Goal: Task Accomplishment & Management: Complete application form

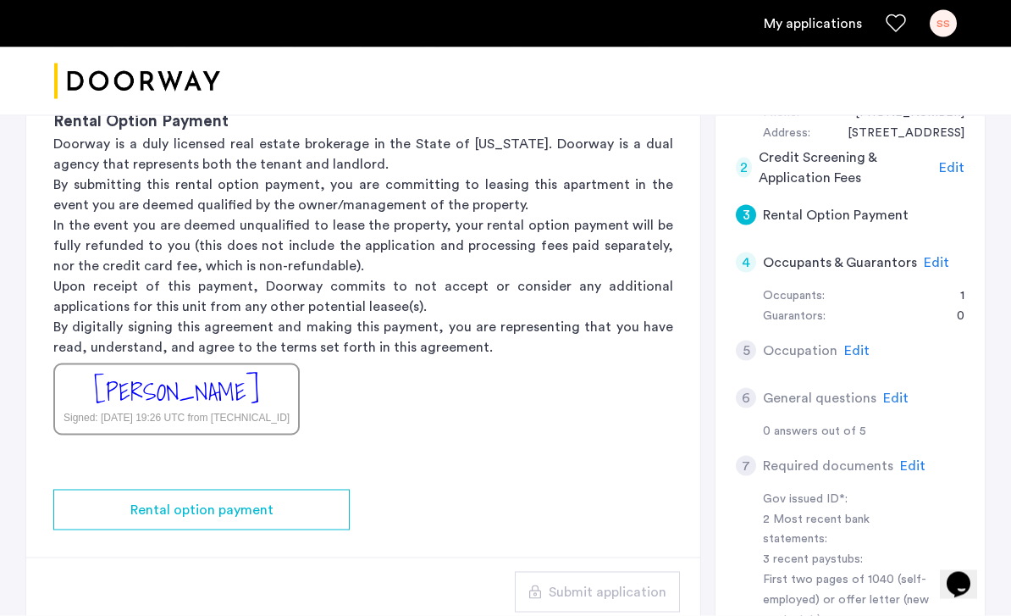
scroll to position [366, 0]
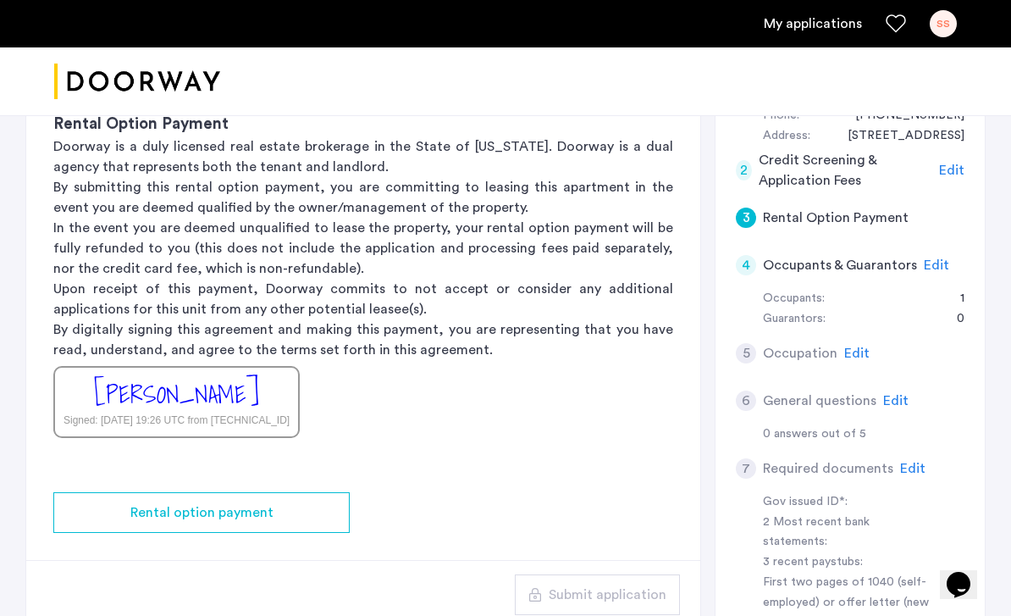
click at [324, 508] on div "Rental option payment" at bounding box center [201, 512] width 269 height 20
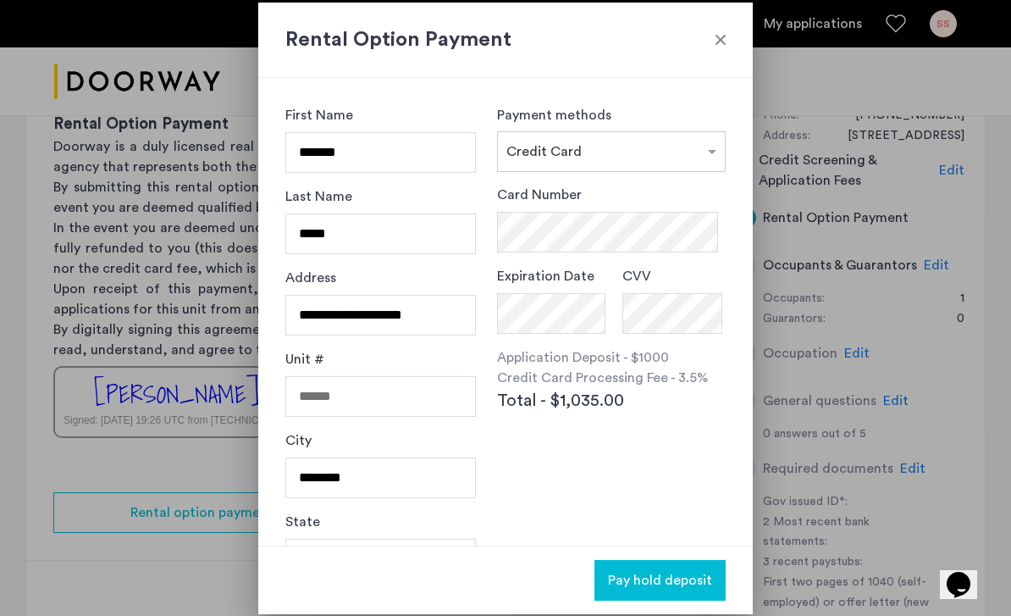
scroll to position [0, 0]
click at [743, 41] on div "Rental Option Payment" at bounding box center [505, 40] width 495 height 75
click at [746, 49] on div "Rental Option Payment" at bounding box center [505, 40] width 495 height 75
click at [713, 35] on div at bounding box center [720, 39] width 17 height 17
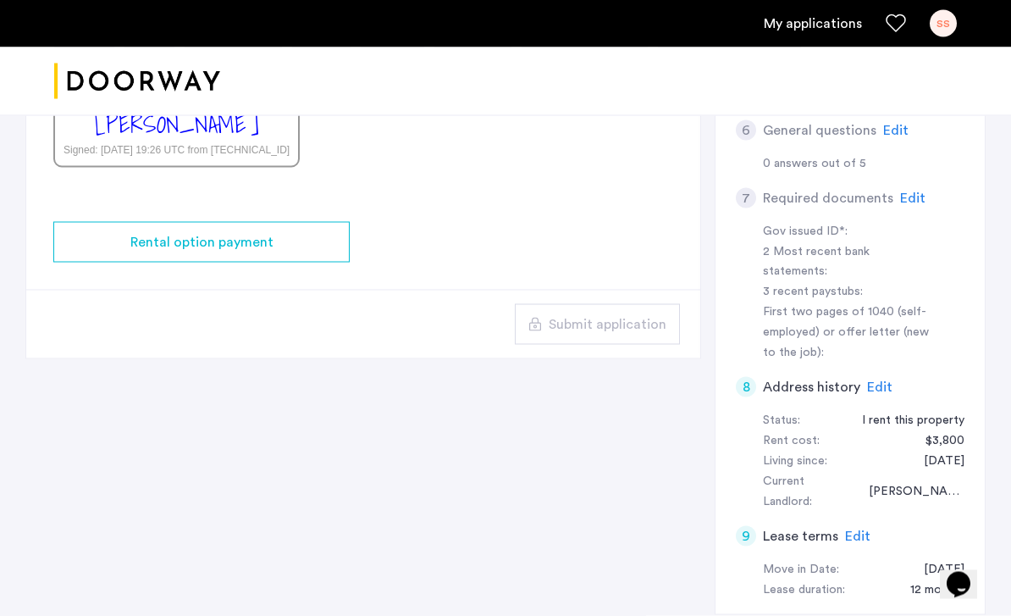
scroll to position [637, 0]
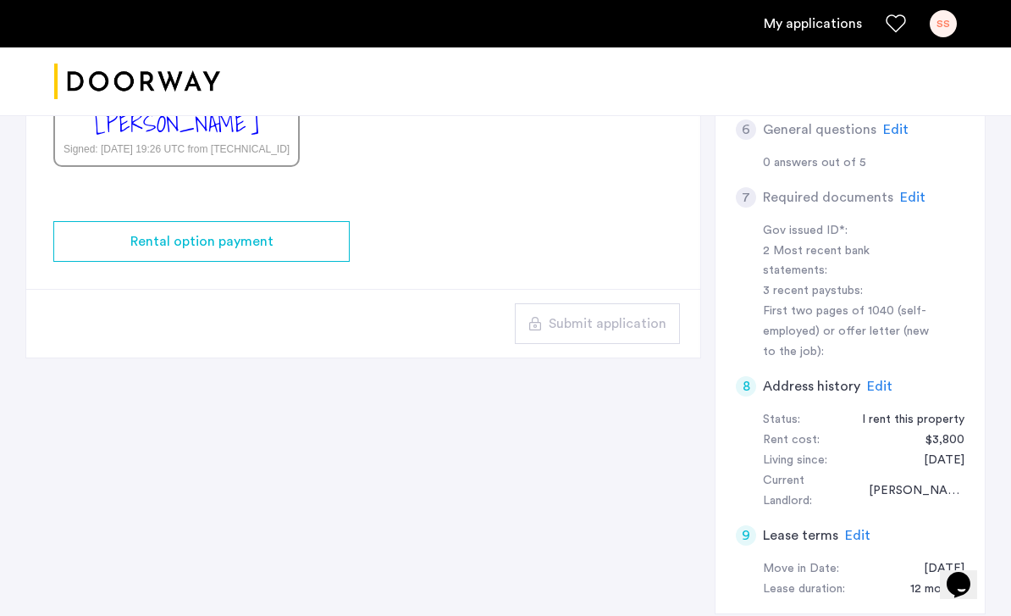
click at [329, 247] on div "Rental option payment" at bounding box center [201, 241] width 269 height 20
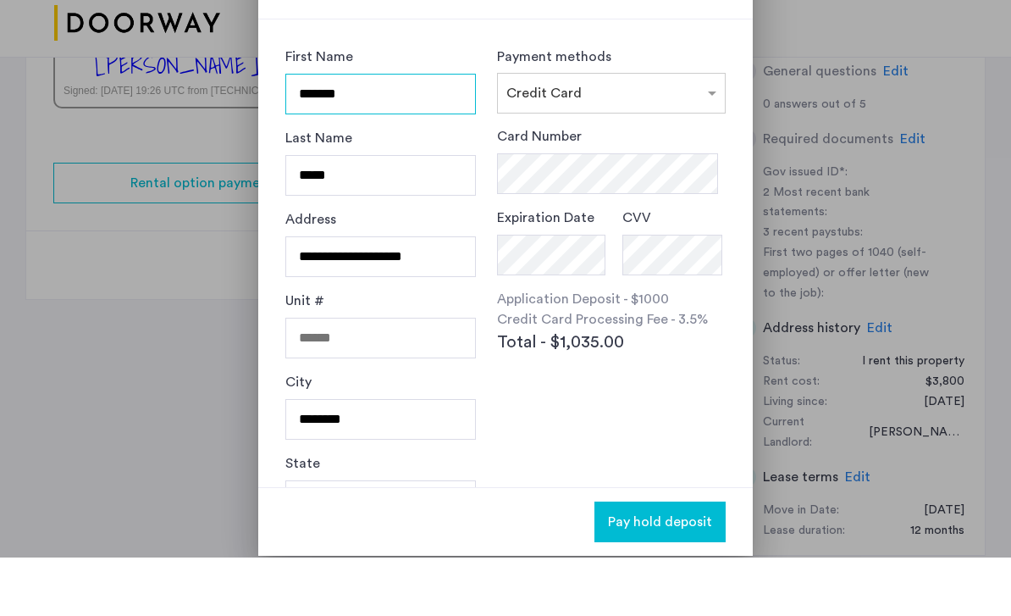
scroll to position [0, 0]
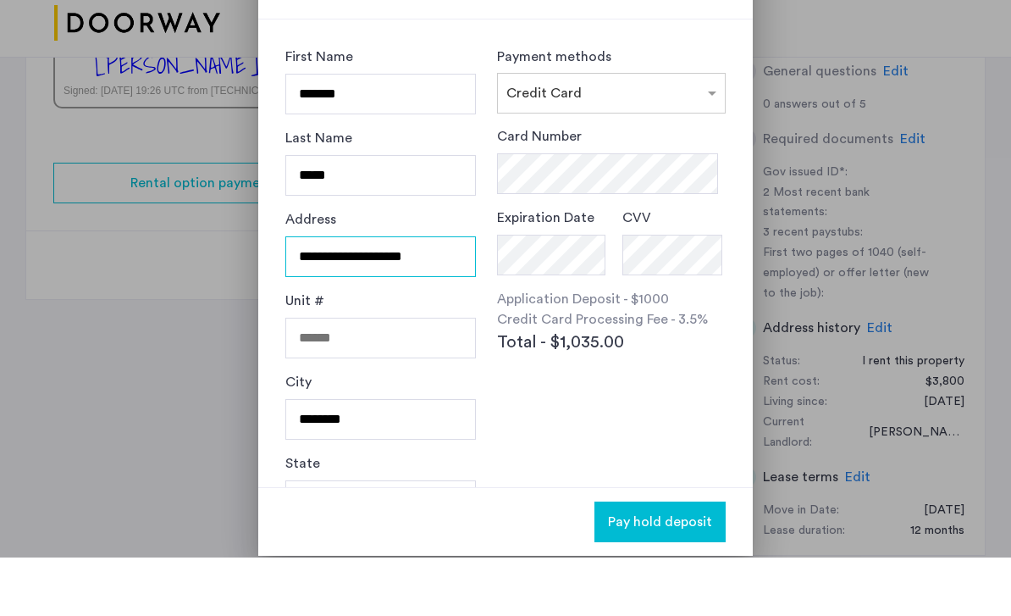
click at [450, 295] on input "**********" at bounding box center [380, 315] width 191 height 41
click at [466, 295] on input "**********" at bounding box center [380, 315] width 191 height 41
type input "*"
type input "**********"
click at [418, 457] on input "********" at bounding box center [380, 477] width 191 height 41
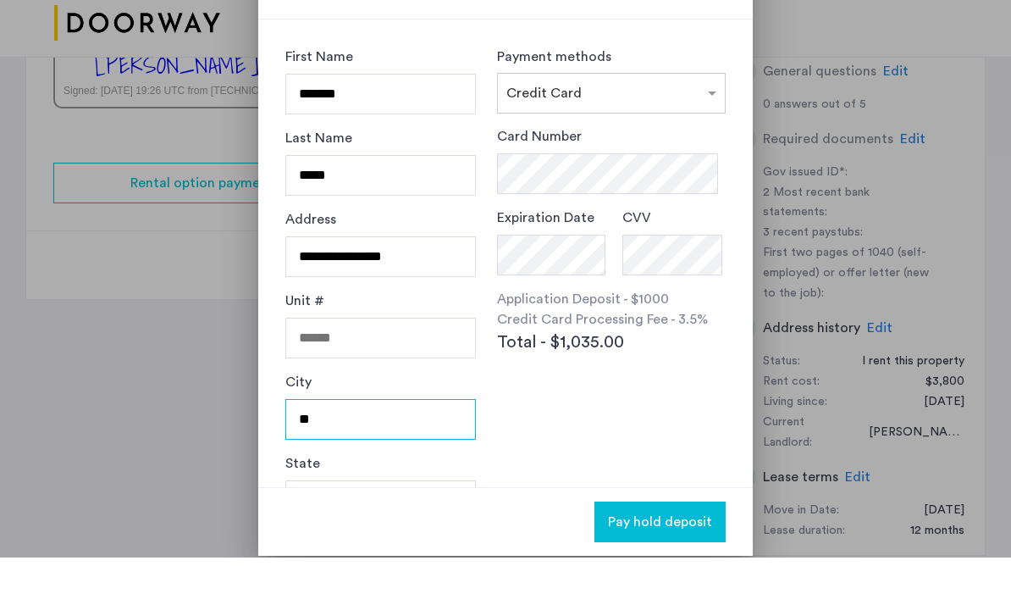
type input "*"
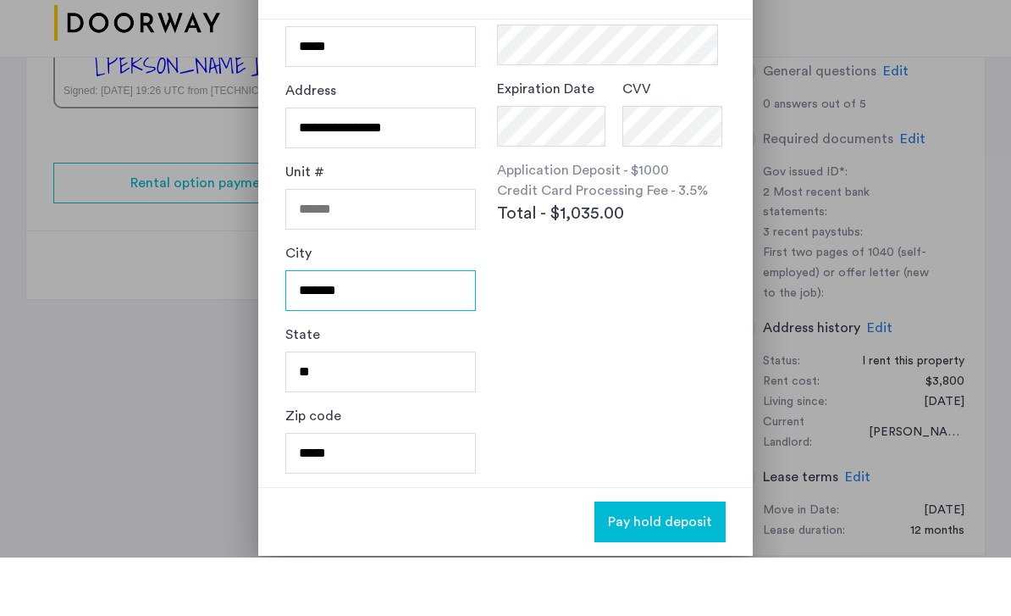
scroll to position [129, 0]
type input "*******"
click at [372, 410] on input "**" at bounding box center [380, 430] width 191 height 41
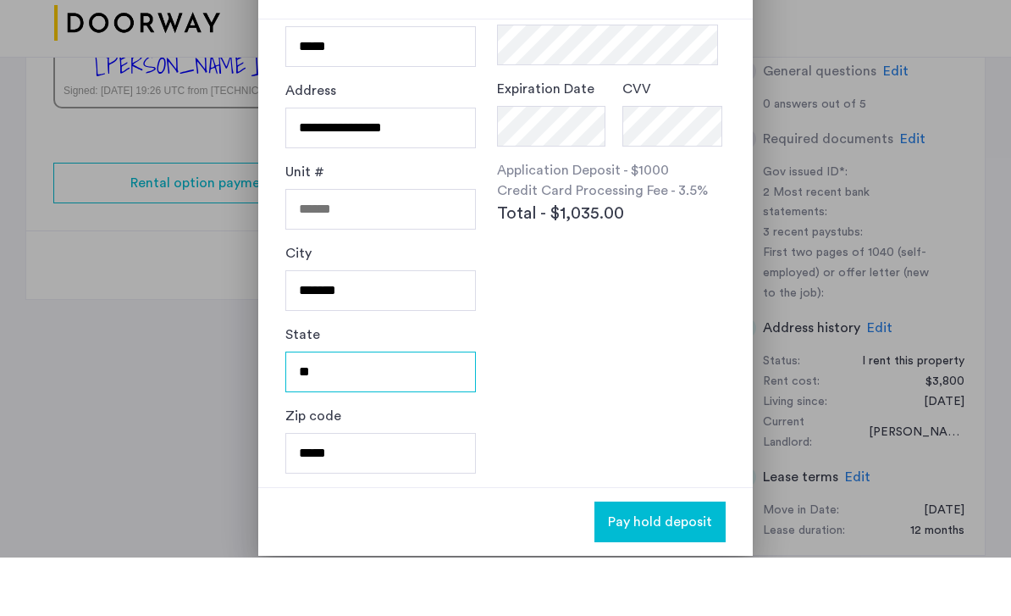
type input "*"
type input "********"
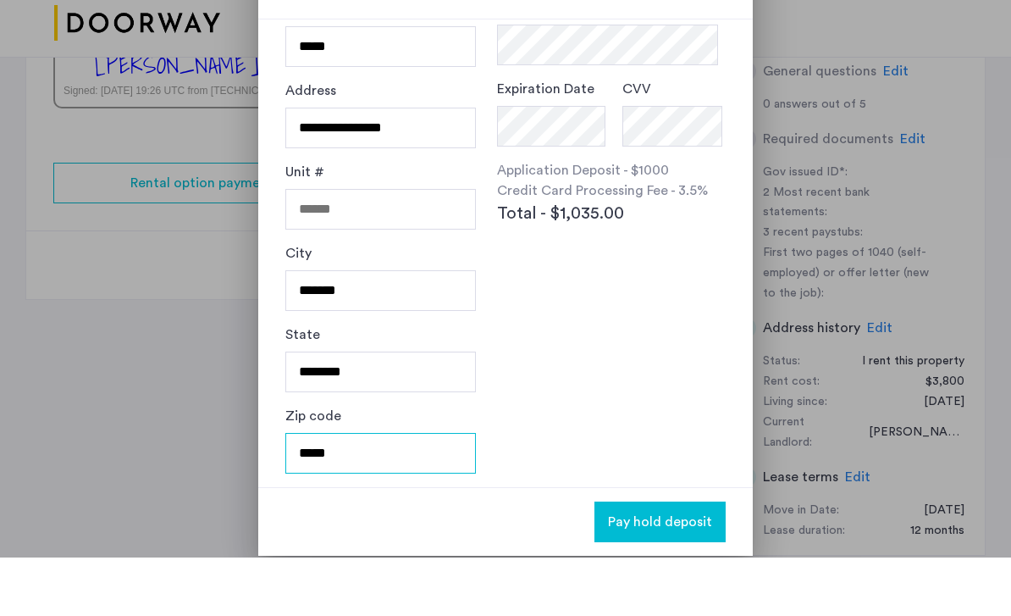
click at [429, 491] on input "*****" at bounding box center [380, 511] width 191 height 41
type input "*"
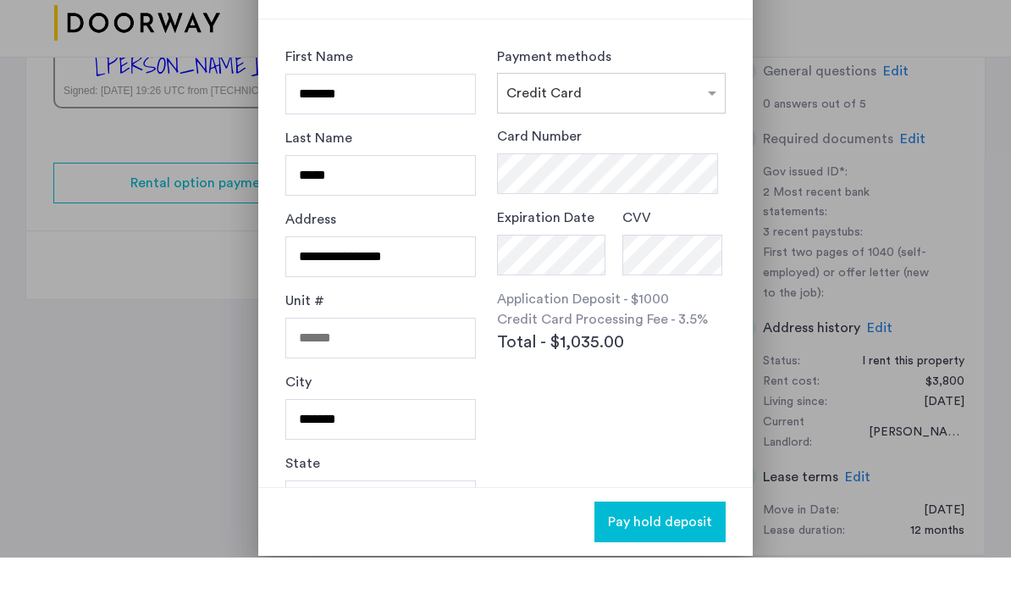
scroll to position [0, 0]
type input "*****"
click at [474, 132] on input "*******" at bounding box center [380, 152] width 191 height 41
type input "******"
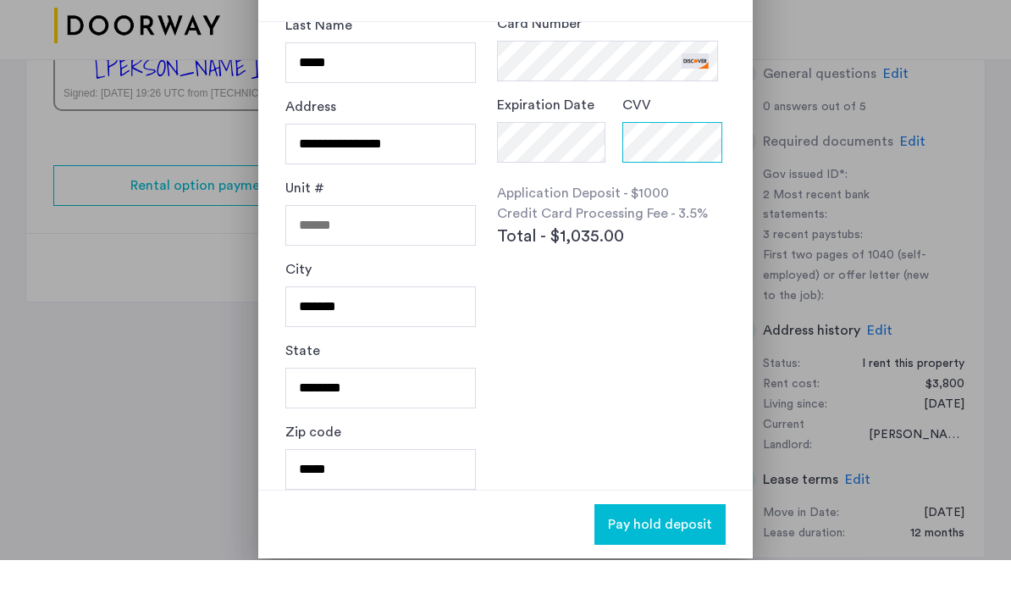
scroll to position [127, 0]
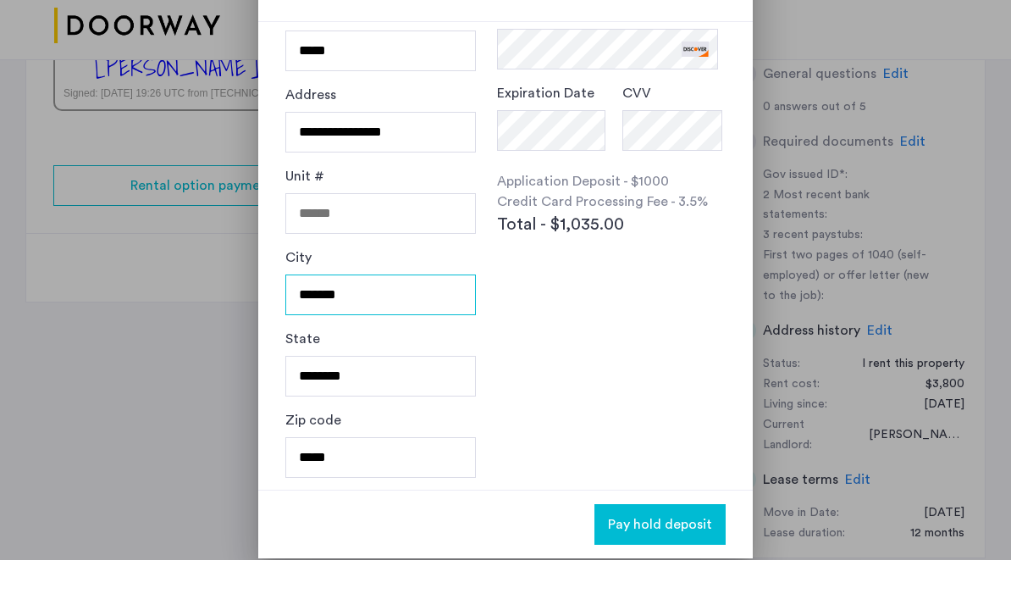
click at [321, 330] on input "*******" at bounding box center [380, 350] width 191 height 41
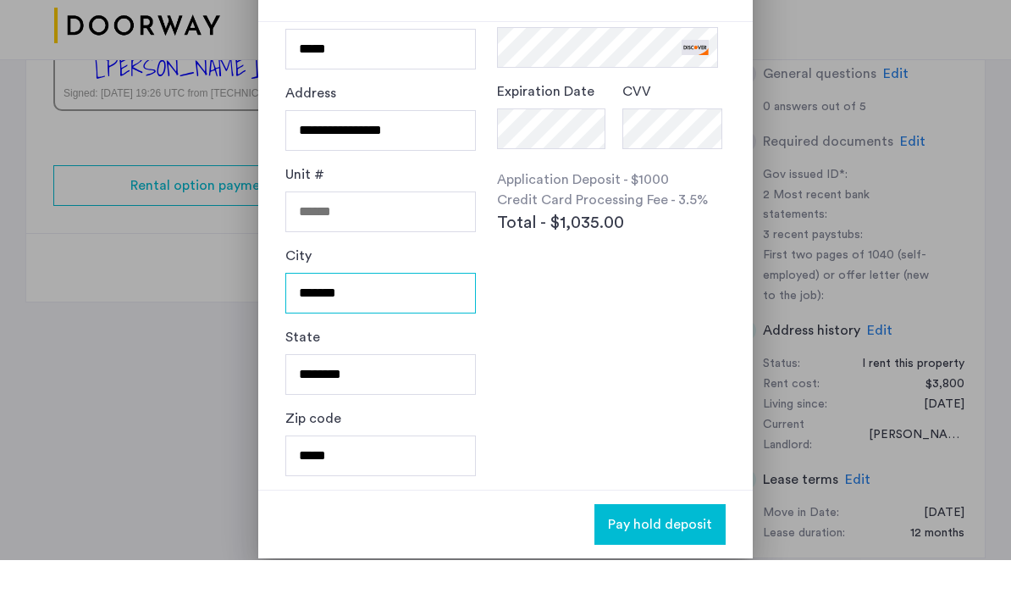
scroll to position [129, 0]
type input "*******"
click at [717, 560] on button "Pay hold deposit" at bounding box center [660, 580] width 131 height 41
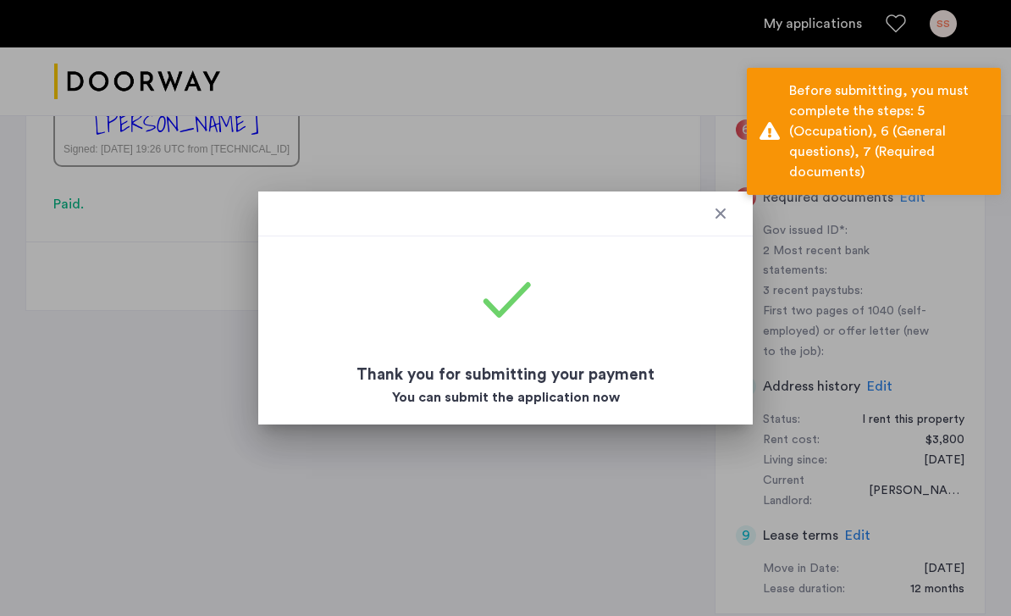
click at [724, 207] on div at bounding box center [720, 213] width 17 height 17
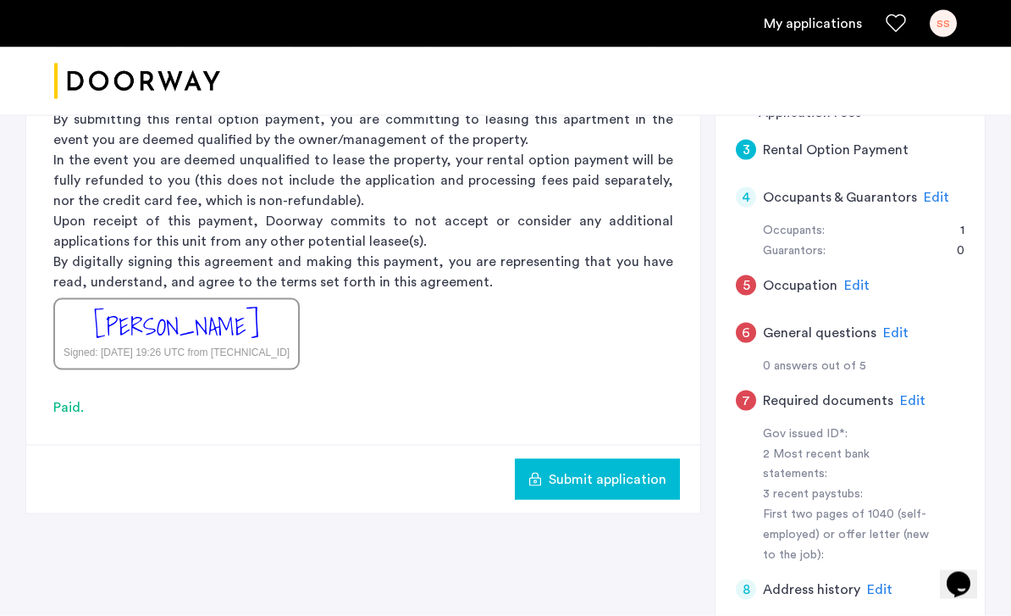
scroll to position [431, 0]
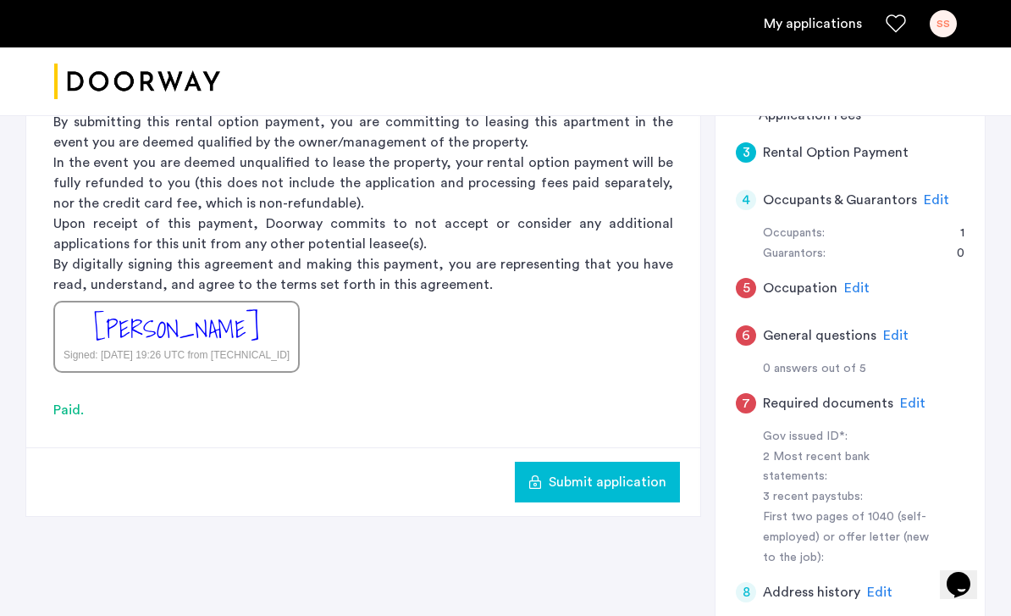
click at [804, 294] on div "5 Occupation Edit" at bounding box center [850, 287] width 229 height 47
click at [847, 289] on span "Edit" at bounding box center [856, 288] width 25 height 14
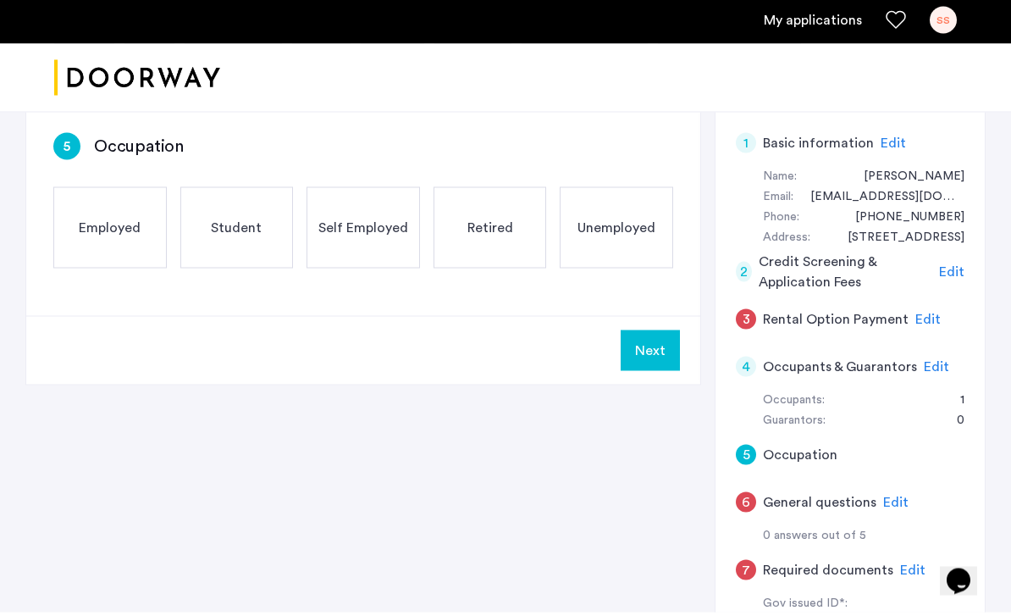
scroll to position [265, 0]
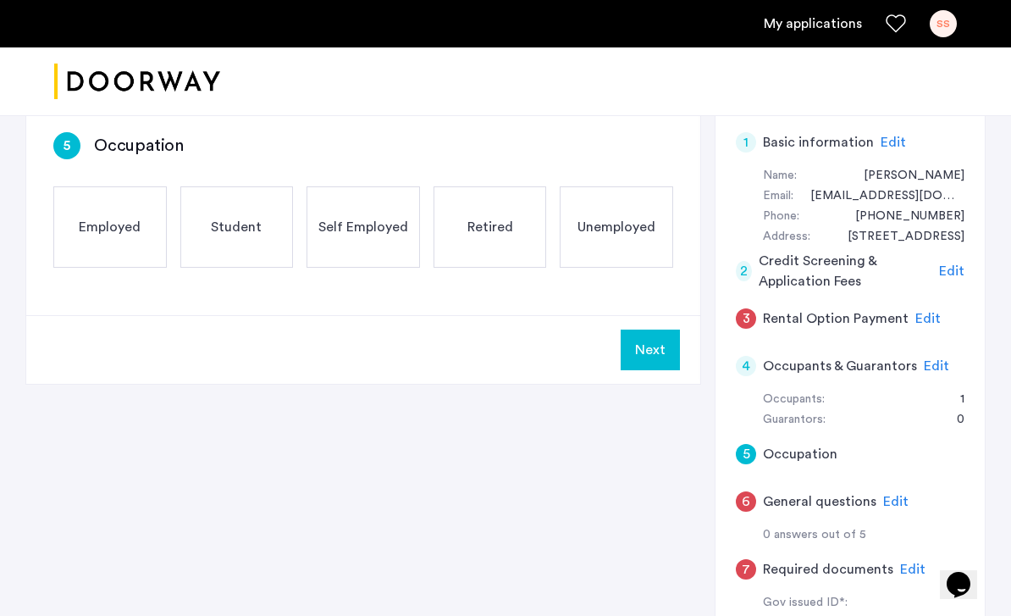
click at [925, 313] on span "Edit" at bounding box center [928, 319] width 25 height 14
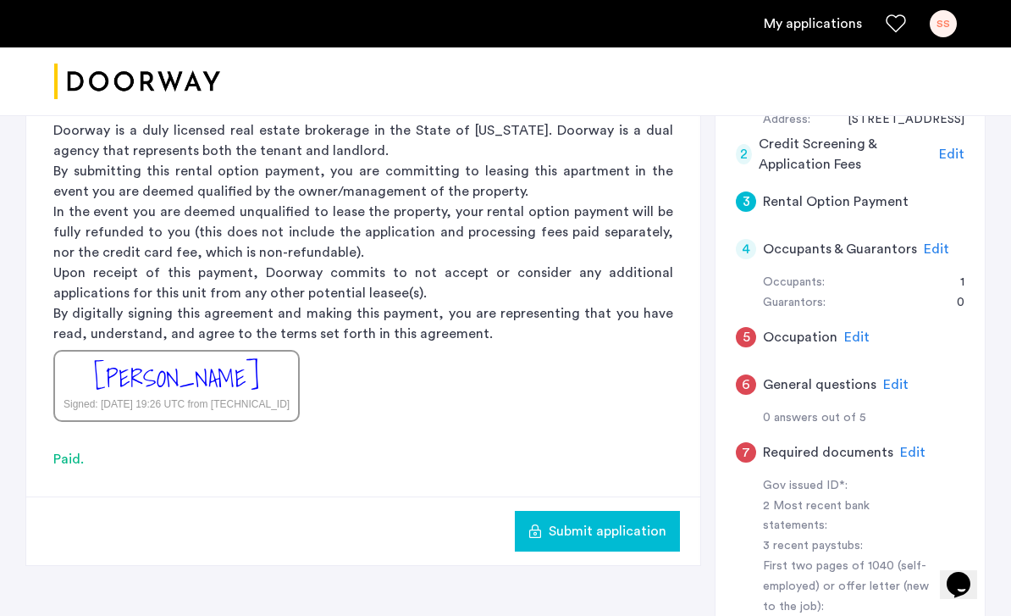
scroll to position [364, 0]
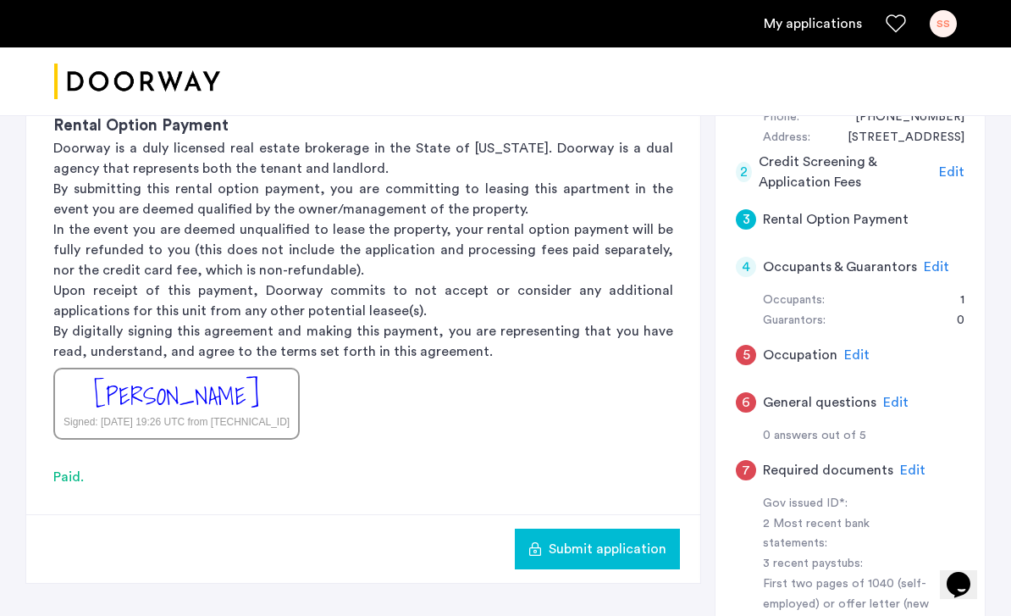
click at [838, 351] on div "5 Occupation Edit" at bounding box center [850, 354] width 229 height 47
click at [851, 355] on span "Edit" at bounding box center [856, 355] width 25 height 14
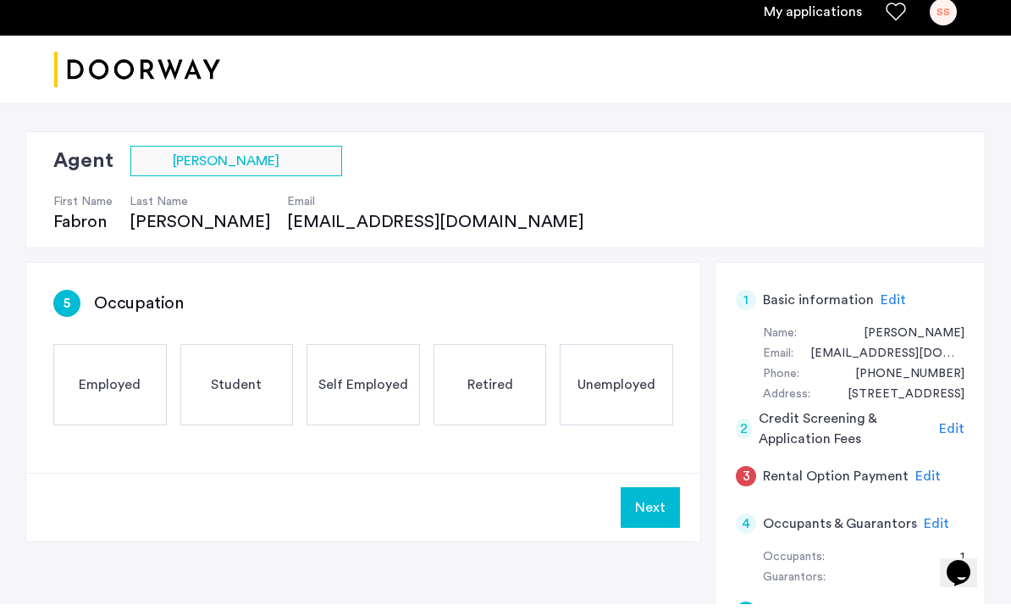
scroll to position [108, 0]
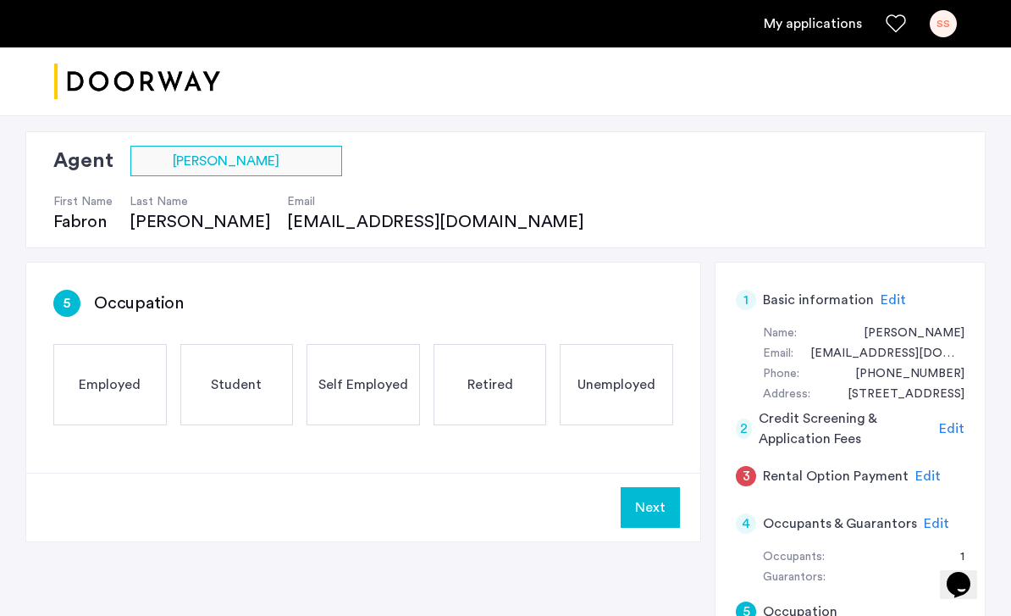
click at [123, 400] on div "Employed" at bounding box center [109, 384] width 113 height 81
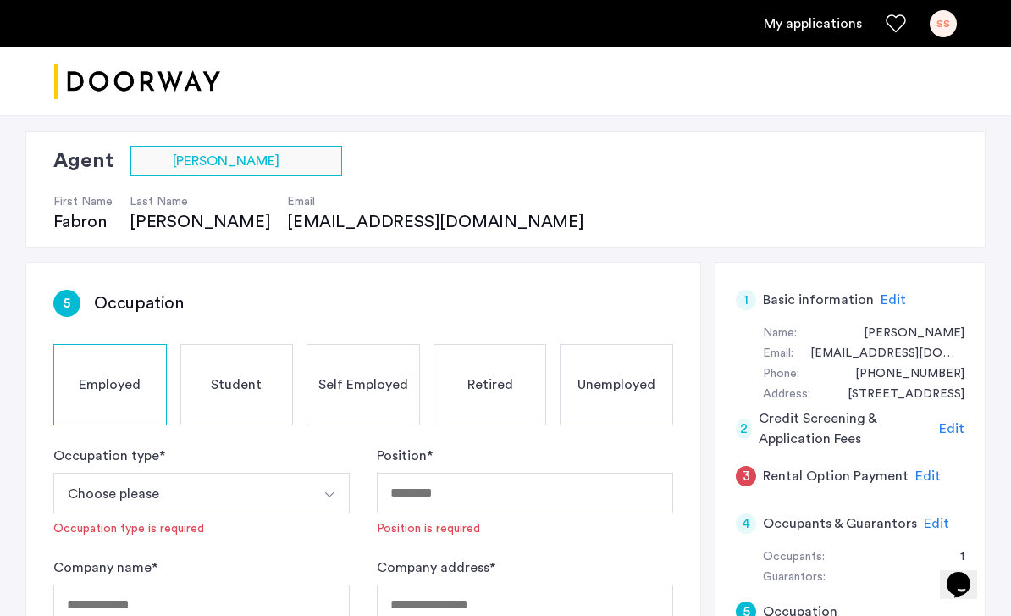
click at [286, 501] on button "Choose please" at bounding box center [181, 493] width 257 height 41
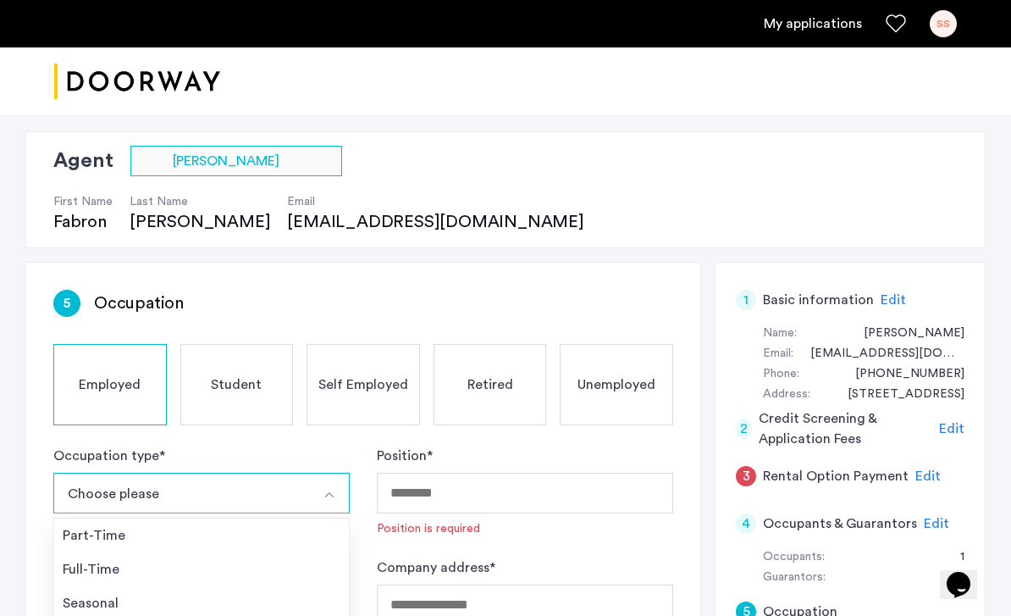
click at [257, 563] on div "Full-Time" at bounding box center [202, 569] width 278 height 20
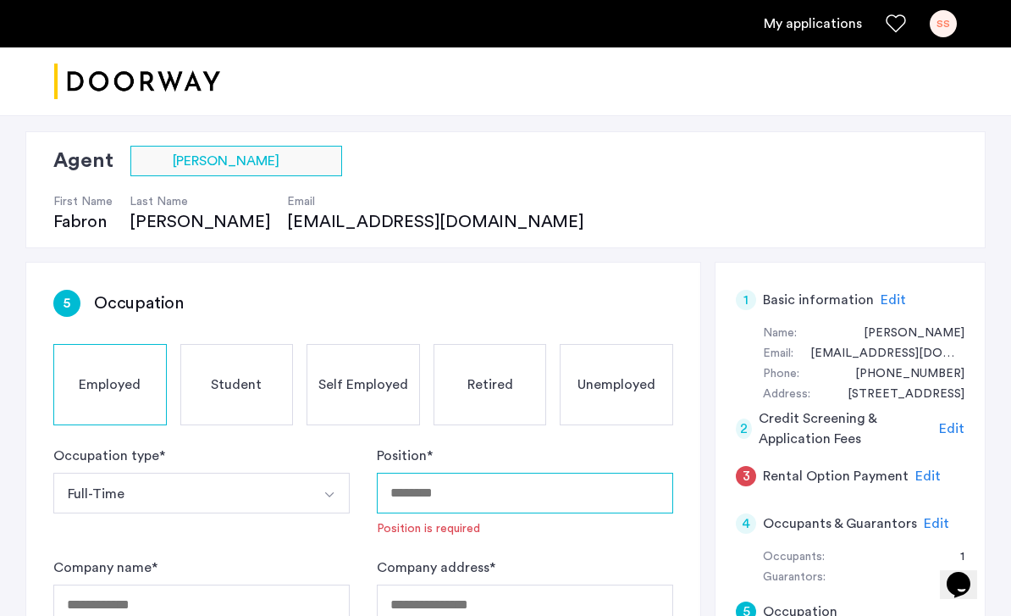
click at [449, 495] on input "Position *" at bounding box center [525, 493] width 296 height 41
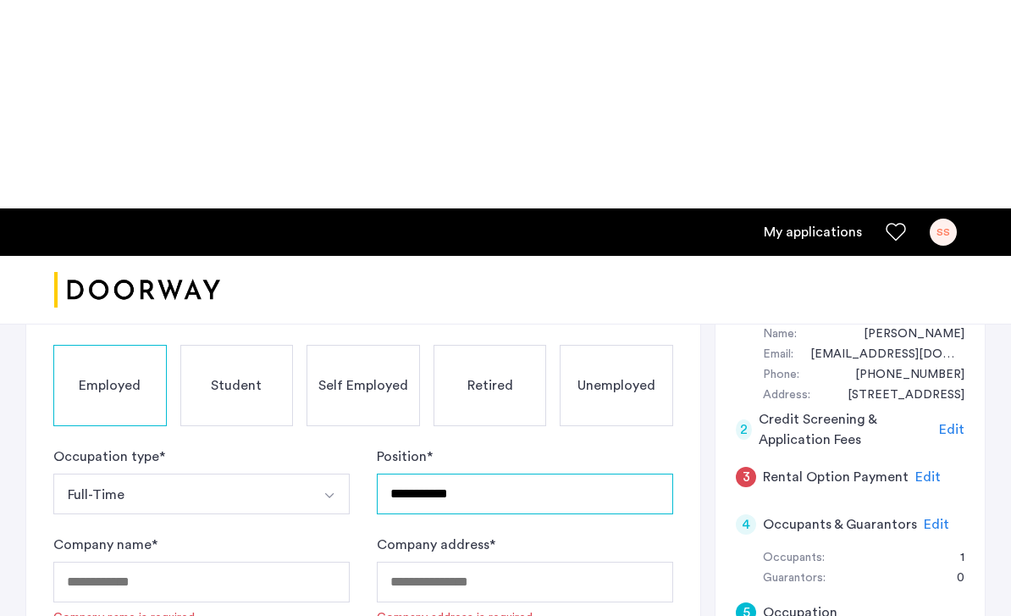
scroll to position [316, 0]
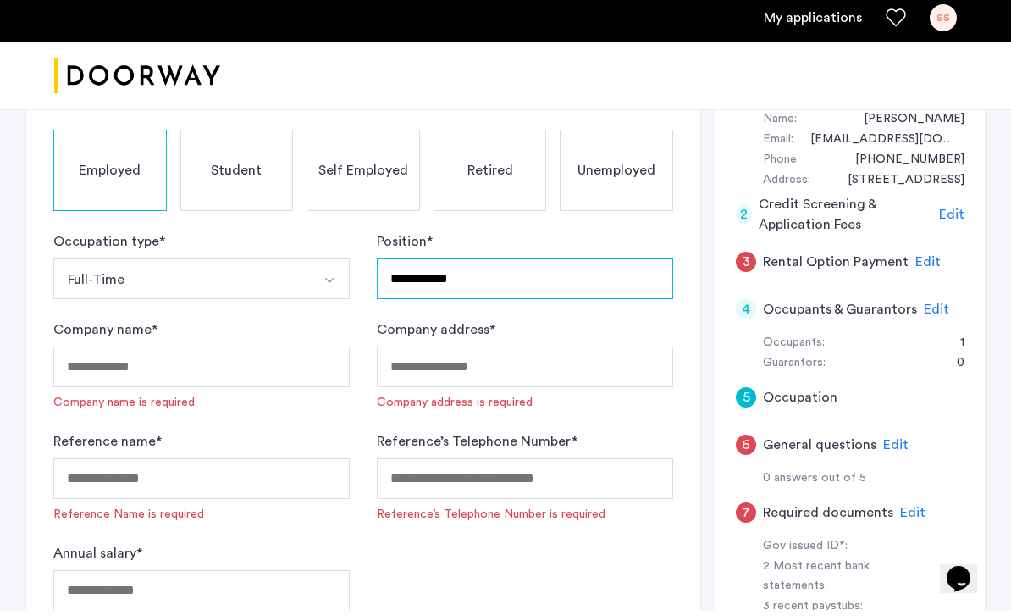
type input "**********"
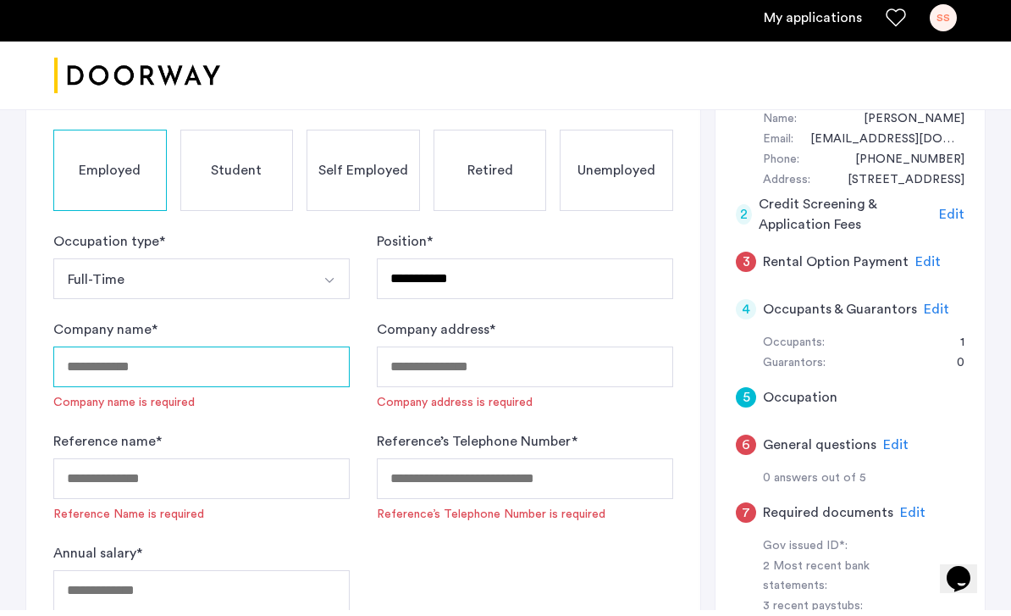
click at [244, 357] on input "Company name *" at bounding box center [201, 372] width 296 height 41
type input "*******"
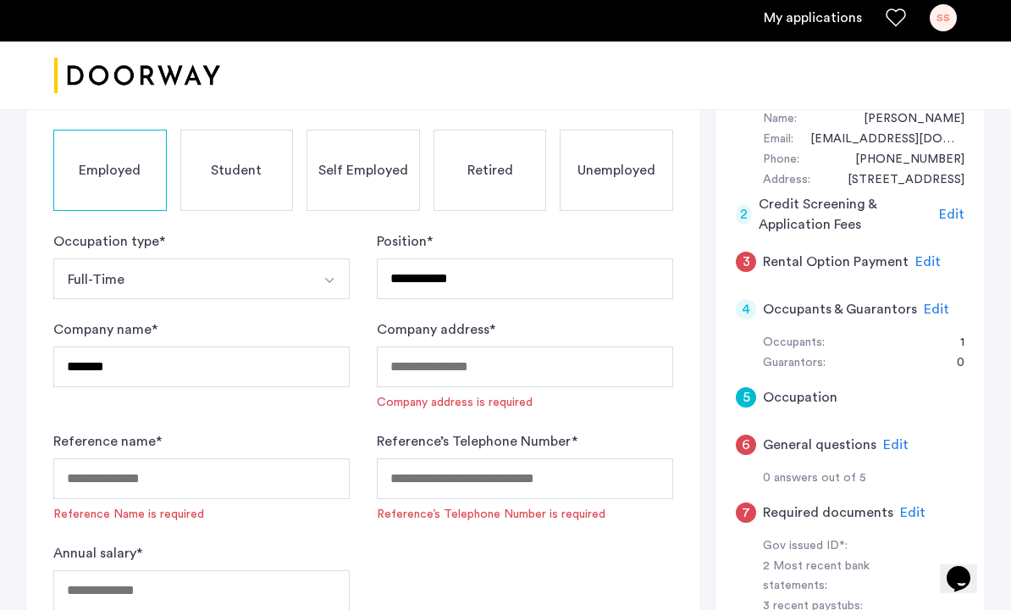
click at [429, 363] on input "Company address *" at bounding box center [525, 372] width 296 height 41
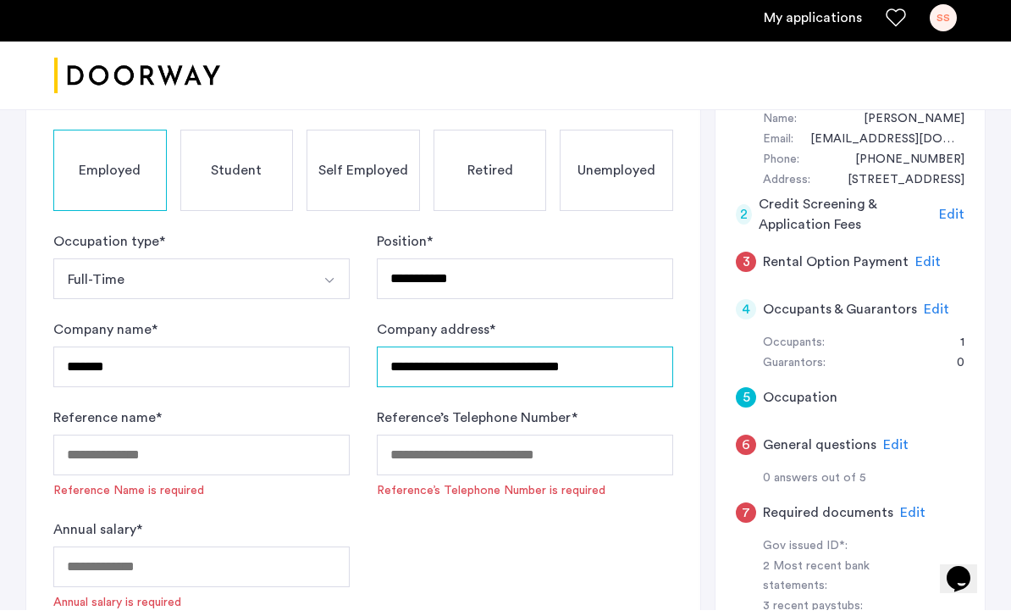
type input "**********"
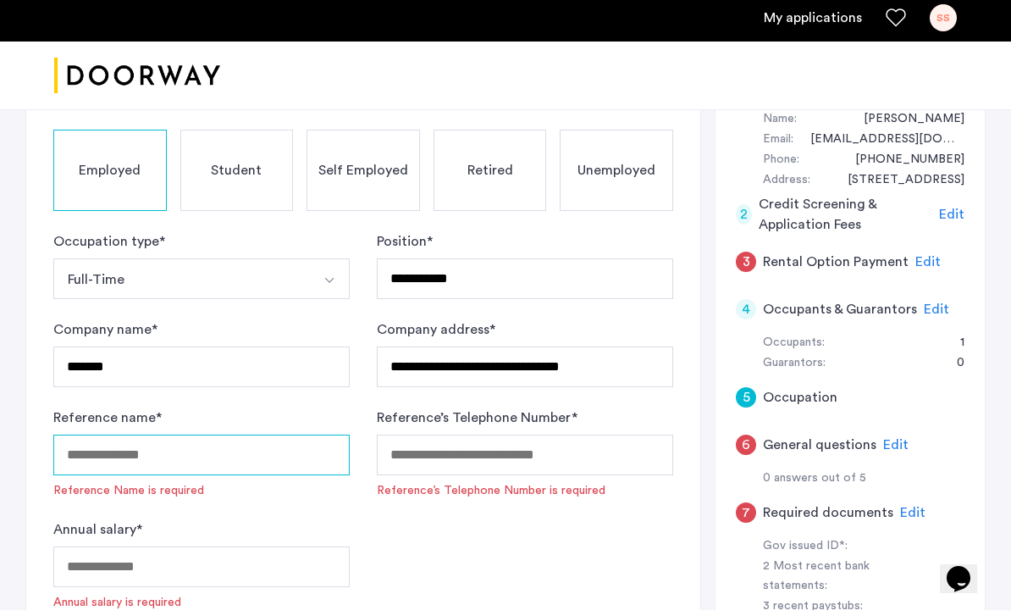
click at [269, 468] on input "Reference name *" at bounding box center [201, 460] width 296 height 41
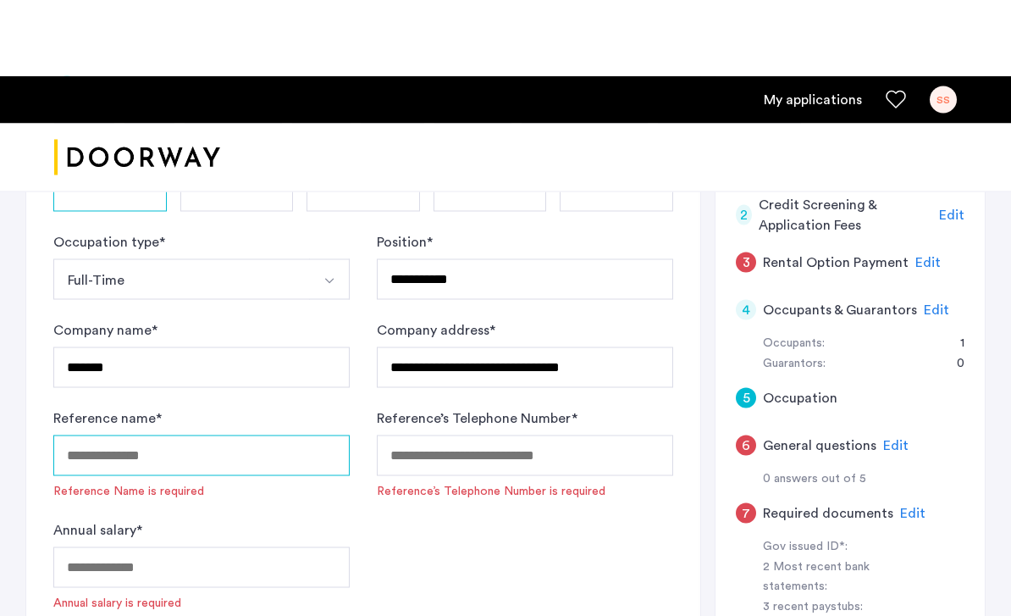
scroll to position [440, 0]
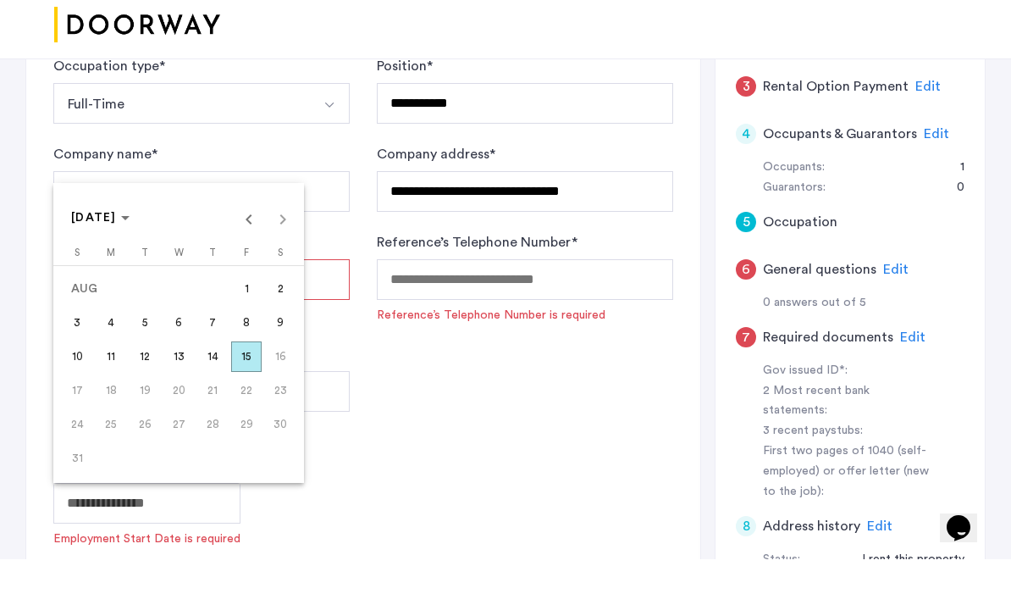
scroll to position [498, 0]
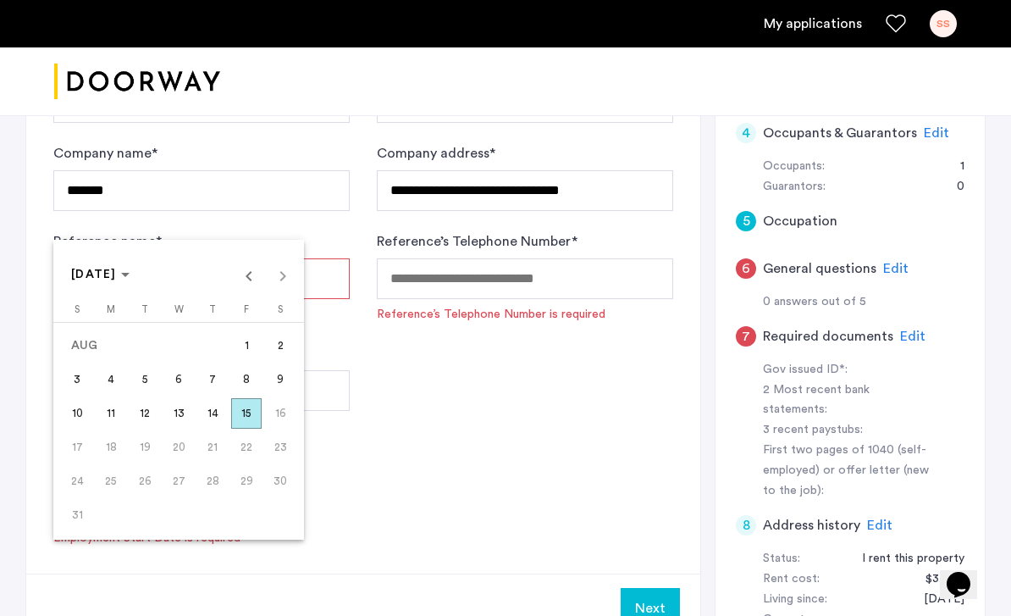
click at [253, 292] on span "Previous month" at bounding box center [249, 275] width 34 height 34
click at [184, 429] on span "9" at bounding box center [178, 413] width 30 height 30
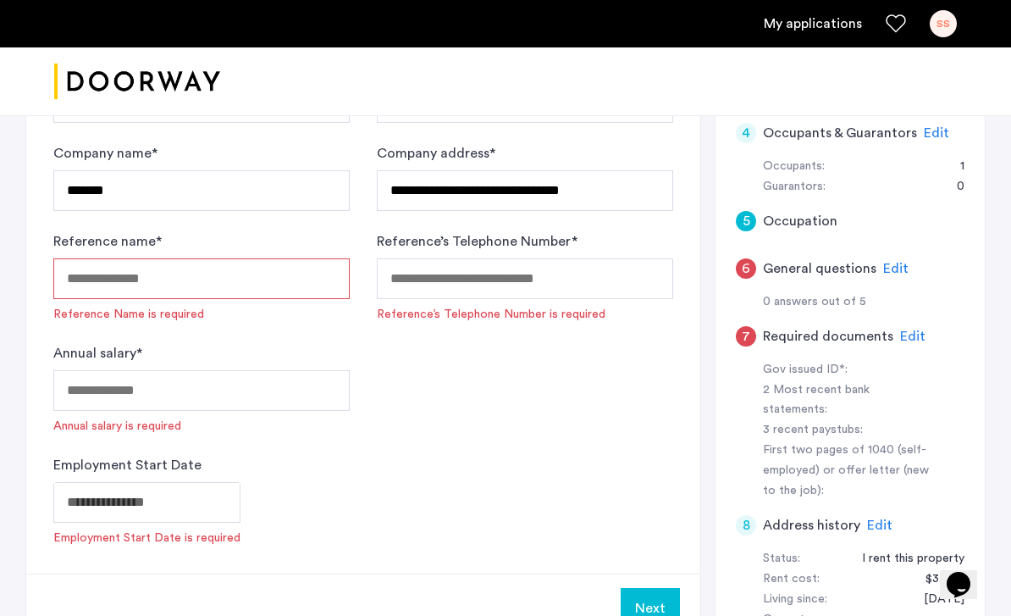
type input "**********"
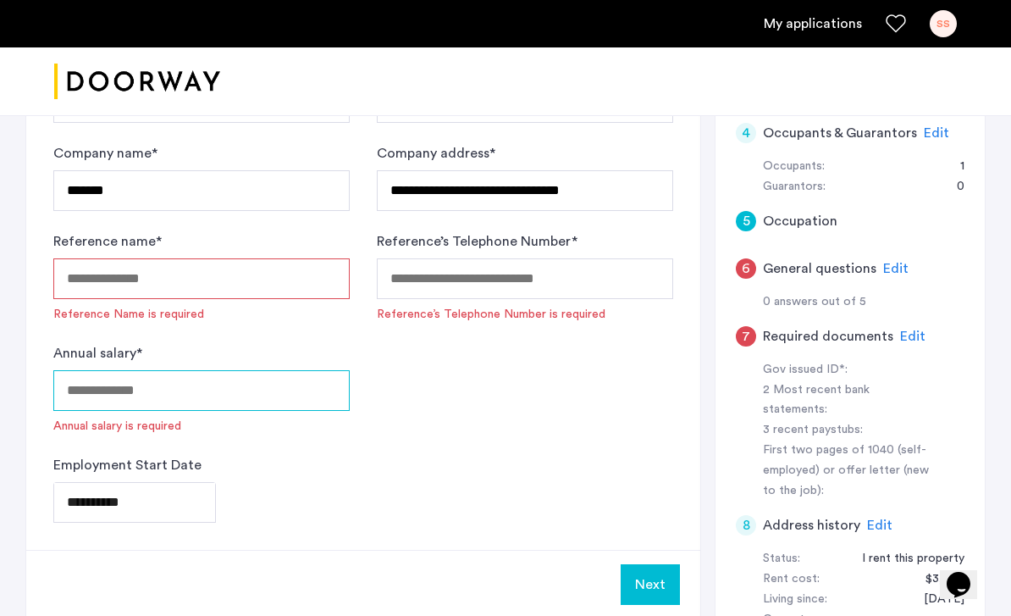
click at [182, 378] on input "Annual salary *" at bounding box center [201, 390] width 296 height 41
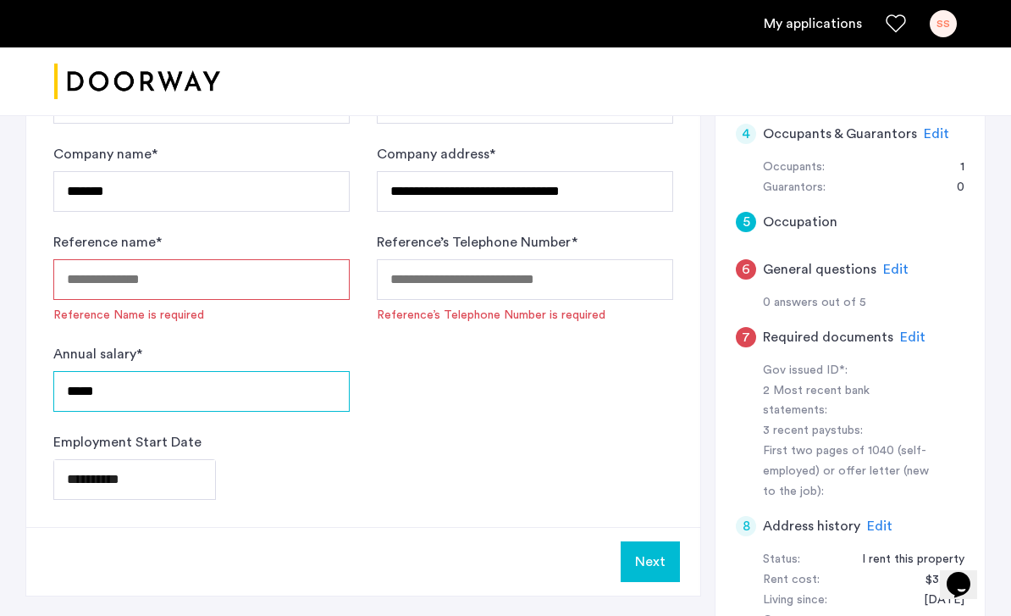
type input "*****"
click at [320, 275] on input "Reference name *" at bounding box center [201, 279] width 296 height 41
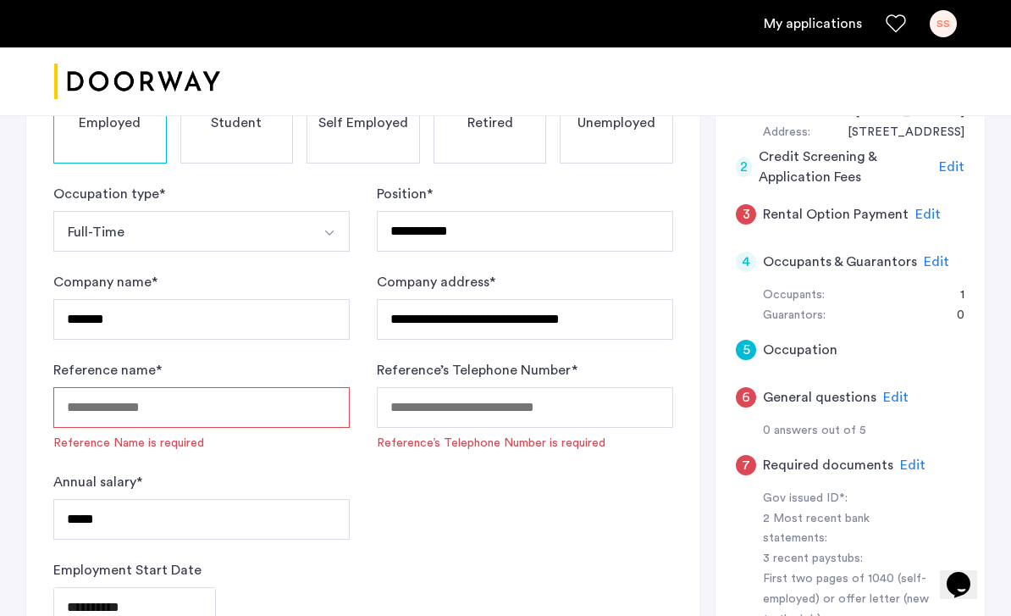
scroll to position [370, 0]
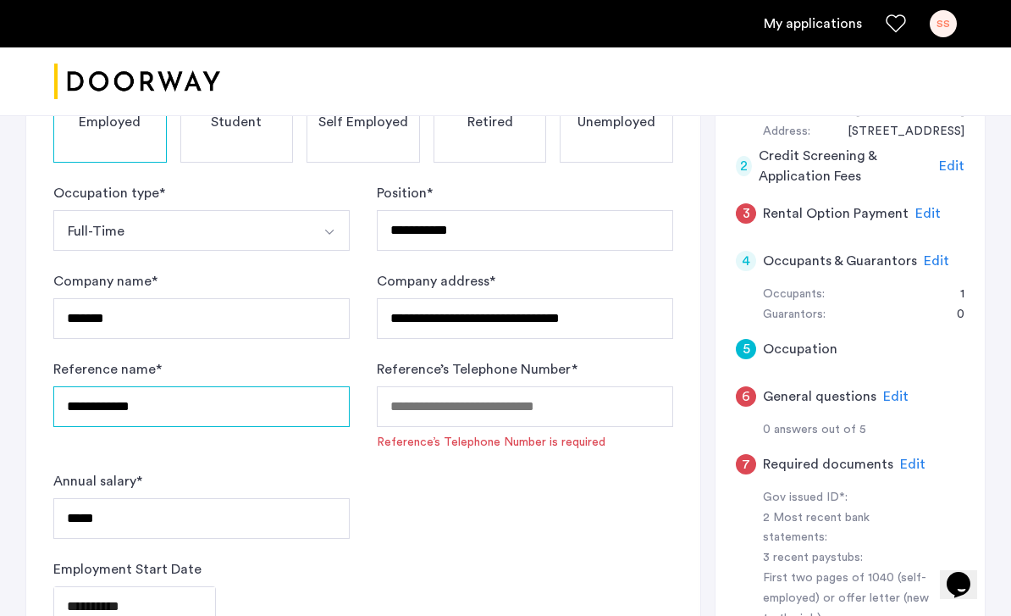
type input "**********"
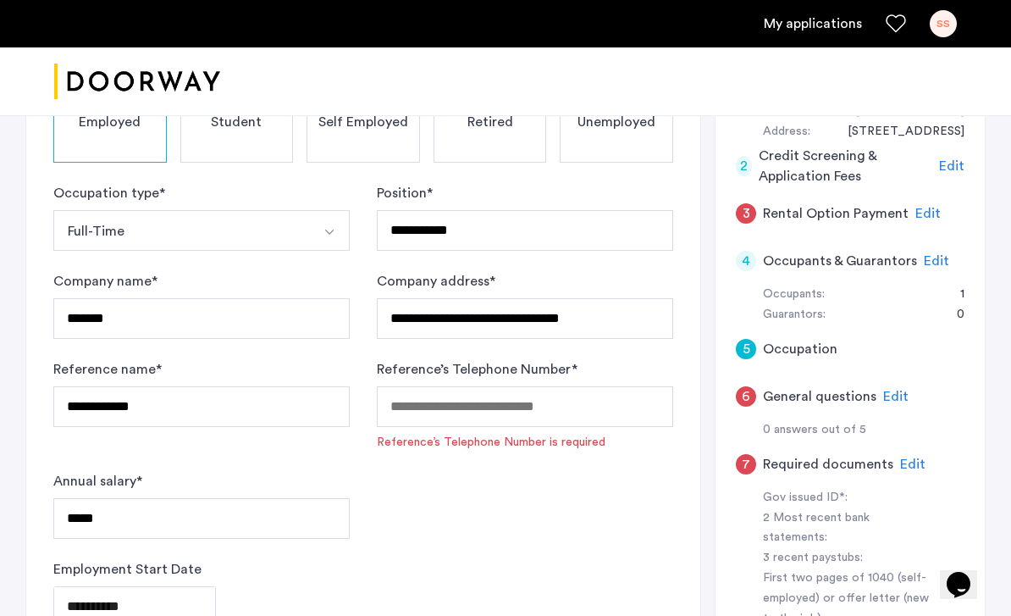
click at [530, 407] on input "Reference’s Telephone Number *" at bounding box center [525, 406] width 296 height 41
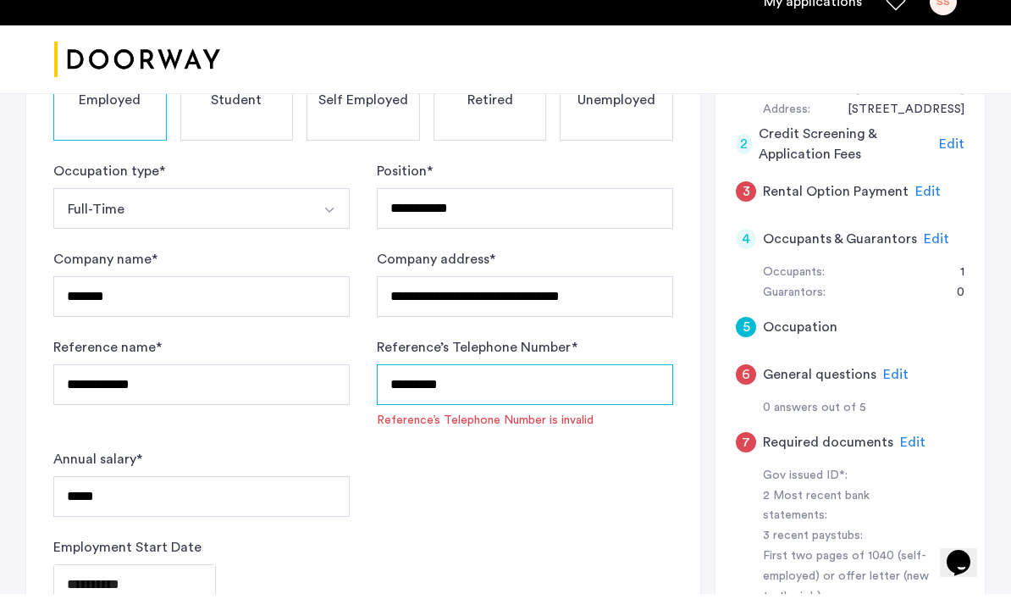
click at [400, 386] on input "*********" at bounding box center [525, 406] width 296 height 41
click at [389, 386] on input "*********" at bounding box center [525, 406] width 296 height 41
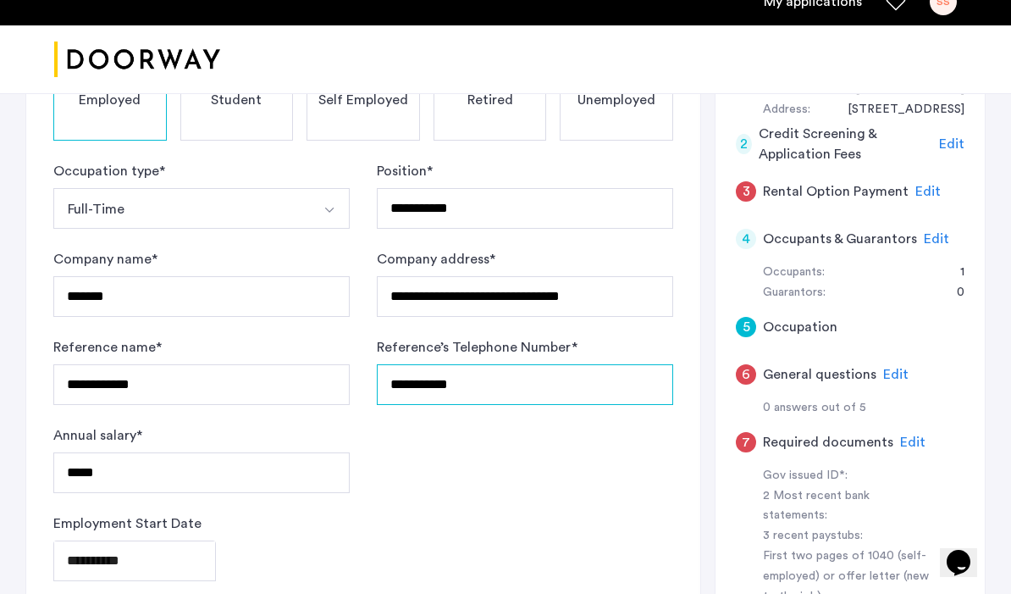
type input "**********"
click at [494, 456] on form "**********" at bounding box center [363, 393] width 620 height 420
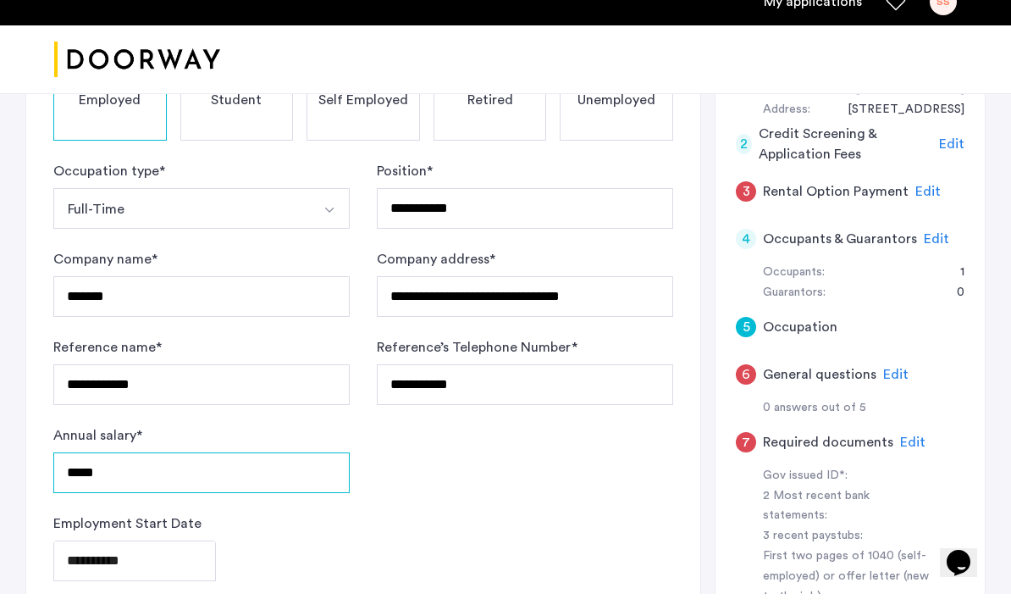
click at [253, 480] on input "*****" at bounding box center [201, 494] width 296 height 41
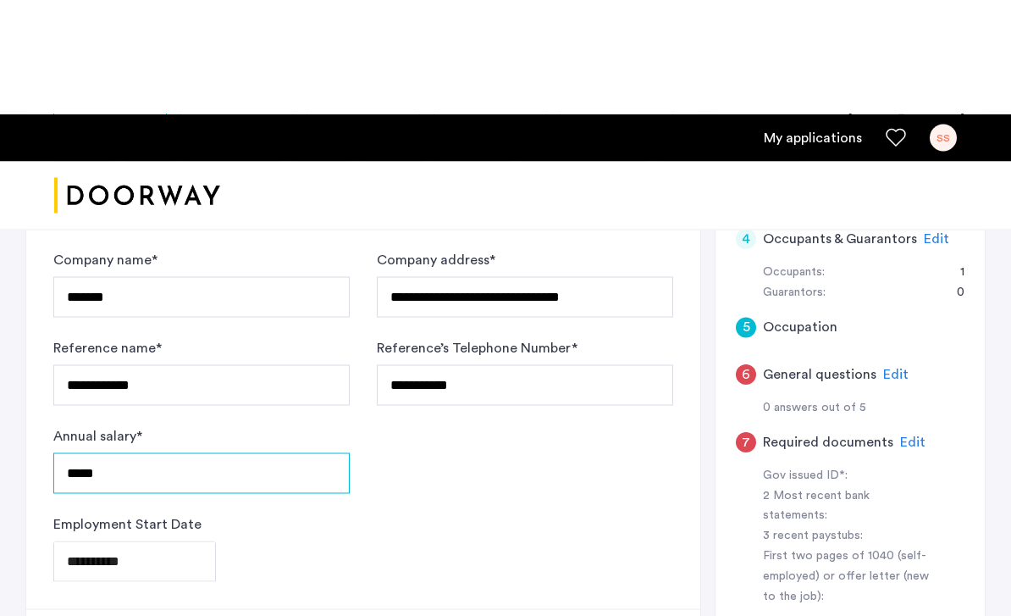
scroll to position [507, 0]
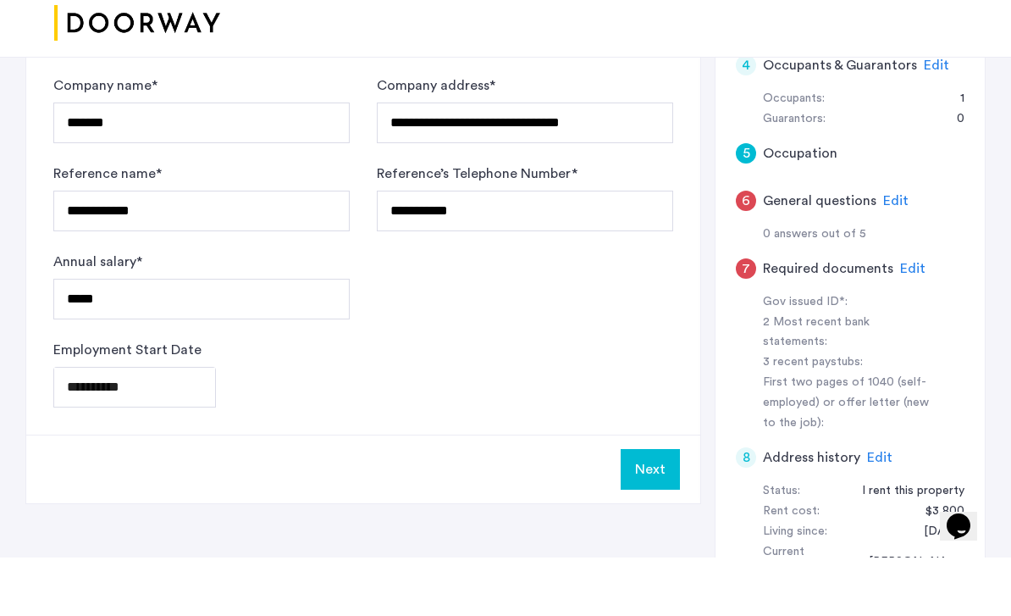
click at [657, 507] on button "Next" at bounding box center [650, 527] width 59 height 41
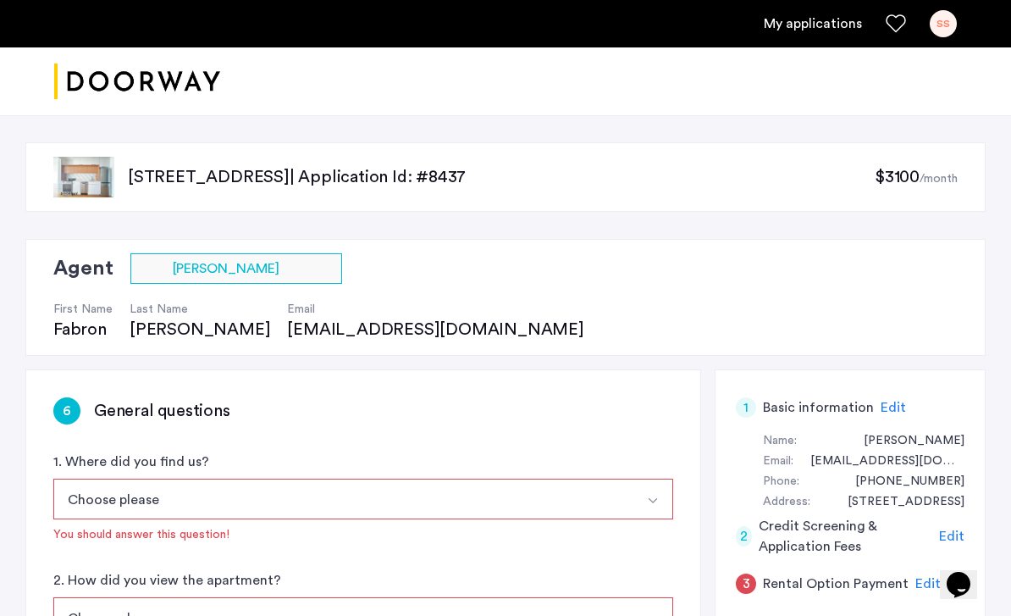
click at [213, 512] on button "Choose please" at bounding box center [343, 499] width 580 height 41
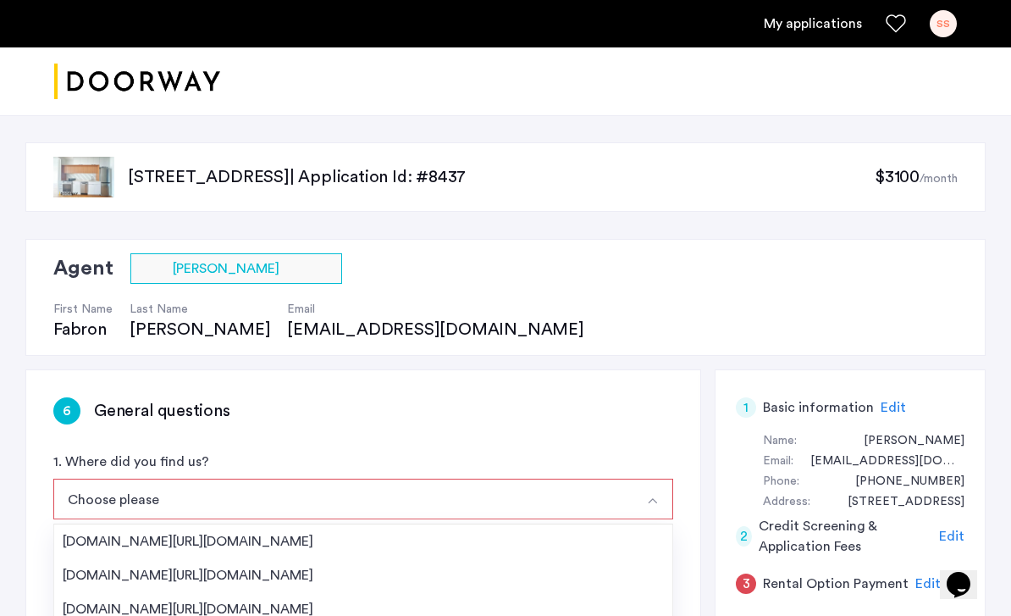
click at [228, 566] on div "[DOMAIN_NAME][URL][DOMAIN_NAME]" at bounding box center [363, 575] width 601 height 20
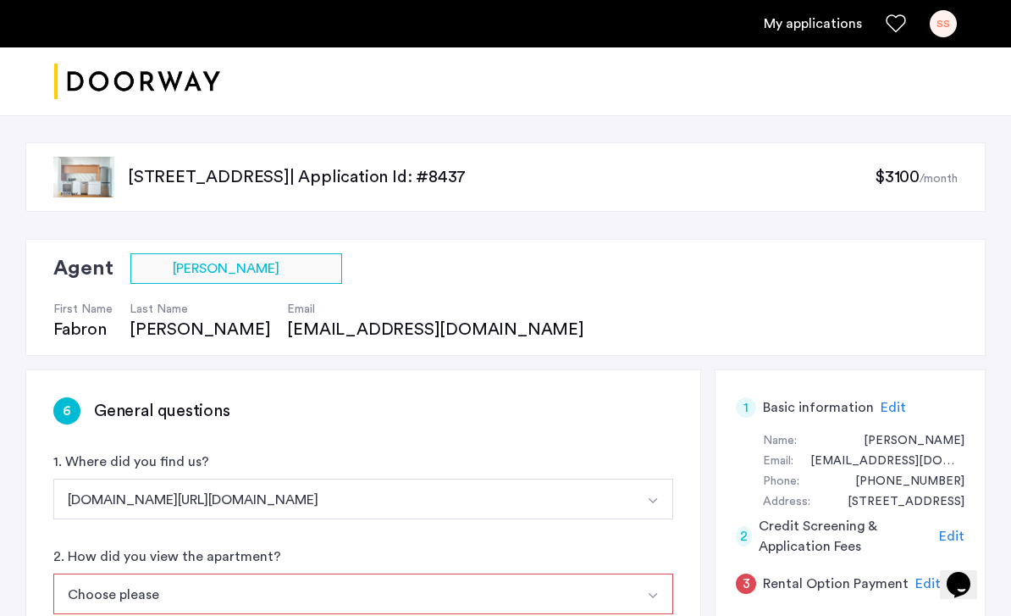
click at [246, 503] on button "[DOMAIN_NAME][URL][DOMAIN_NAME]" at bounding box center [343, 499] width 580 height 41
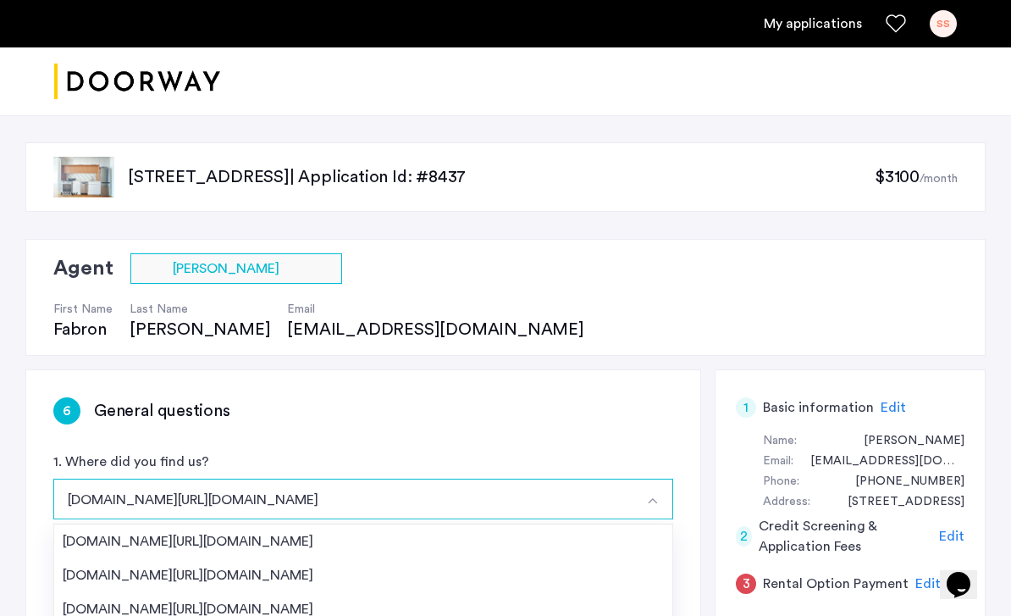
click at [222, 539] on div "[DOMAIN_NAME][URL][DOMAIN_NAME]" at bounding box center [363, 541] width 601 height 20
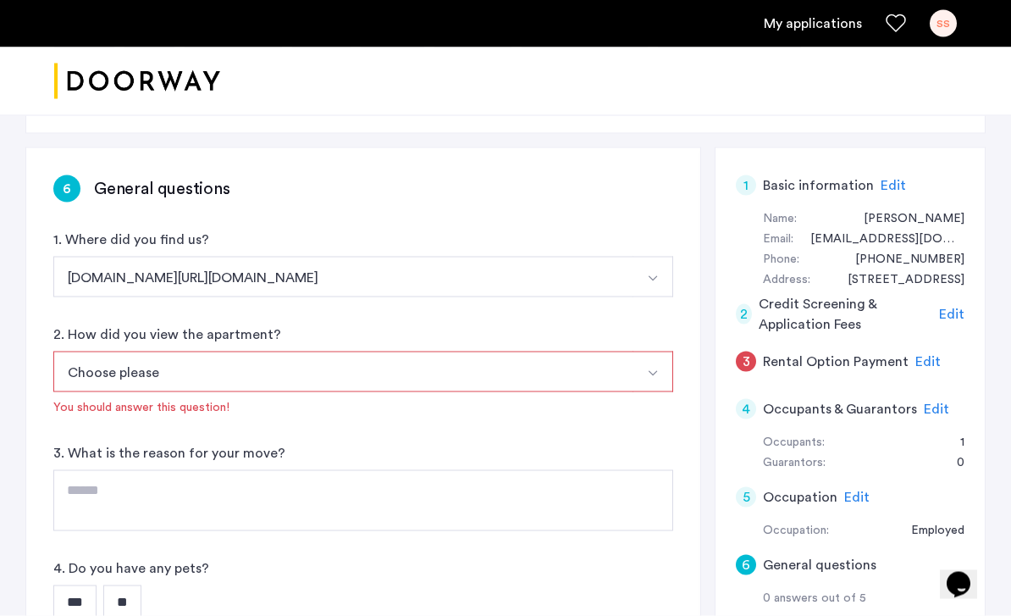
scroll to position [224, 0]
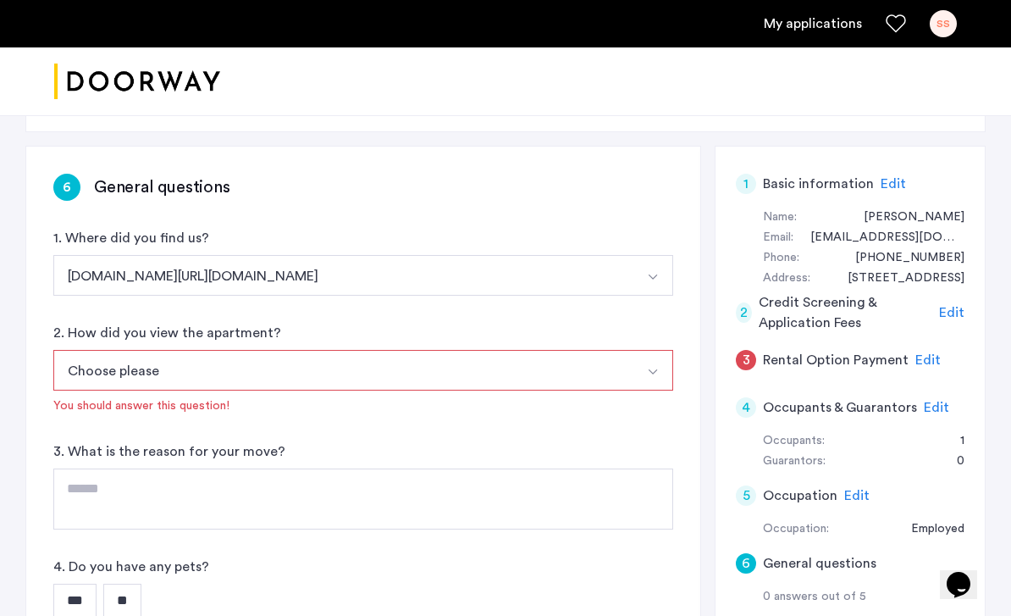
click at [265, 387] on button "Choose please" at bounding box center [343, 370] width 580 height 41
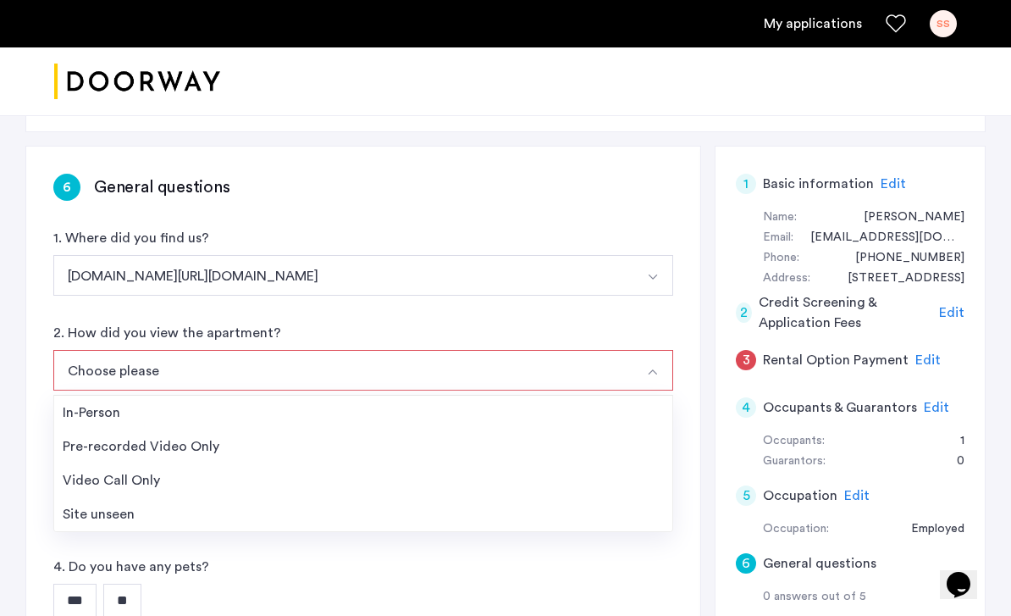
click at [108, 415] on div "In-Person" at bounding box center [363, 412] width 601 height 20
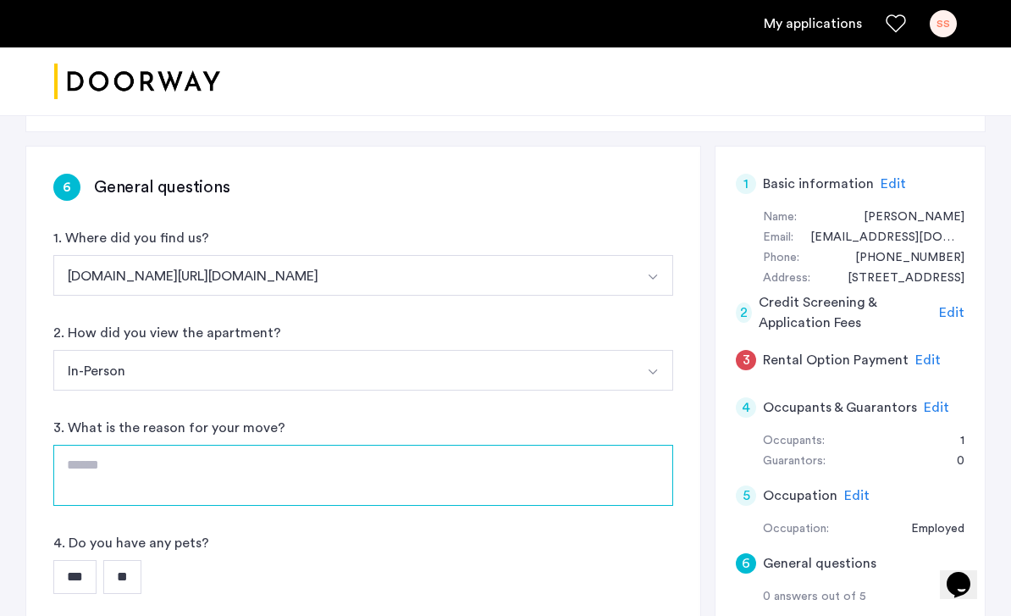
click at [263, 476] on textarea at bounding box center [363, 475] width 620 height 61
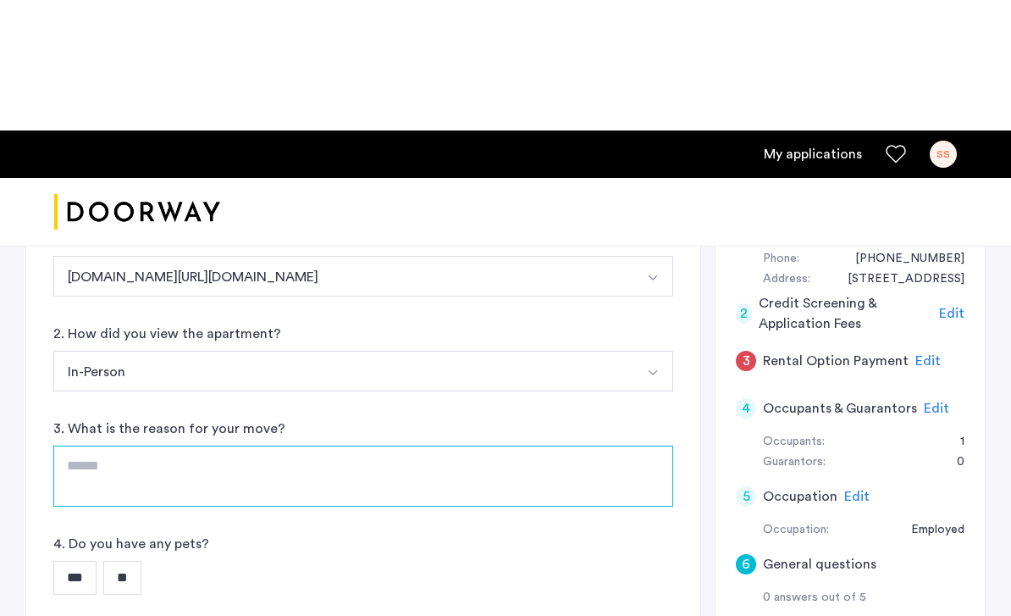
scroll to position [354, 0]
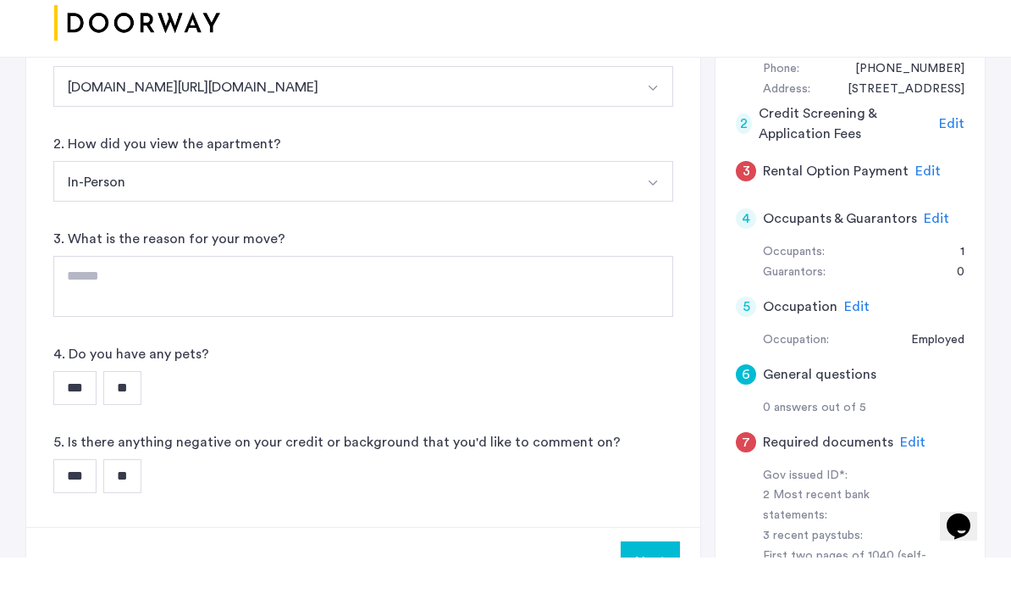
click at [321, 402] on div "4. Do you have any pets? *** **" at bounding box center [363, 432] width 620 height 61
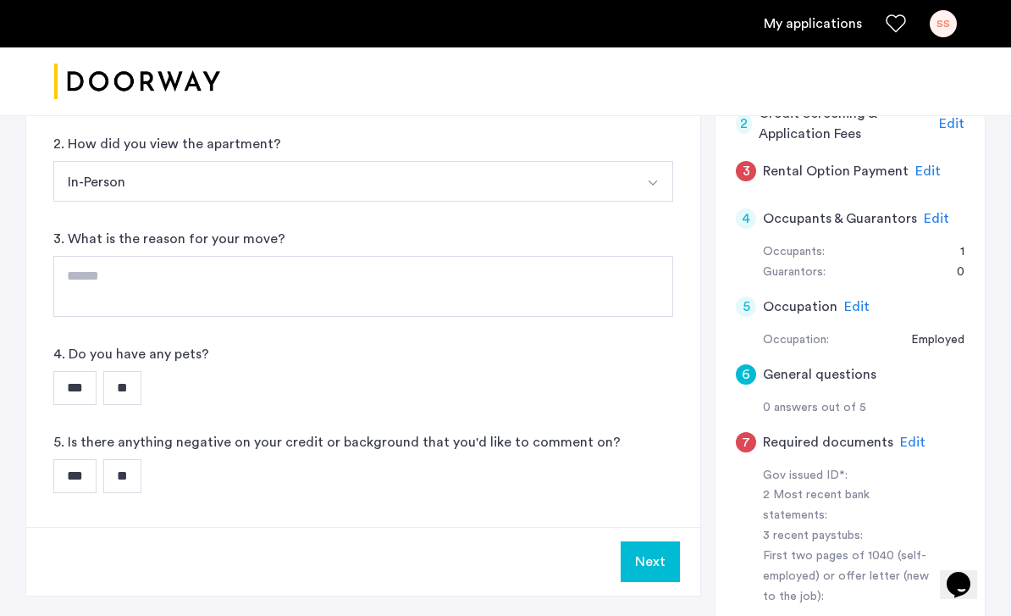
click at [60, 387] on input "***" at bounding box center [74, 388] width 43 height 34
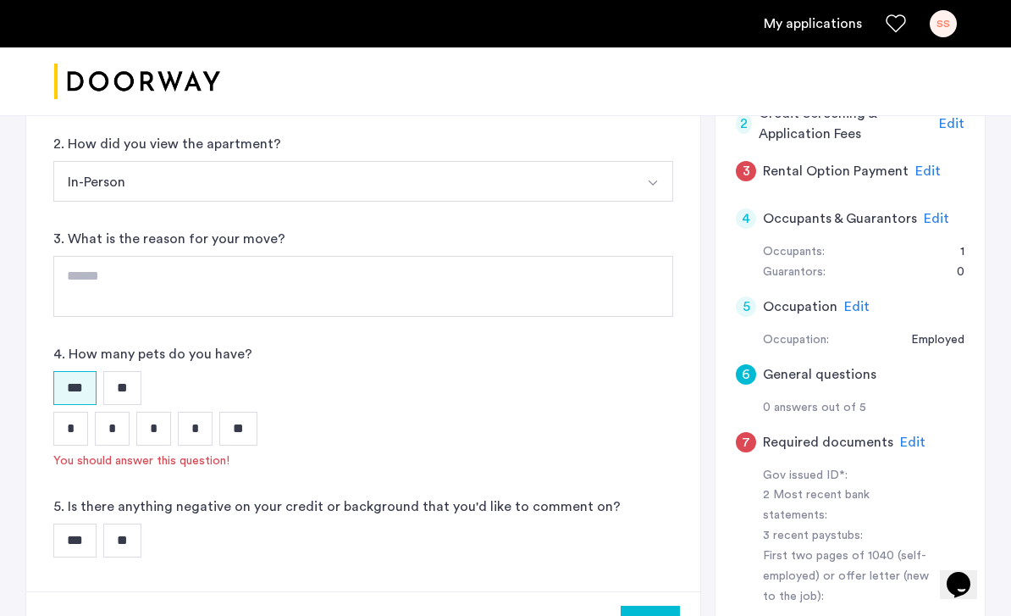
click at [58, 441] on input "*" at bounding box center [70, 429] width 35 height 34
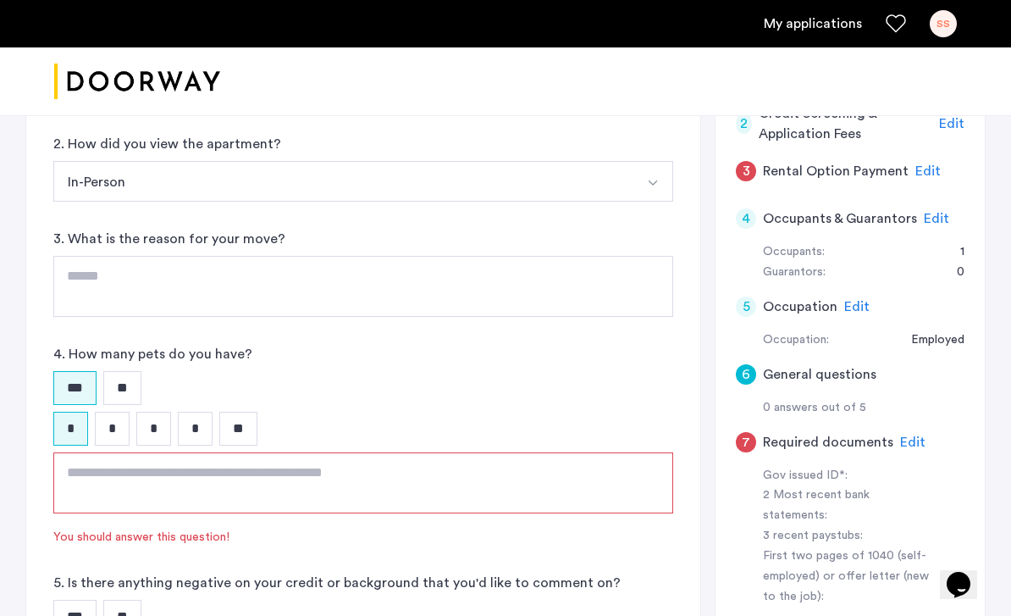
click at [161, 479] on textarea at bounding box center [363, 482] width 620 height 61
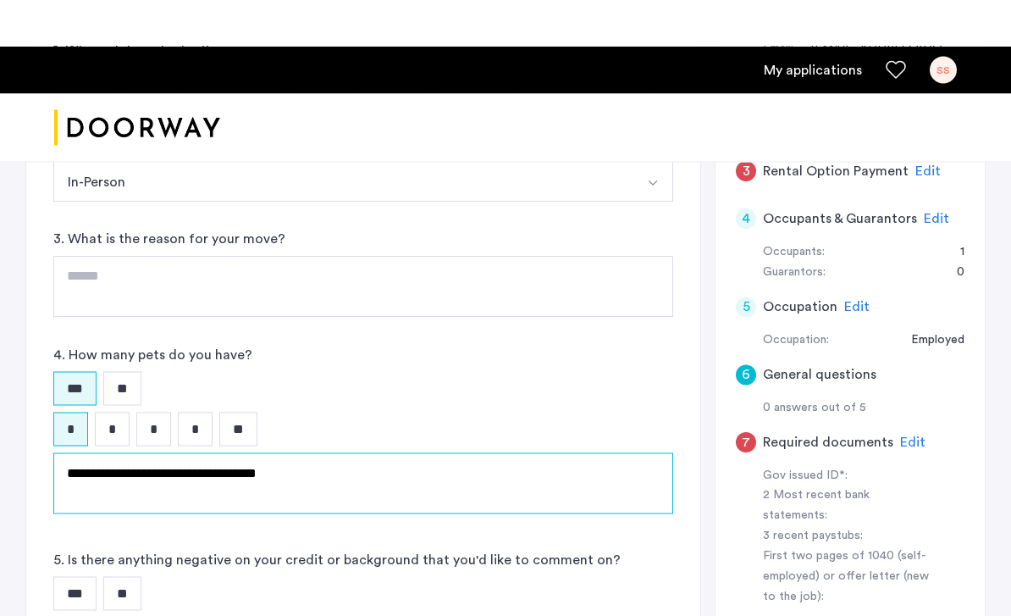
scroll to position [505, 0]
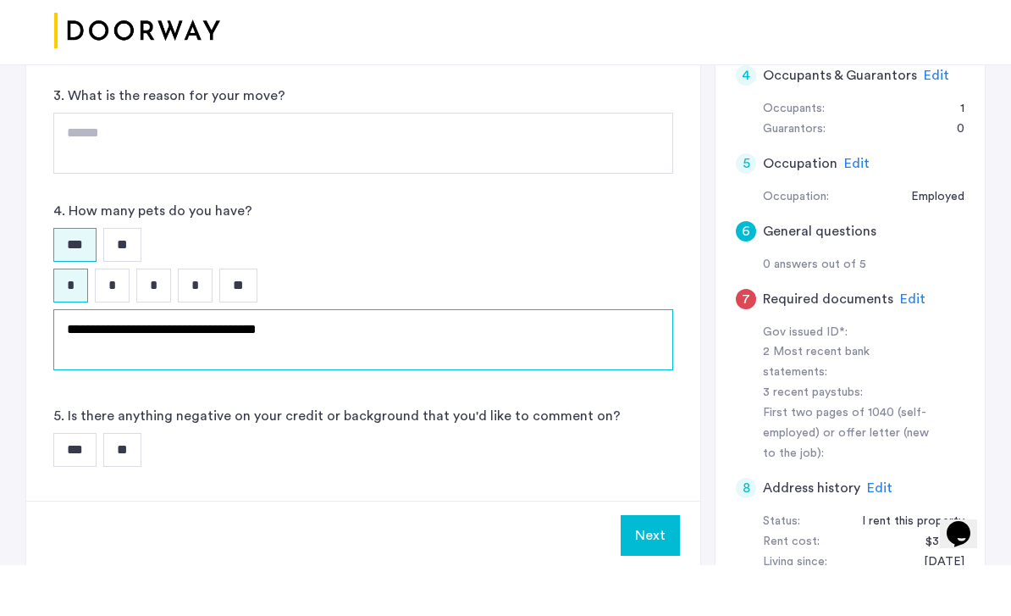
type textarea "**********"
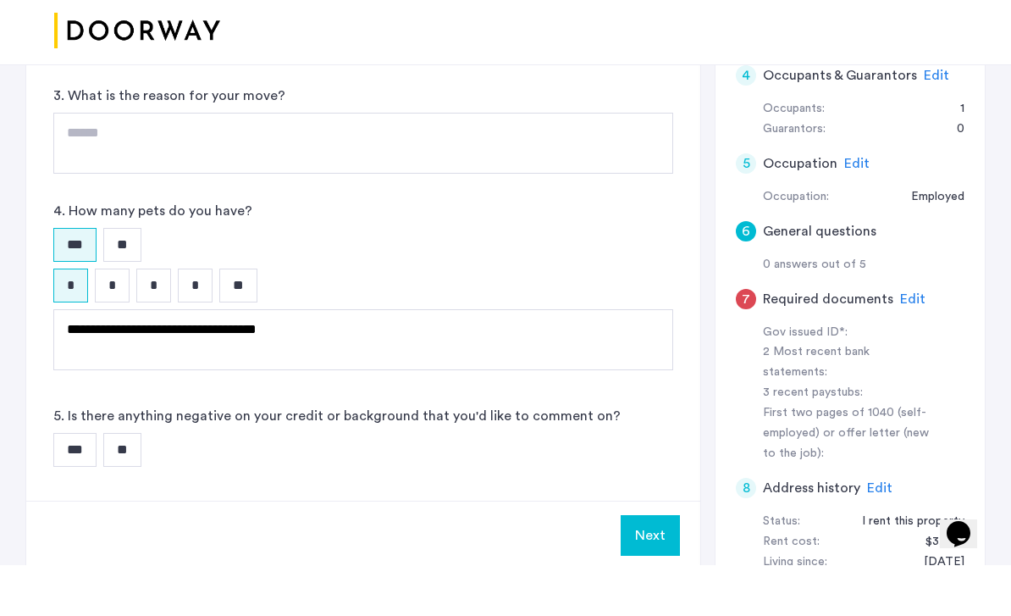
click at [137, 484] on input "**" at bounding box center [122, 501] width 38 height 34
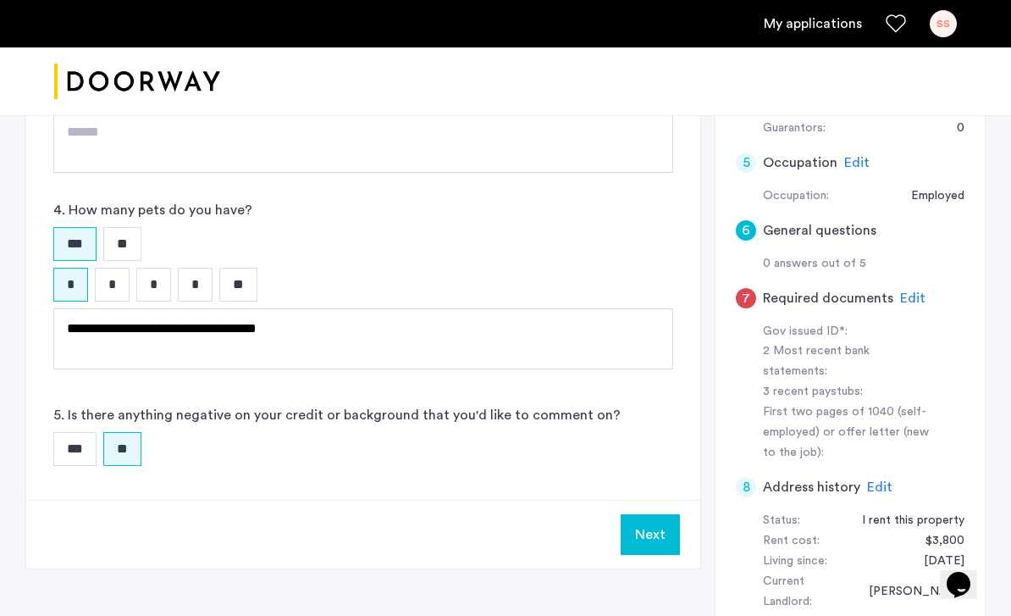
click at [672, 515] on button "Next" at bounding box center [650, 534] width 59 height 41
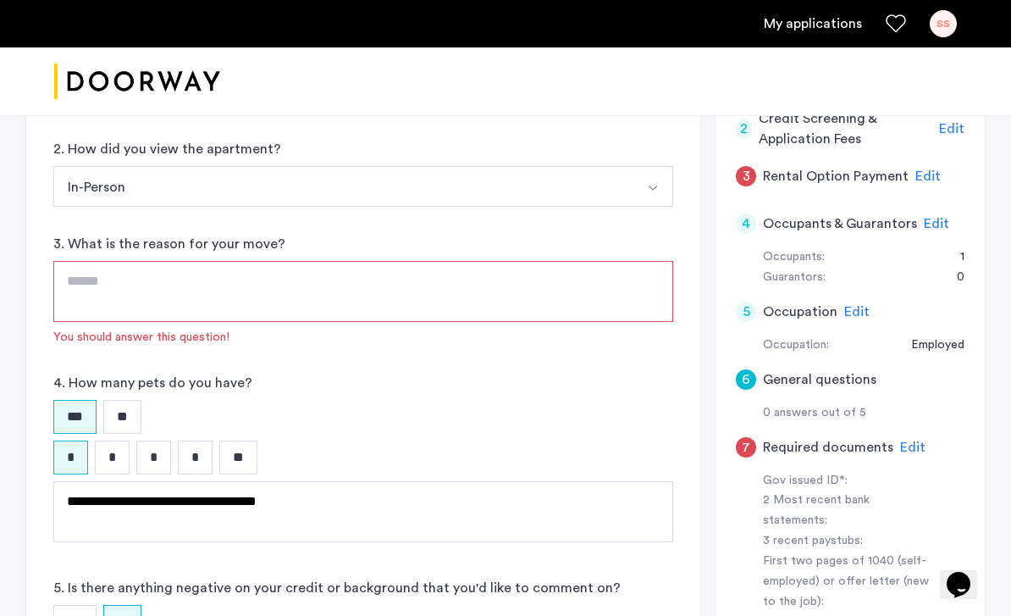
click at [453, 292] on textarea at bounding box center [363, 291] width 620 height 61
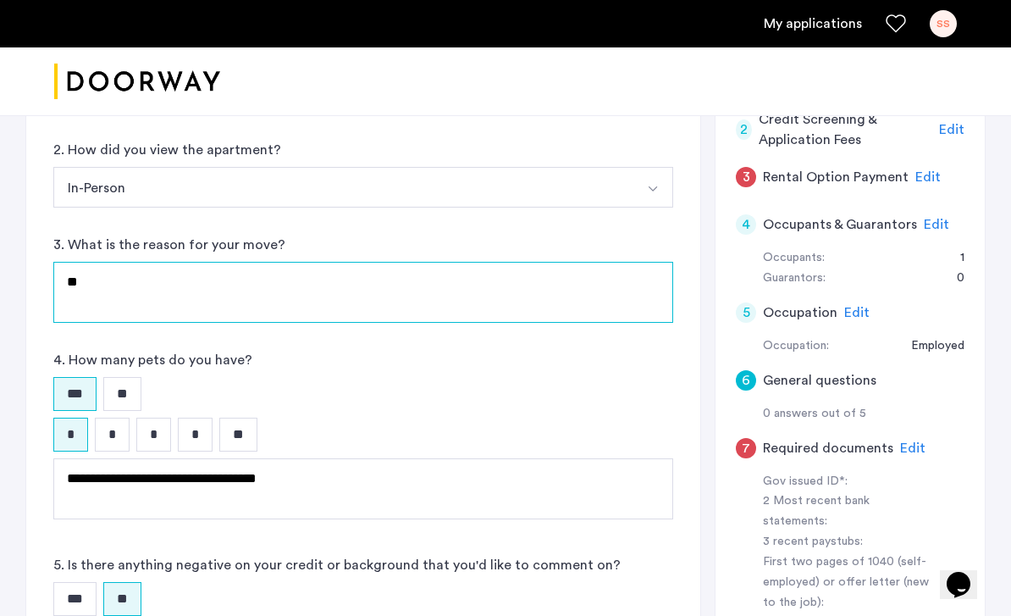
type textarea "*"
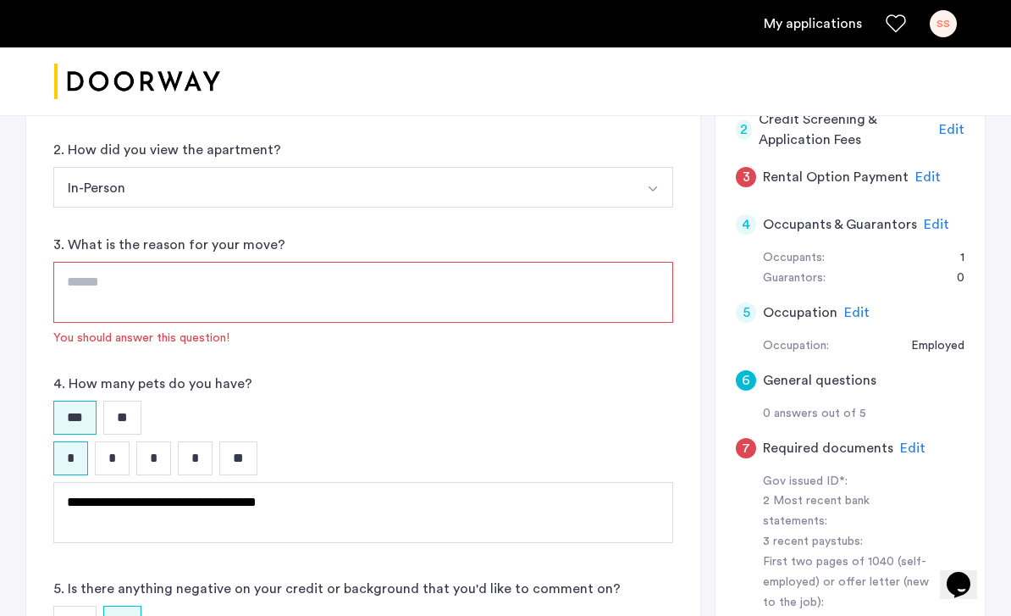
type textarea "*"
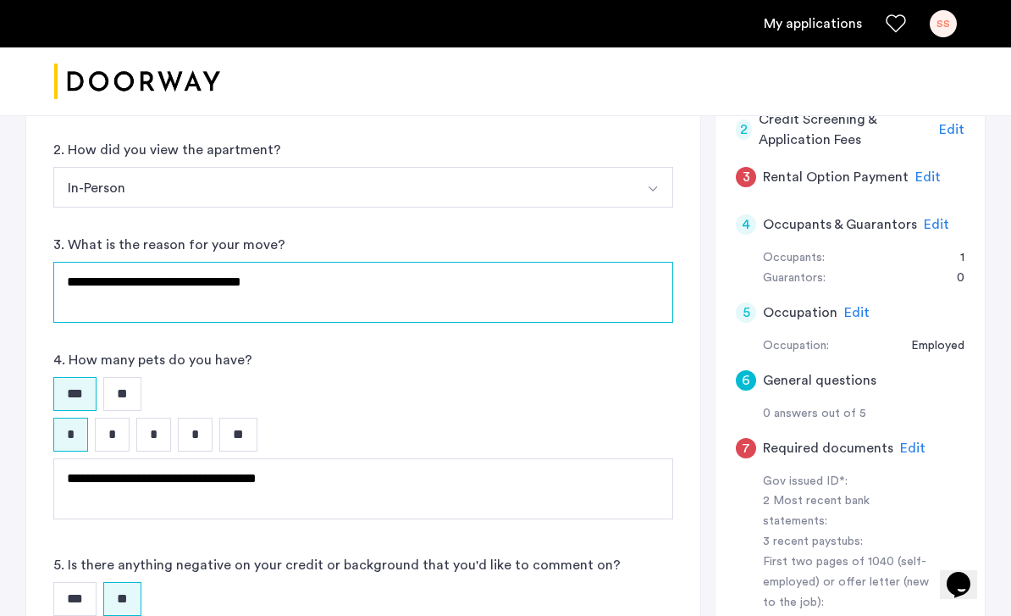
type textarea "**********"
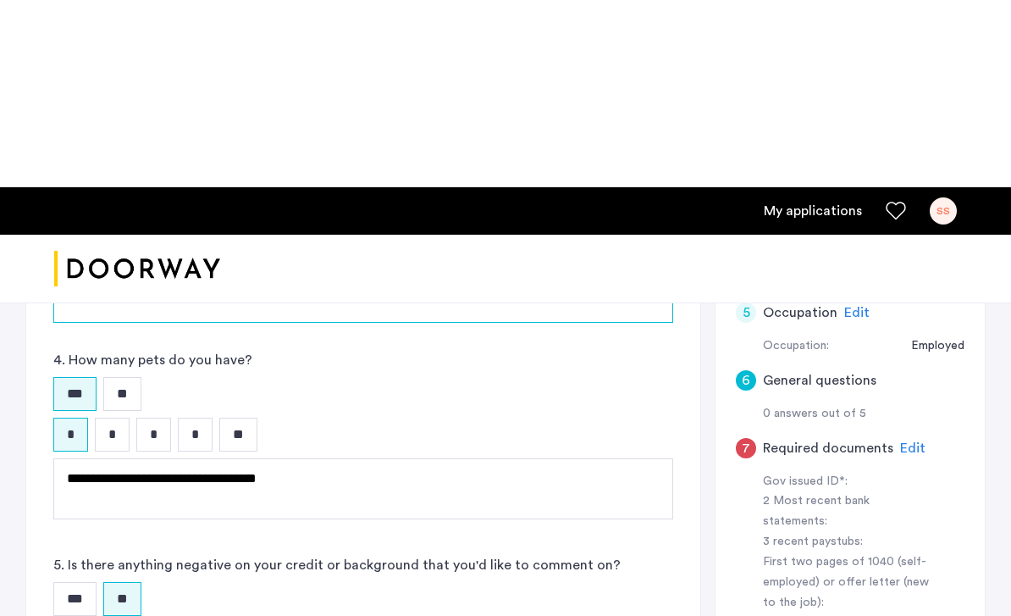
scroll to position [615, 0]
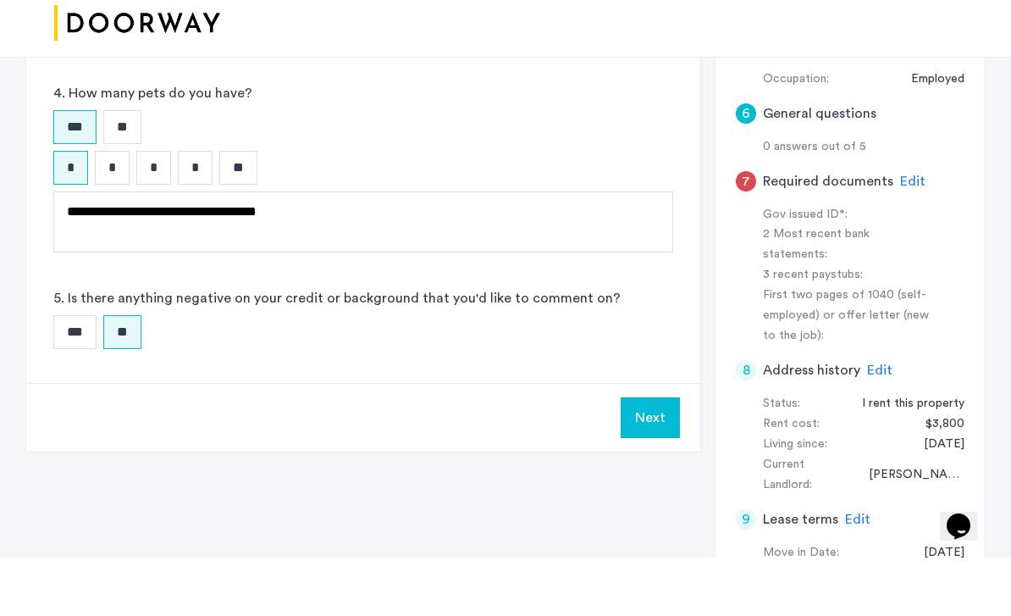
click at [676, 456] on button "Next" at bounding box center [650, 476] width 59 height 41
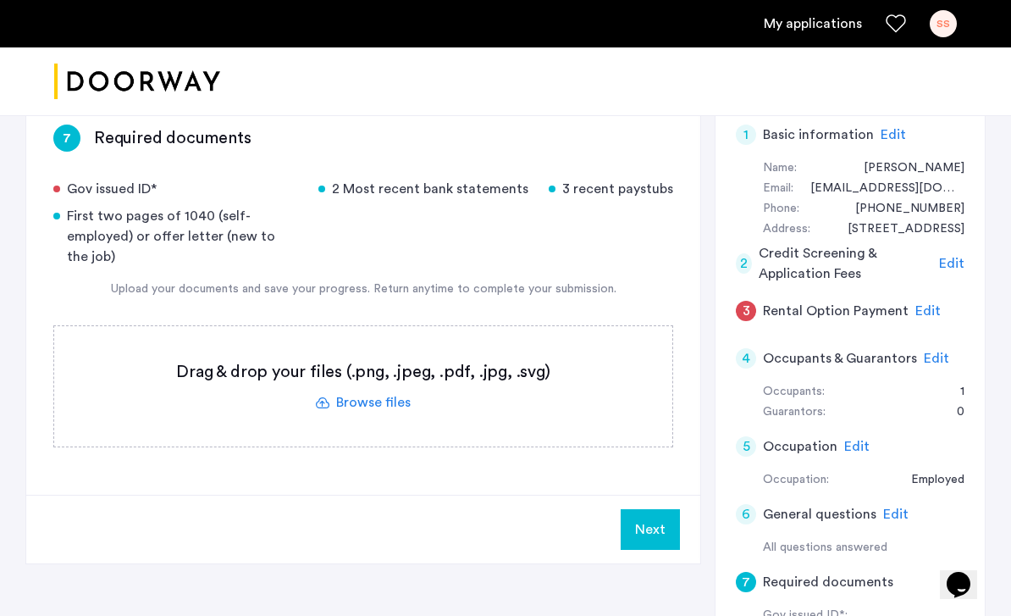
scroll to position [270, 0]
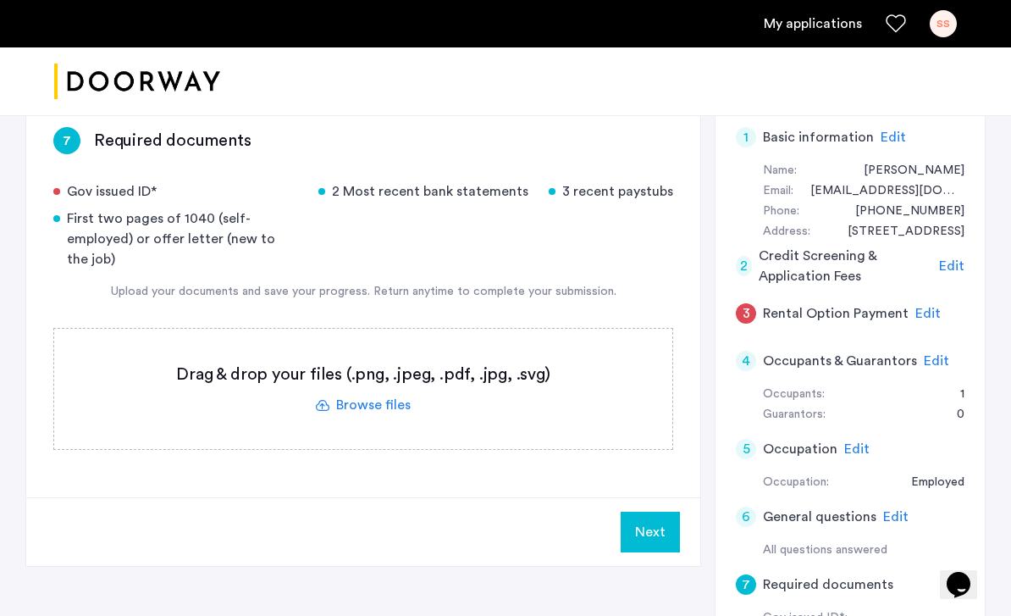
click at [360, 401] on label at bounding box center [363, 389] width 618 height 120
click at [0, 0] on input "file" at bounding box center [0, 0] width 0 height 0
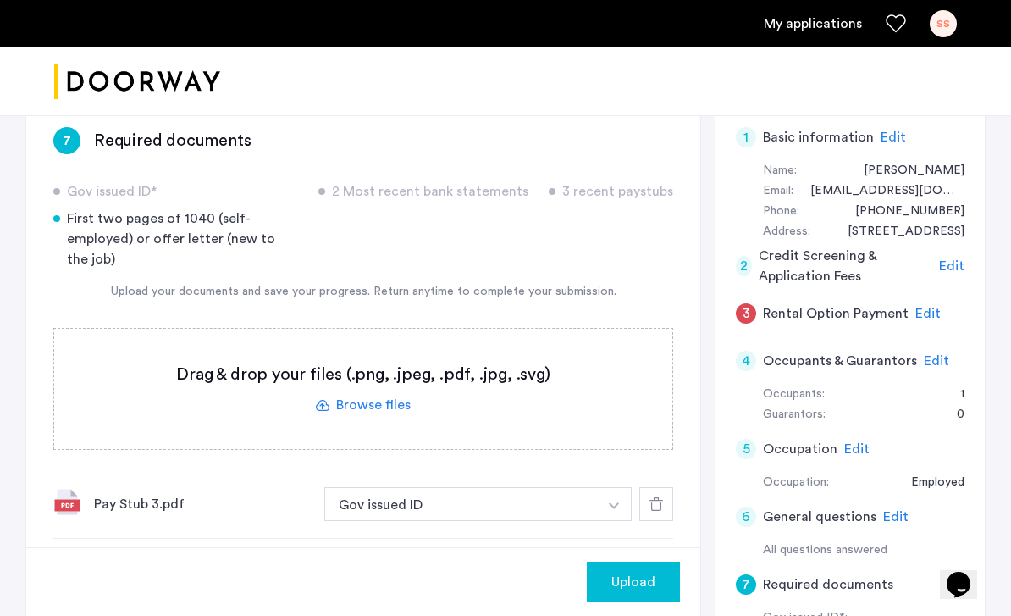
click at [525, 487] on button "Gov issued ID" at bounding box center [461, 504] width 274 height 34
click at [613, 502] on img "button" at bounding box center [614, 505] width 10 height 7
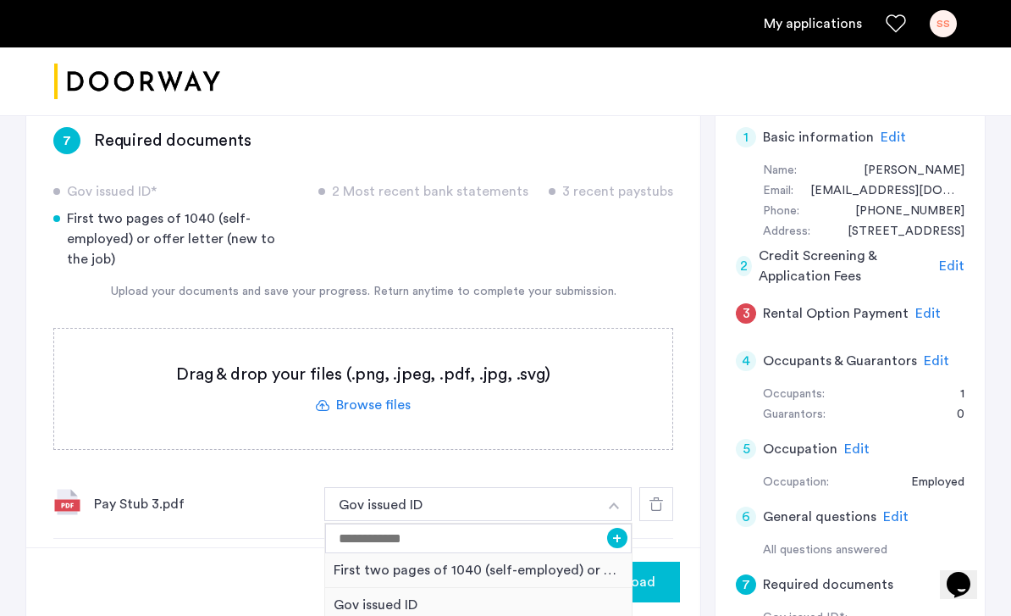
click at [617, 502] on img "button" at bounding box center [614, 505] width 10 height 7
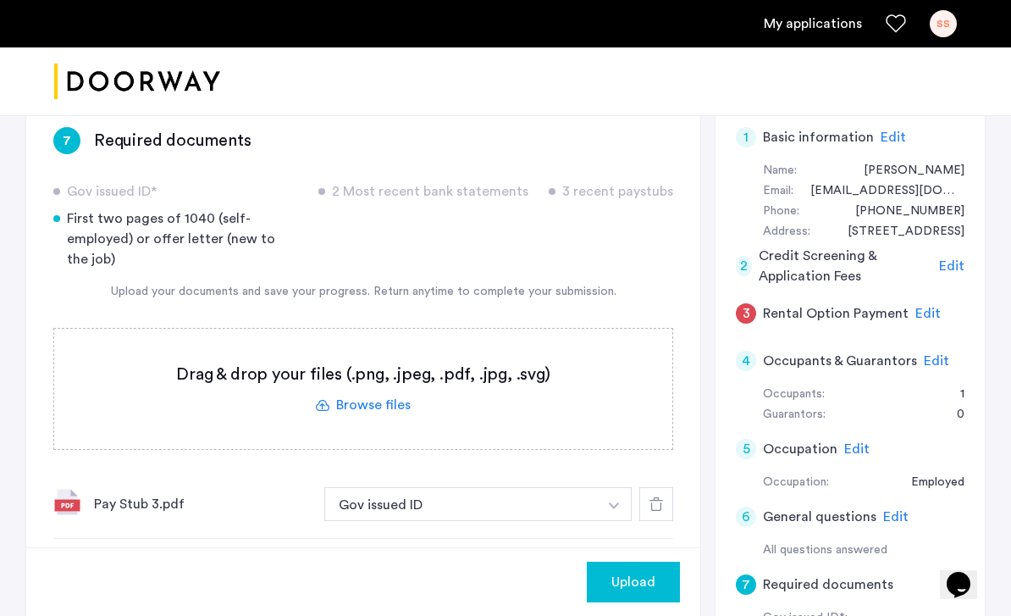
click at [616, 502] on img "button" at bounding box center [614, 505] width 10 height 7
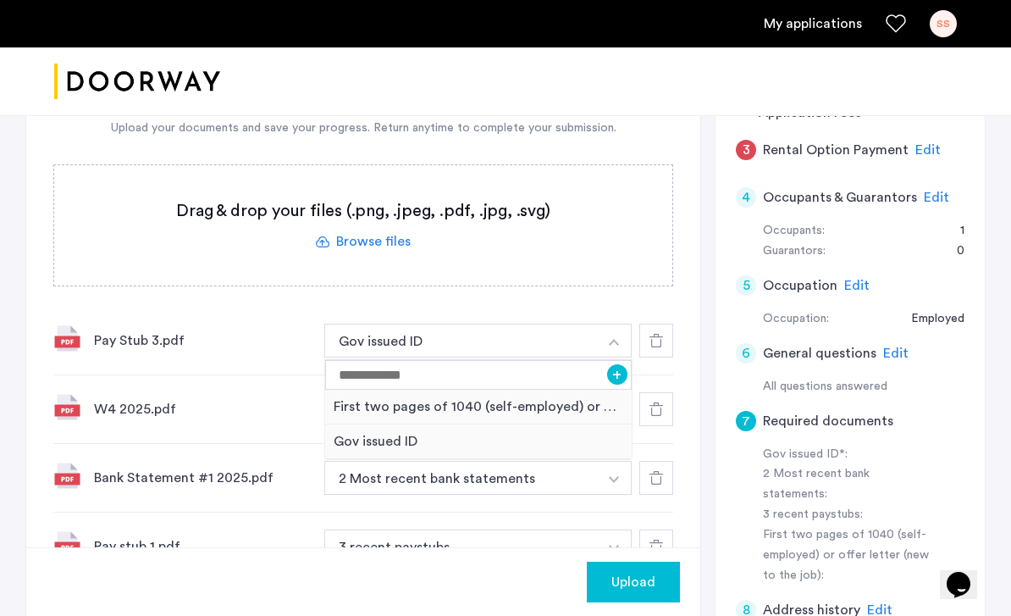
scroll to position [432, 0]
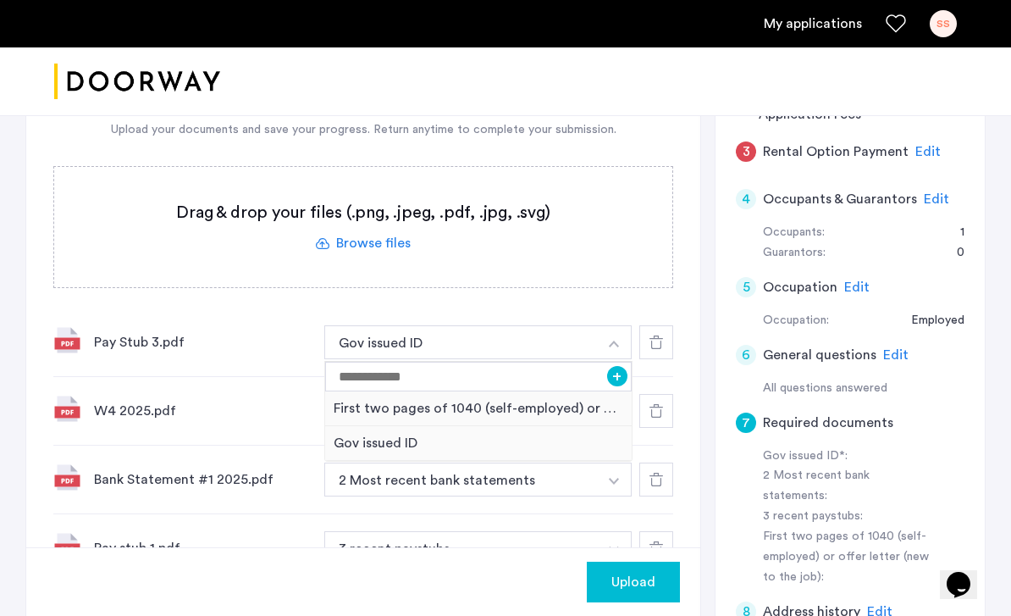
click at [275, 445] on div "Bank Statement #1 2025.pdf 2 Most recent bank statements + First two pages of 1…" at bounding box center [363, 479] width 620 height 69
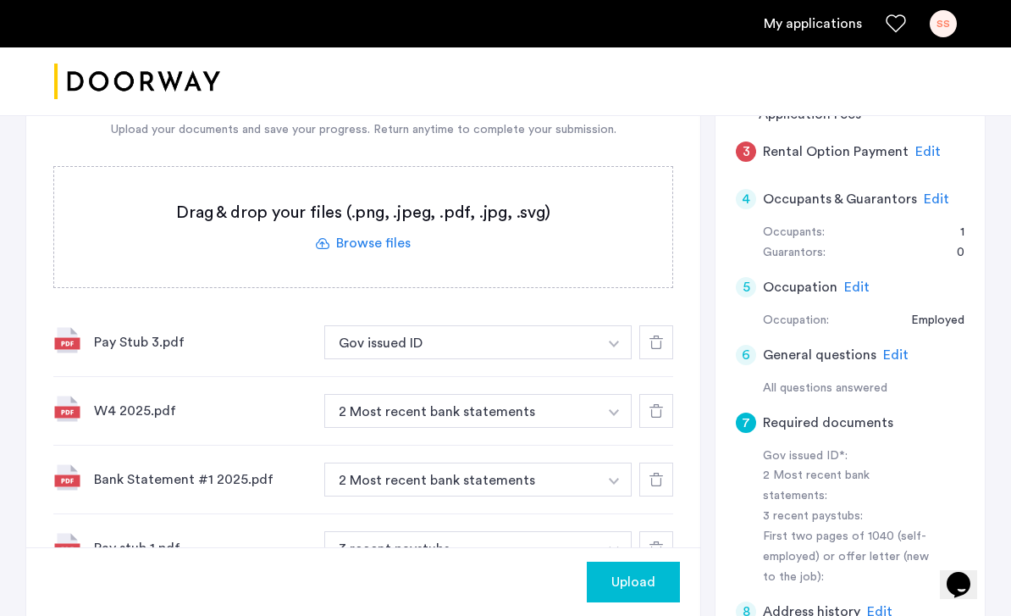
click at [571, 402] on button "2 Most recent bank statements" at bounding box center [461, 411] width 274 height 34
click at [593, 405] on button "2 Most recent bank statements" at bounding box center [461, 411] width 274 height 34
click at [611, 347] on img "button" at bounding box center [614, 343] width 10 height 7
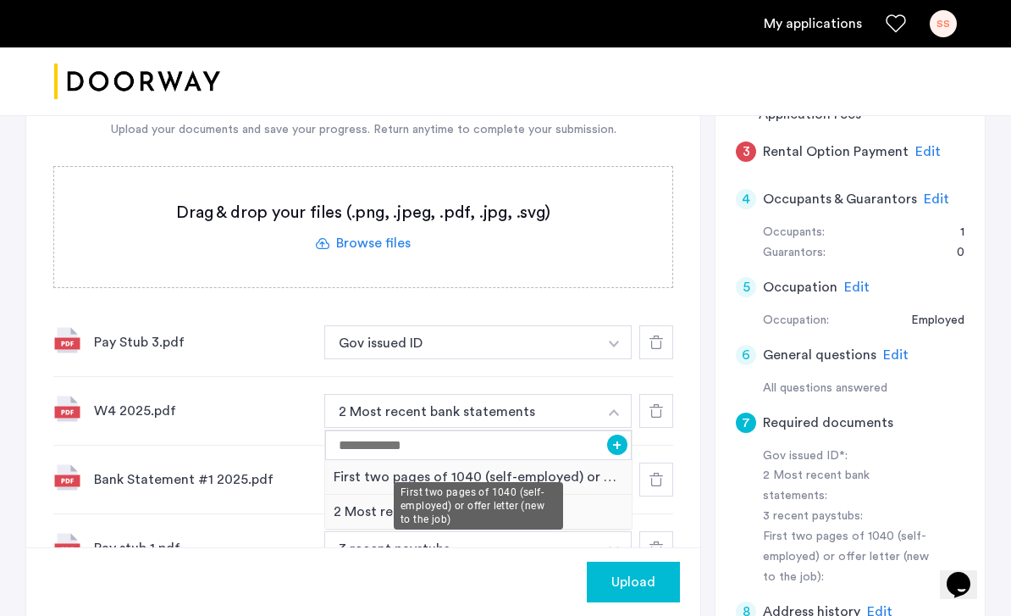
click at [587, 461] on div "First two pages of 1040 (self-employed) or offer letter (new to the job)" at bounding box center [478, 477] width 307 height 35
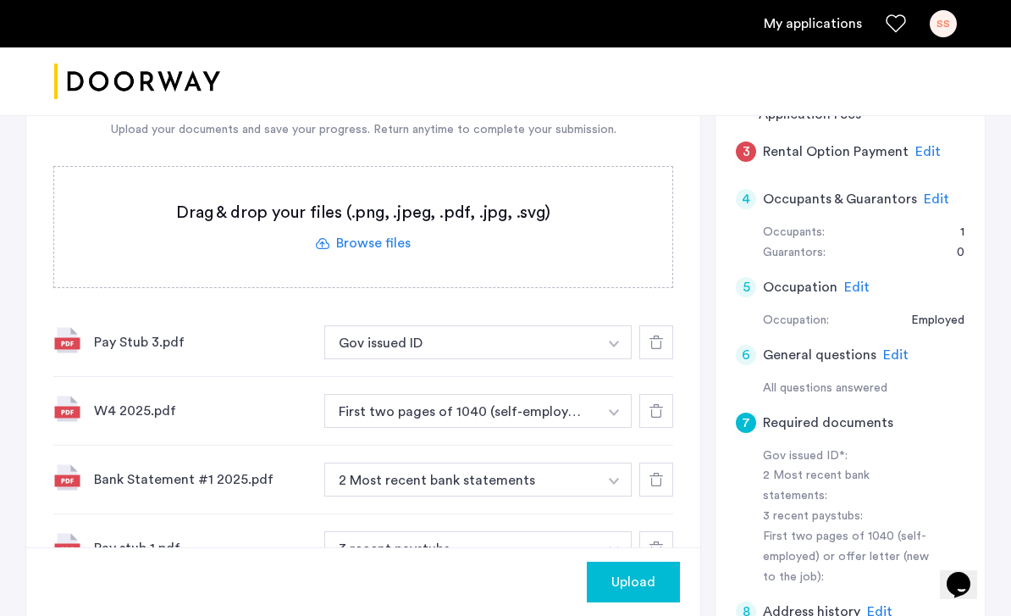
click at [586, 462] on button "2 Most recent bank statements" at bounding box center [461, 479] width 274 height 34
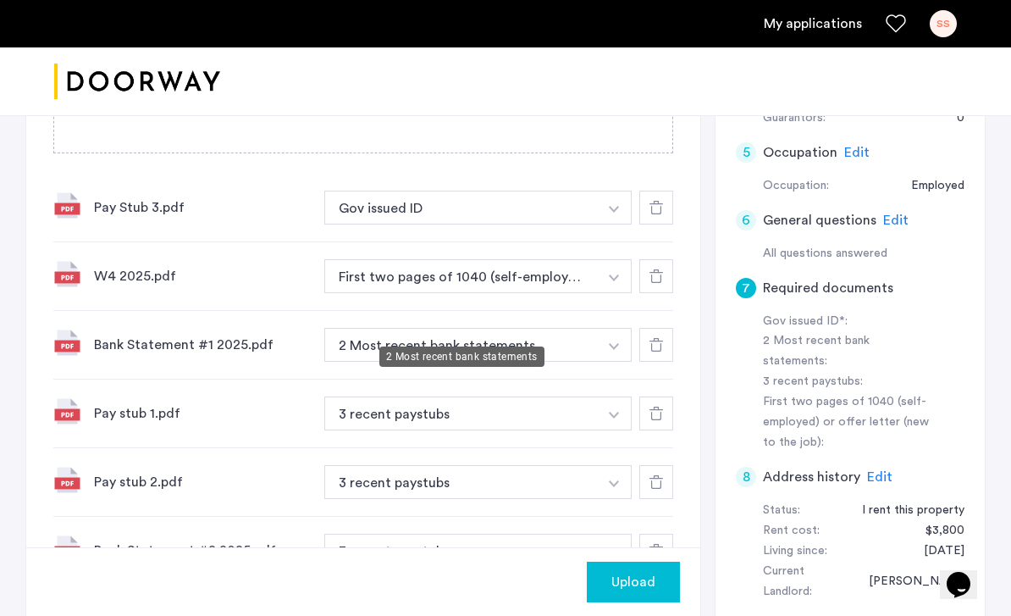
scroll to position [571, 0]
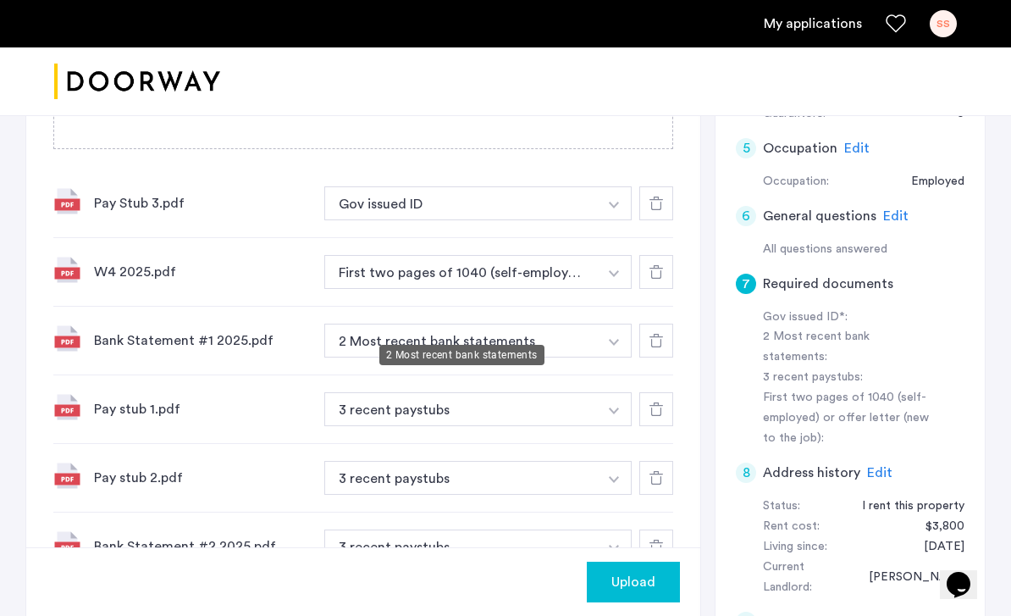
click at [617, 220] on button "button" at bounding box center [614, 203] width 35 height 34
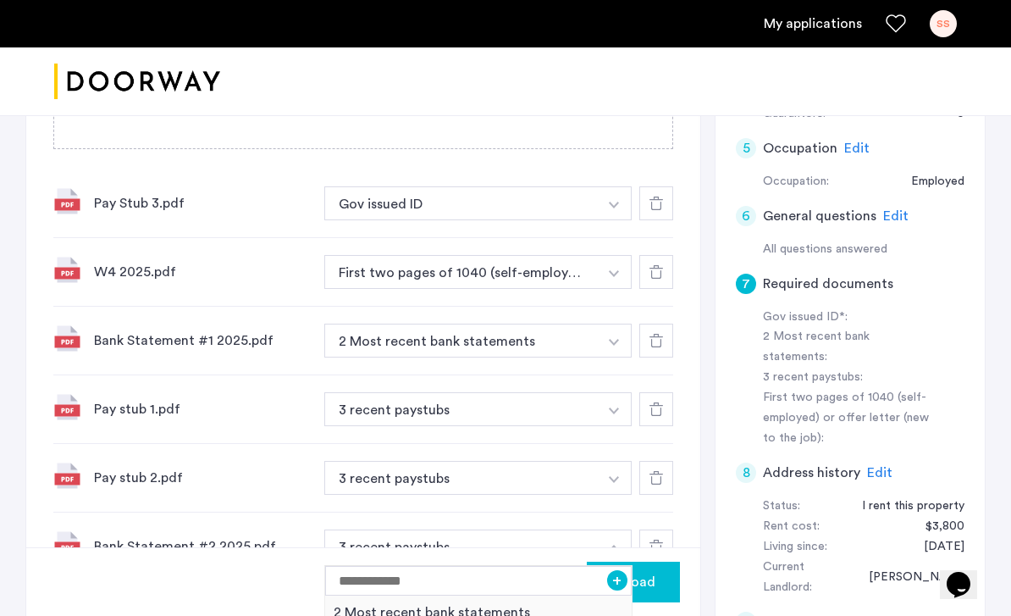
click at [484, 600] on div "2 Most recent bank statements" at bounding box center [478, 612] width 307 height 35
click at [595, 186] on button "Gov issued ID" at bounding box center [461, 203] width 274 height 34
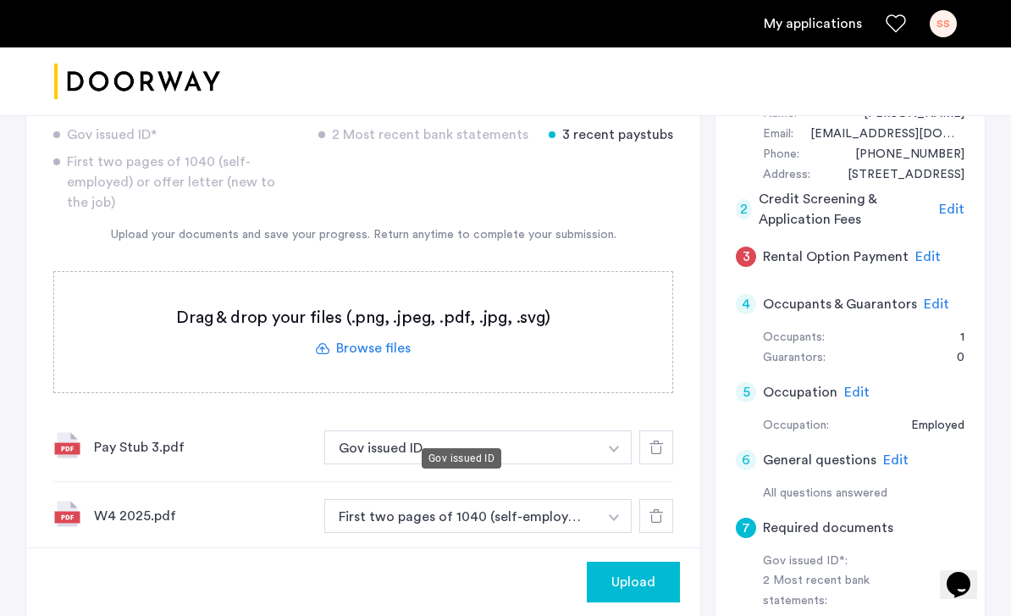
scroll to position [330, 0]
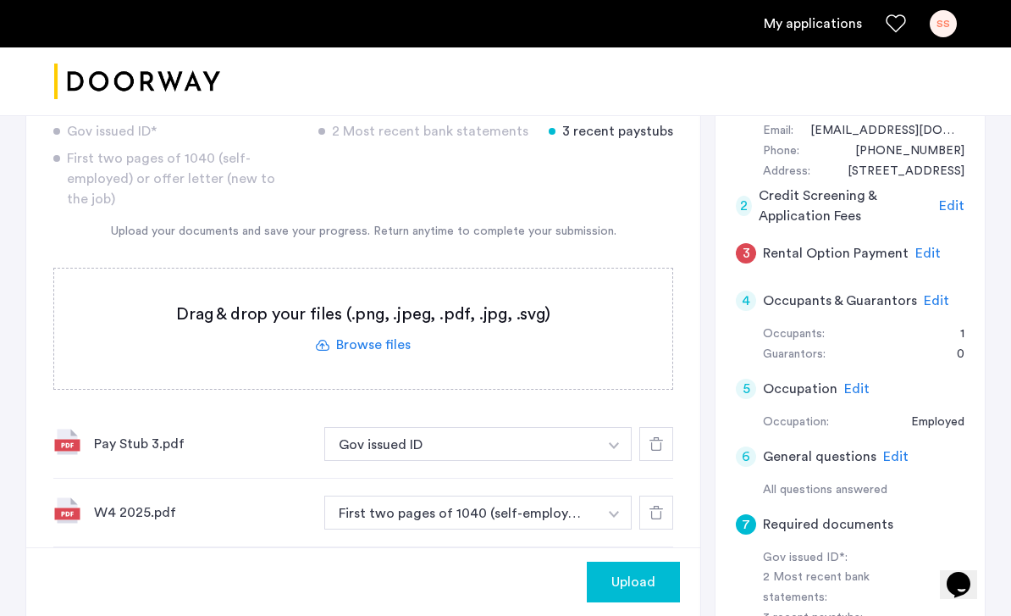
click at [612, 442] on img "button" at bounding box center [614, 445] width 10 height 7
click at [389, 291] on label at bounding box center [363, 328] width 618 height 120
click at [0, 0] on input "file" at bounding box center [0, 0] width 0 height 0
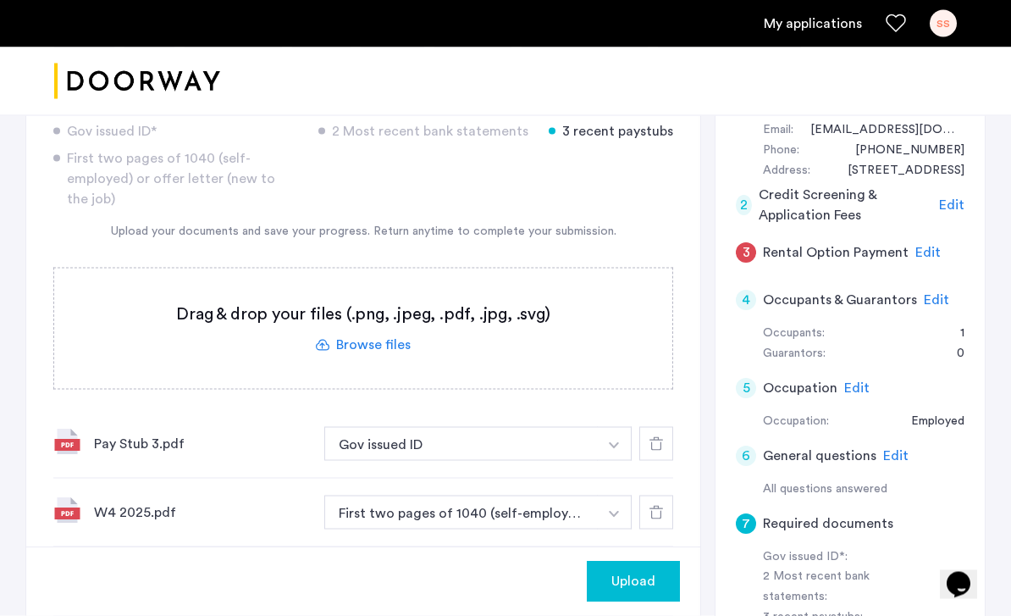
click at [663, 427] on div at bounding box center [656, 444] width 34 height 34
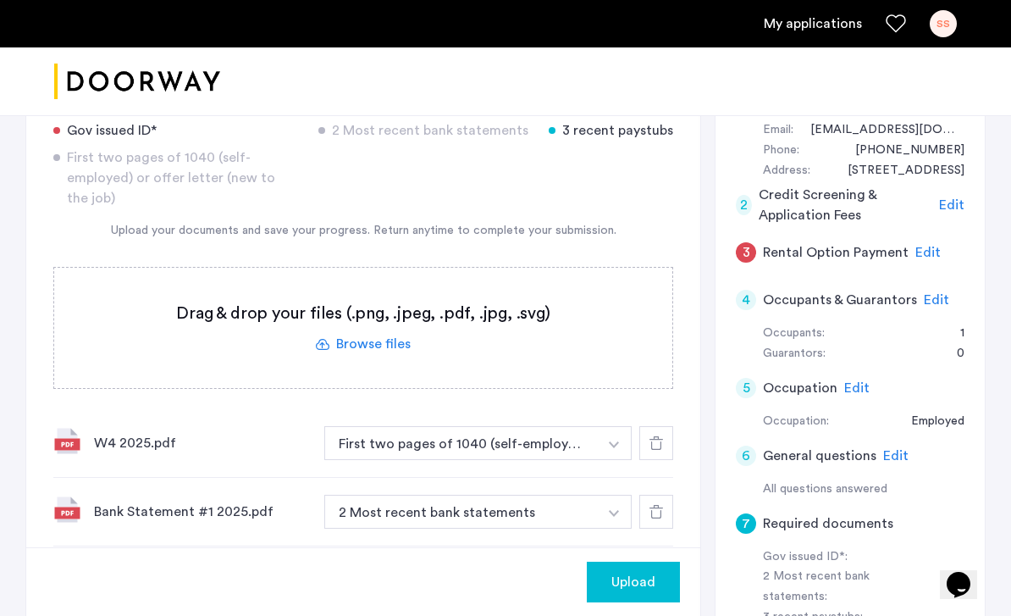
click at [654, 430] on div at bounding box center [656, 443] width 34 height 34
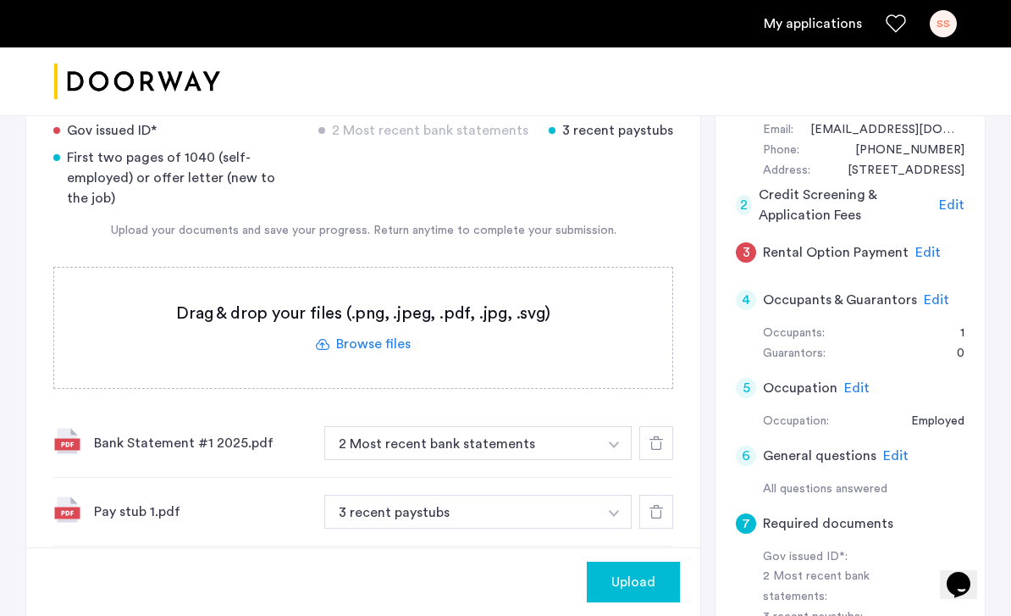
click at [662, 436] on icon at bounding box center [657, 443] width 14 height 14
click at [653, 436] on icon at bounding box center [657, 443] width 14 height 14
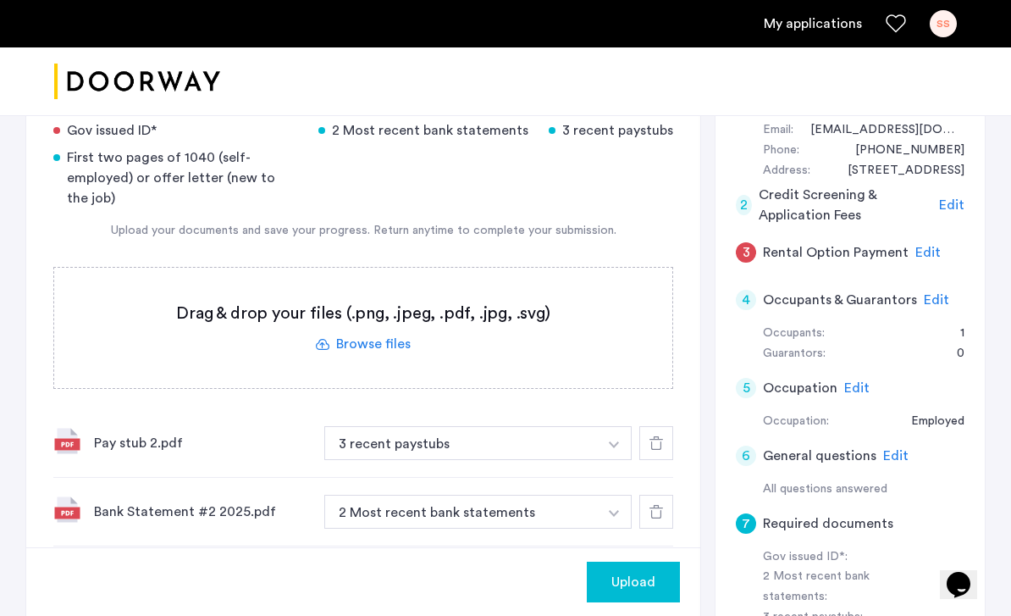
click at [662, 426] on div at bounding box center [656, 443] width 34 height 34
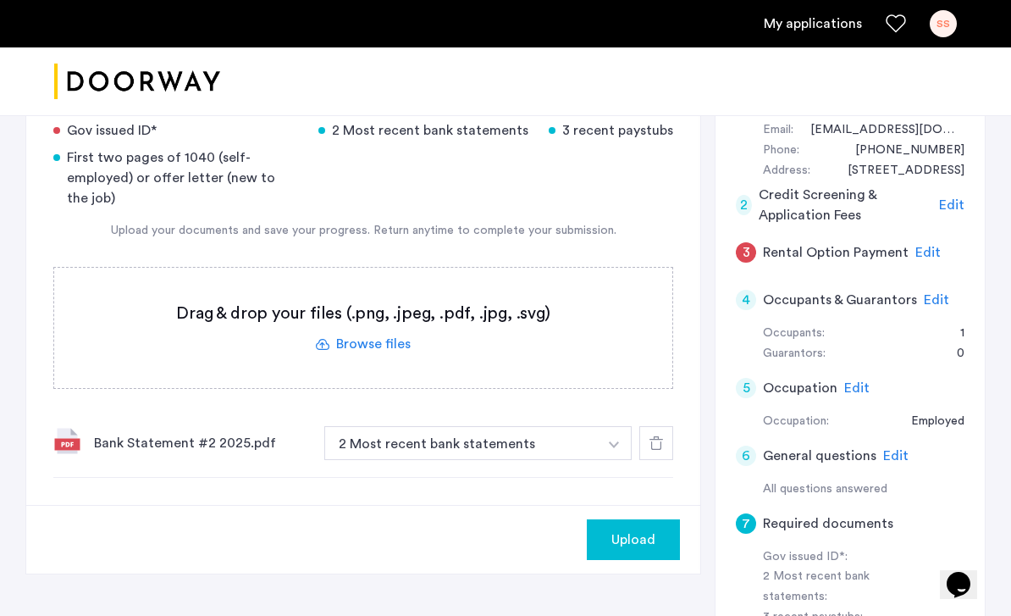
click at [658, 436] on icon at bounding box center [657, 443] width 14 height 14
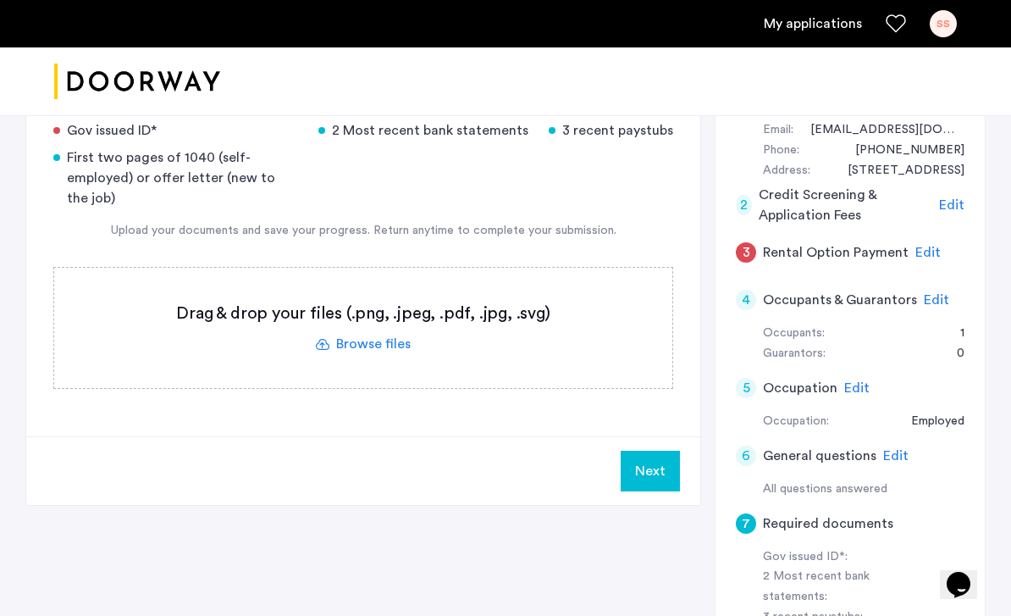
click at [310, 321] on label at bounding box center [363, 328] width 618 height 120
click at [0, 0] on input "file" at bounding box center [0, 0] width 0 height 0
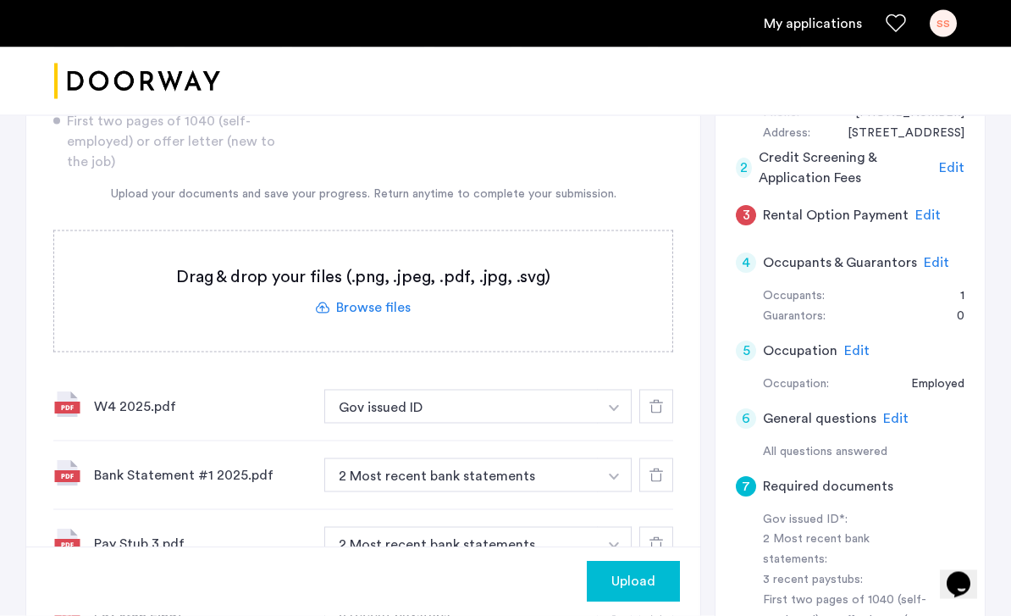
scroll to position [399, 0]
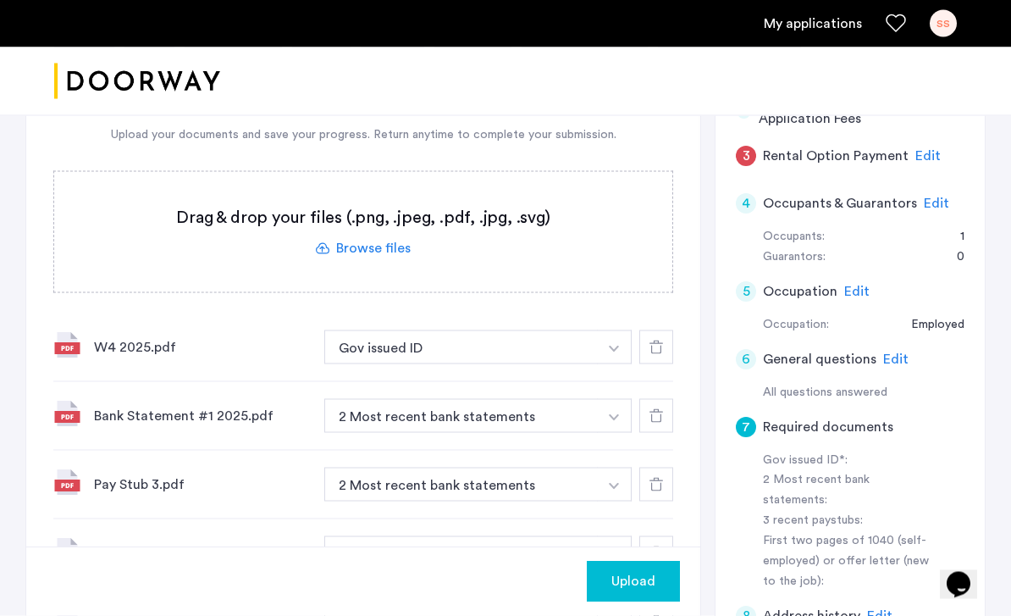
click at [606, 335] on button "button" at bounding box center [614, 347] width 35 height 34
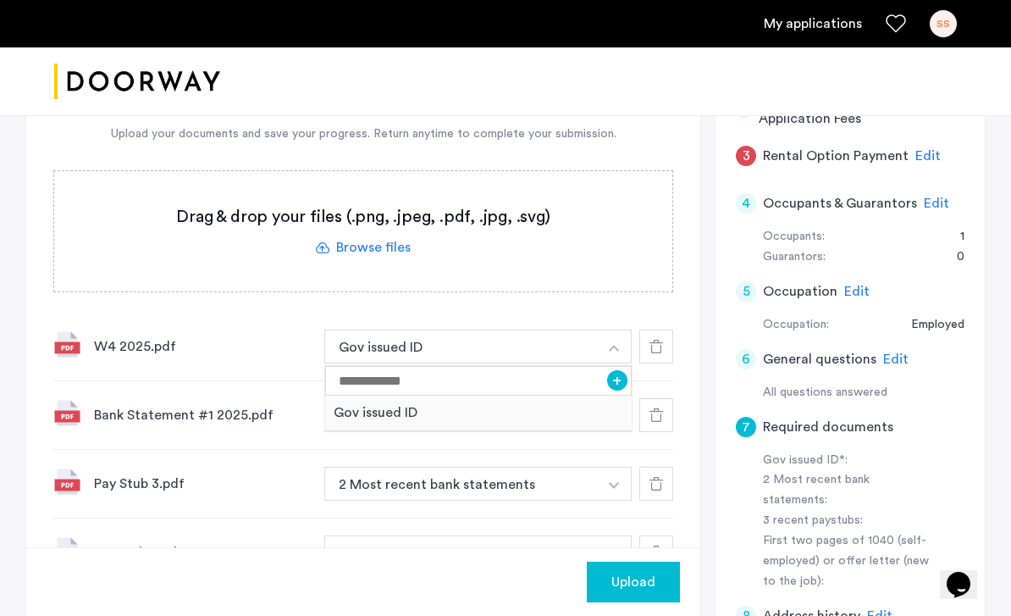
click at [495, 432] on button "2 Most recent bank statements" at bounding box center [461, 415] width 274 height 34
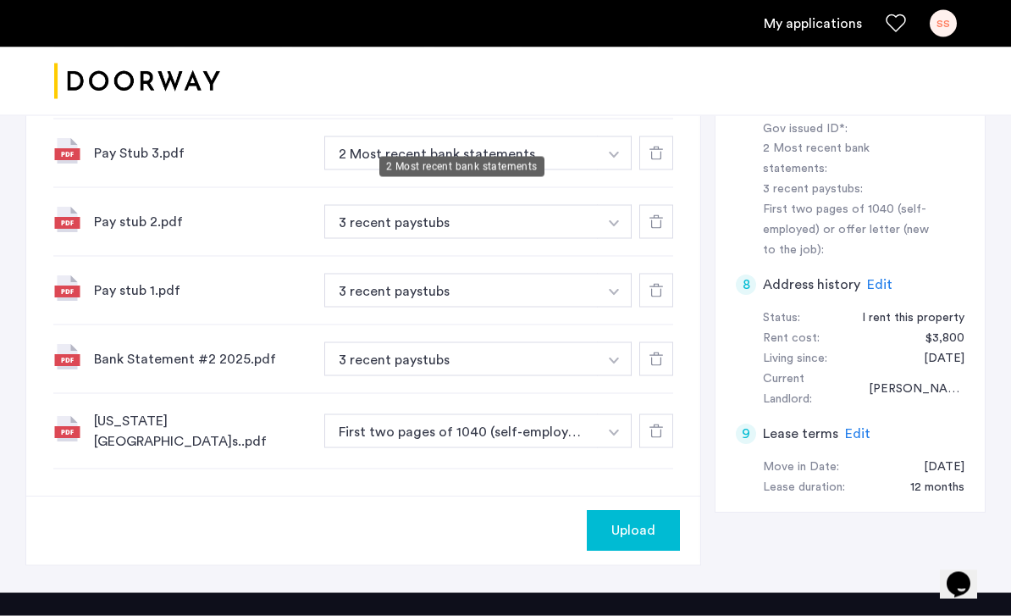
click at [587, 414] on button "First two pages of 1040 (self-employed) or offer letter (new to the job)" at bounding box center [461, 431] width 274 height 34
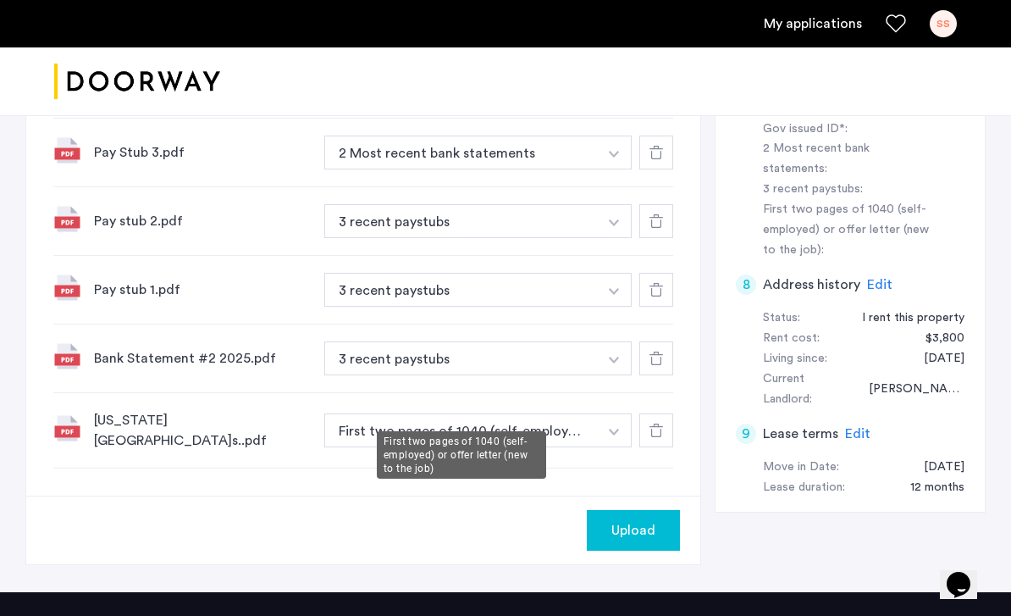
click at [605, 32] on button "button" at bounding box center [614, 15] width 35 height 34
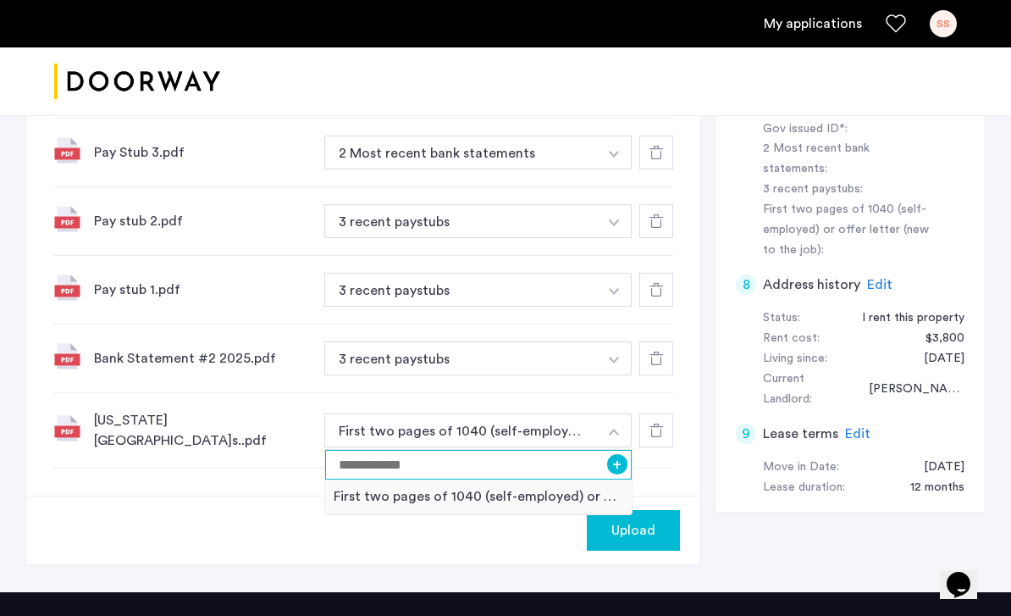
click at [611, 450] on input at bounding box center [478, 465] width 307 height 30
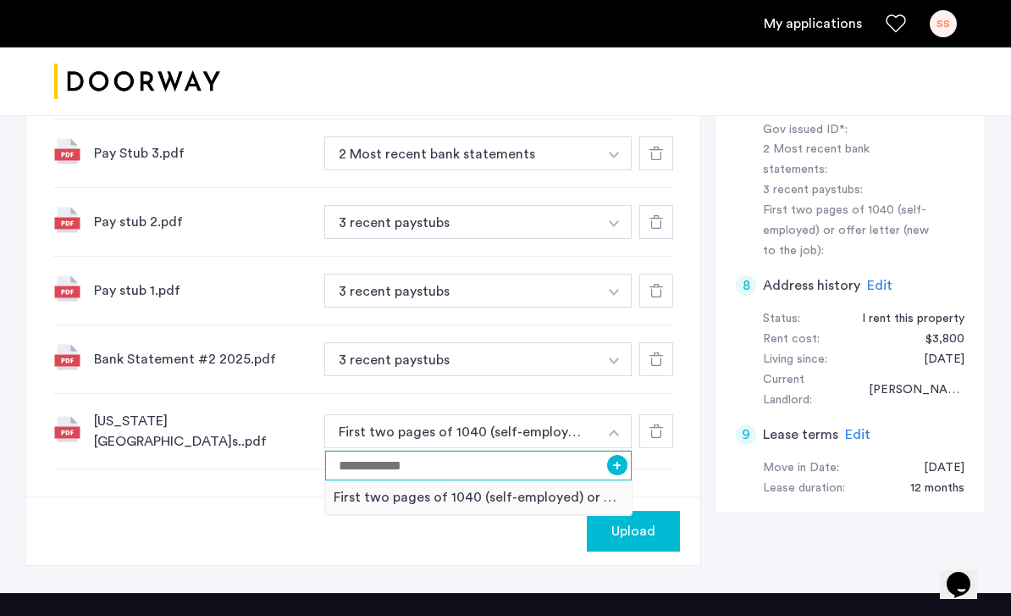
click at [607, 451] on input at bounding box center [478, 466] width 307 height 30
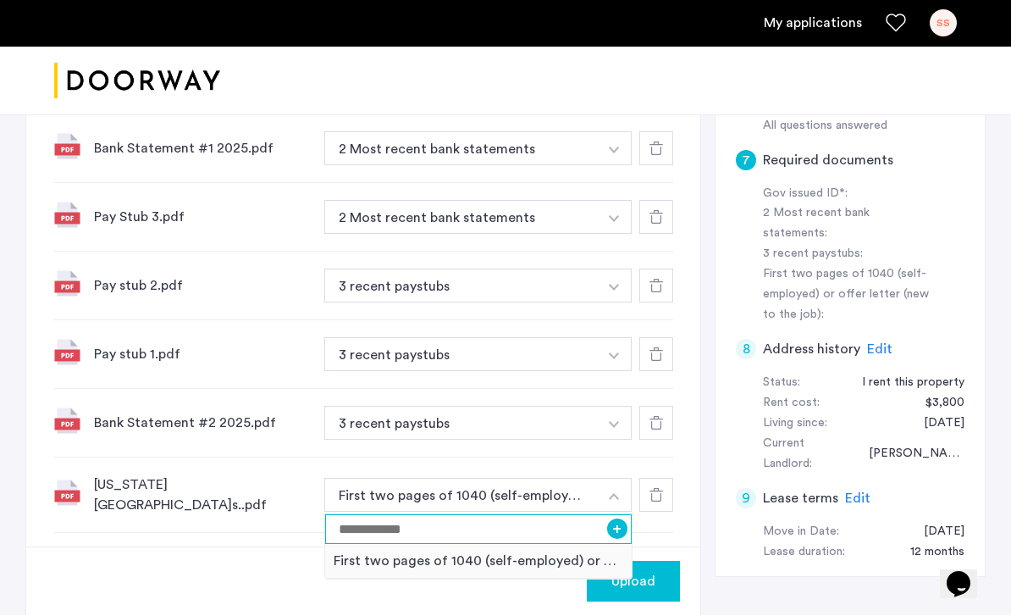
scroll to position [693, 0]
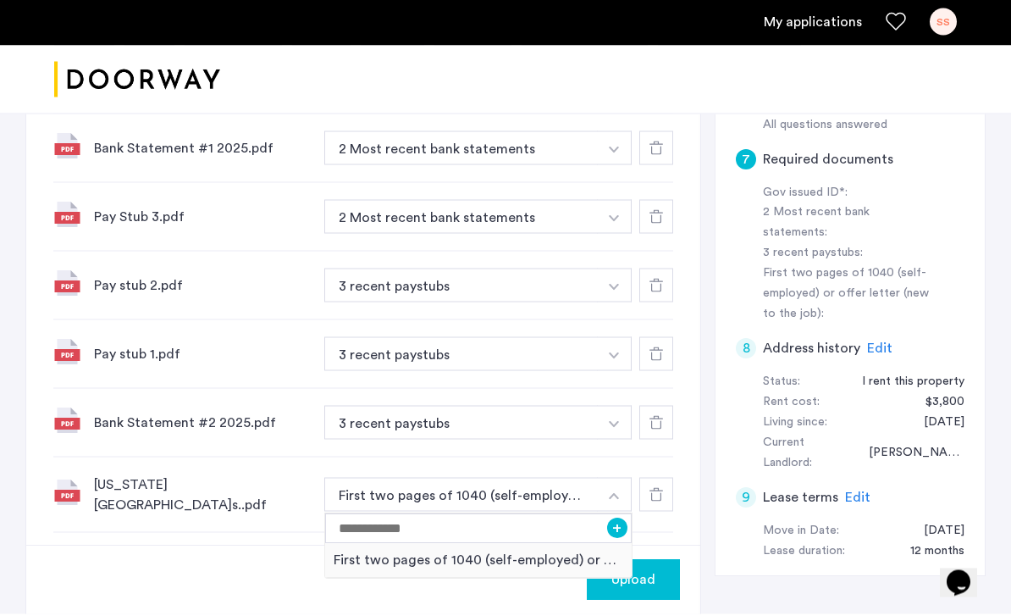
click at [153, 486] on div "[US_STATE].s..pdf First two pages of 1040 (self-employed) or offer letter (new …" at bounding box center [363, 496] width 620 height 75
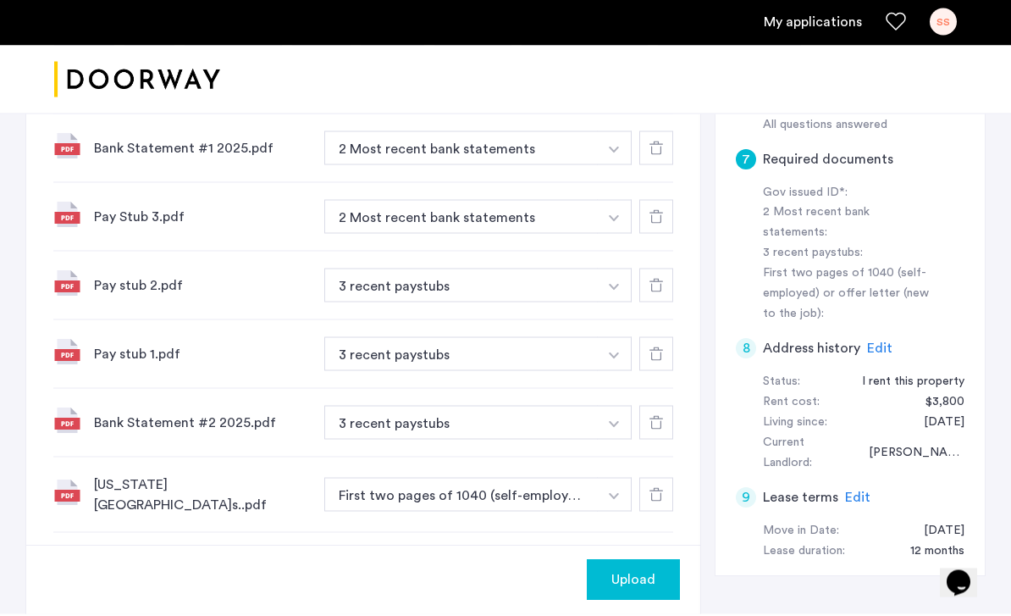
scroll to position [695, 0]
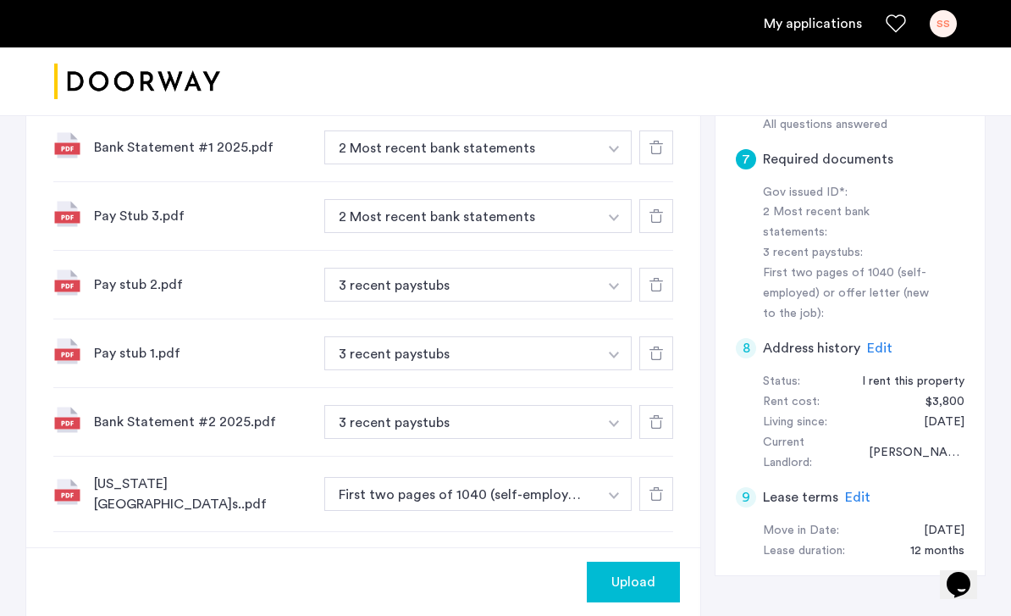
click at [665, 477] on div at bounding box center [656, 494] width 34 height 34
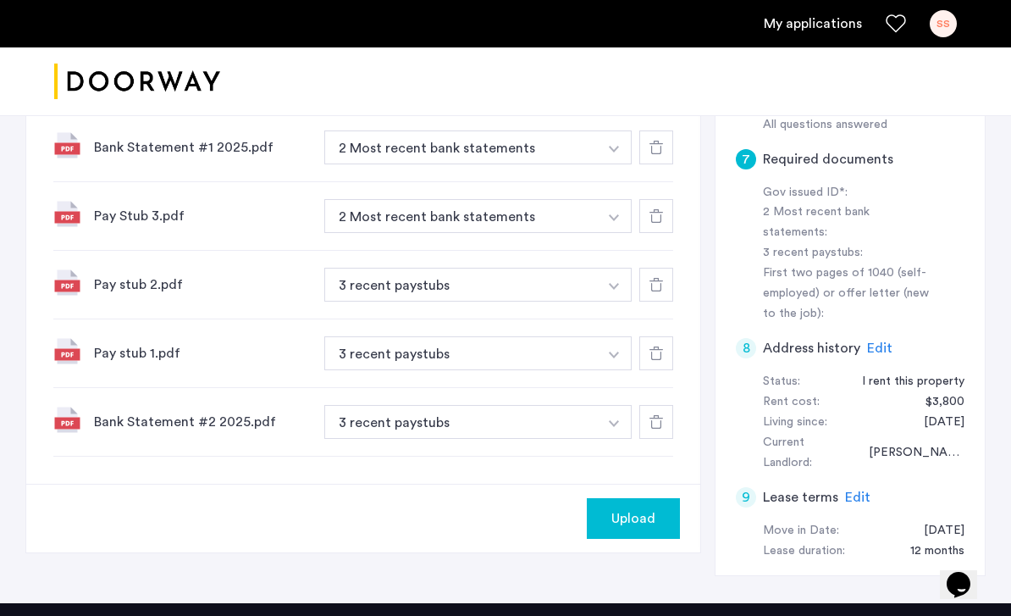
click at [672, 405] on div at bounding box center [656, 422] width 34 height 34
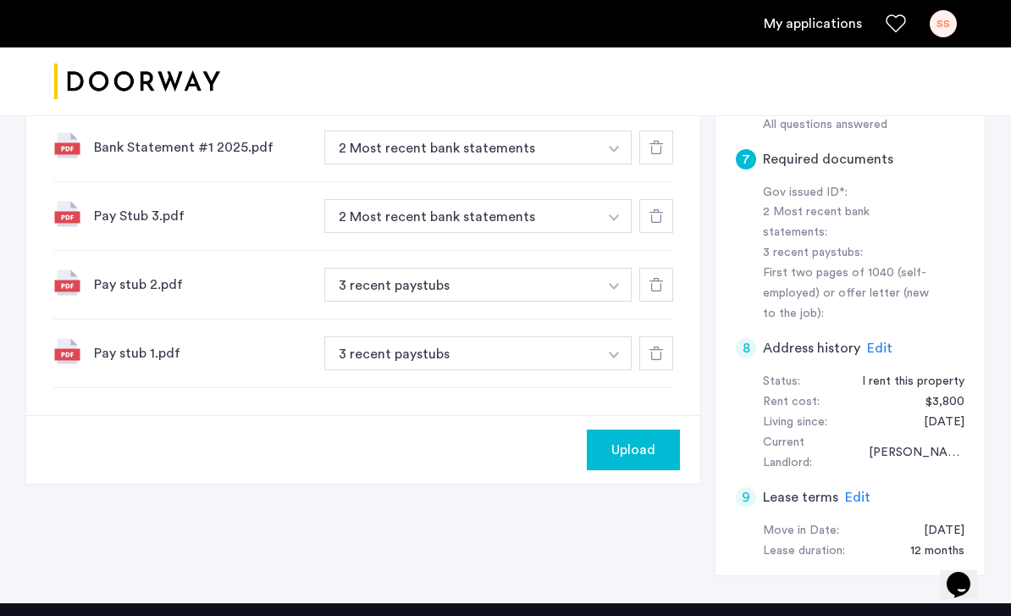
click at [666, 336] on div at bounding box center [656, 353] width 34 height 34
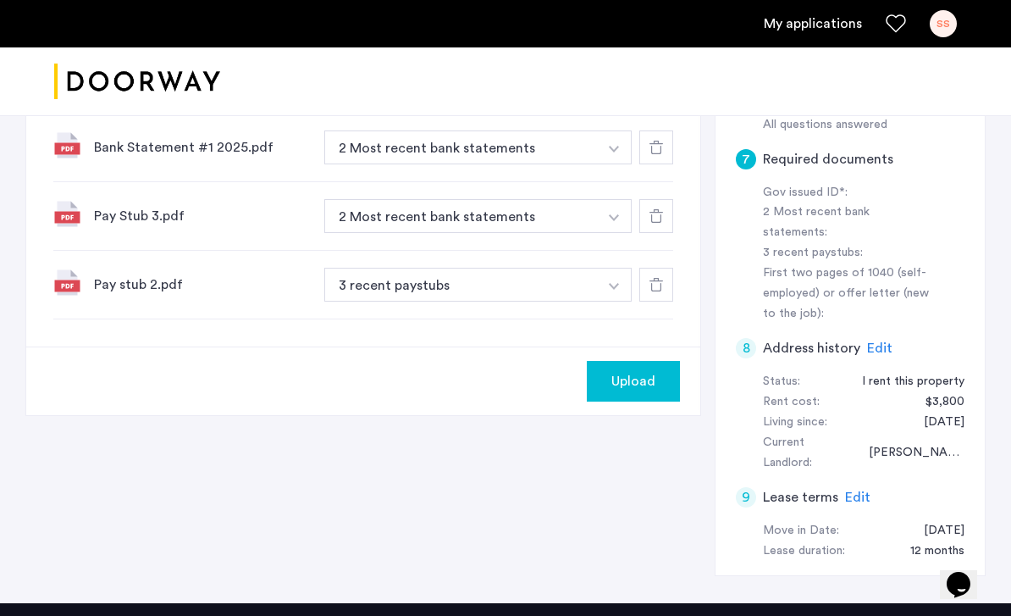
click at [658, 251] on div "Pay stub 2.pdf 3 recent paystubs + 3 recent paystubs First two pages of 1040 (s…" at bounding box center [363, 285] width 620 height 69
click at [671, 204] on div at bounding box center [656, 216] width 34 height 34
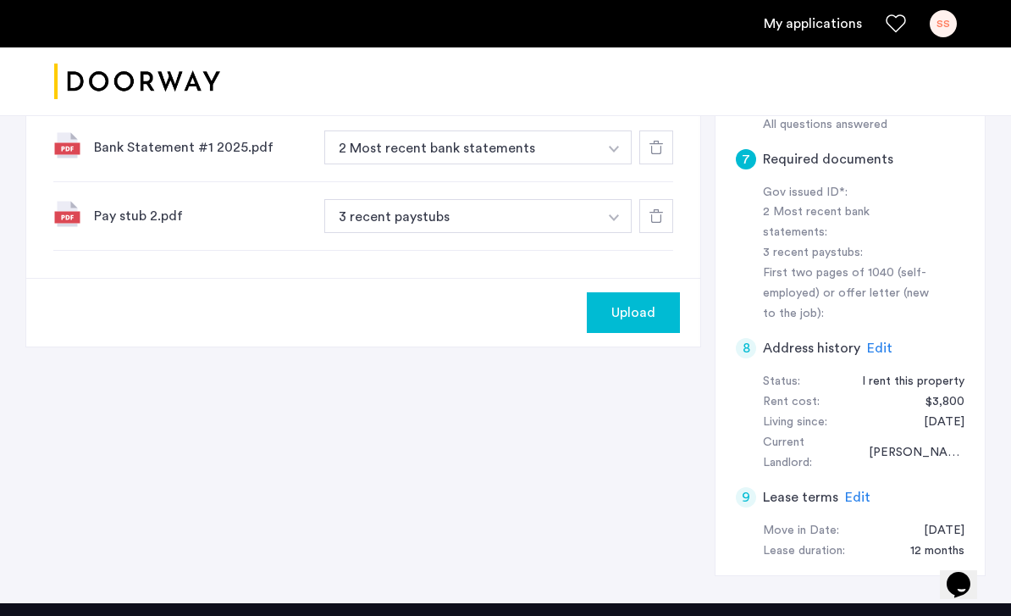
click at [662, 130] on div at bounding box center [656, 147] width 34 height 34
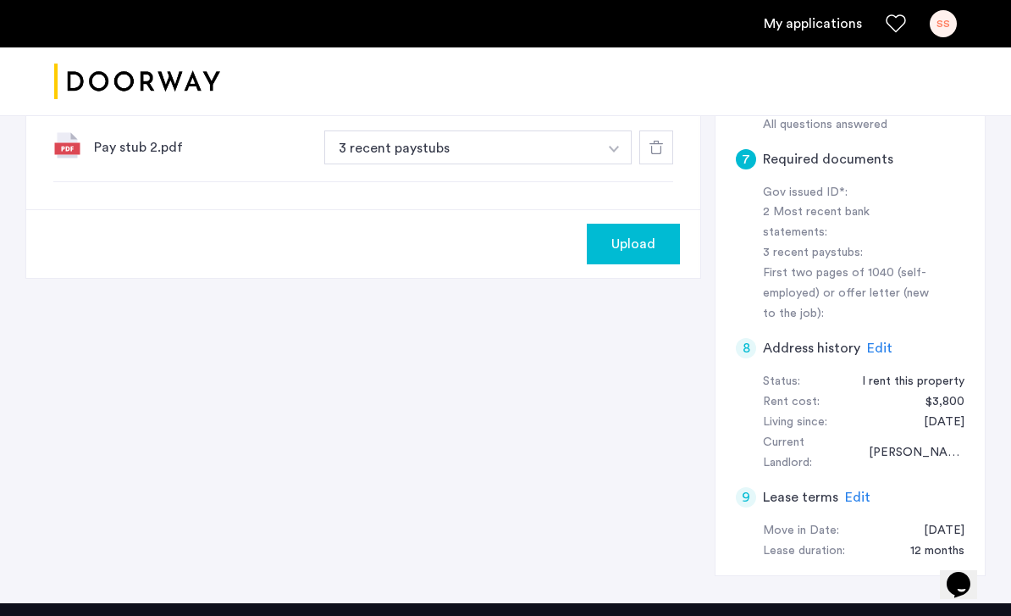
click at [664, 136] on div at bounding box center [656, 147] width 34 height 34
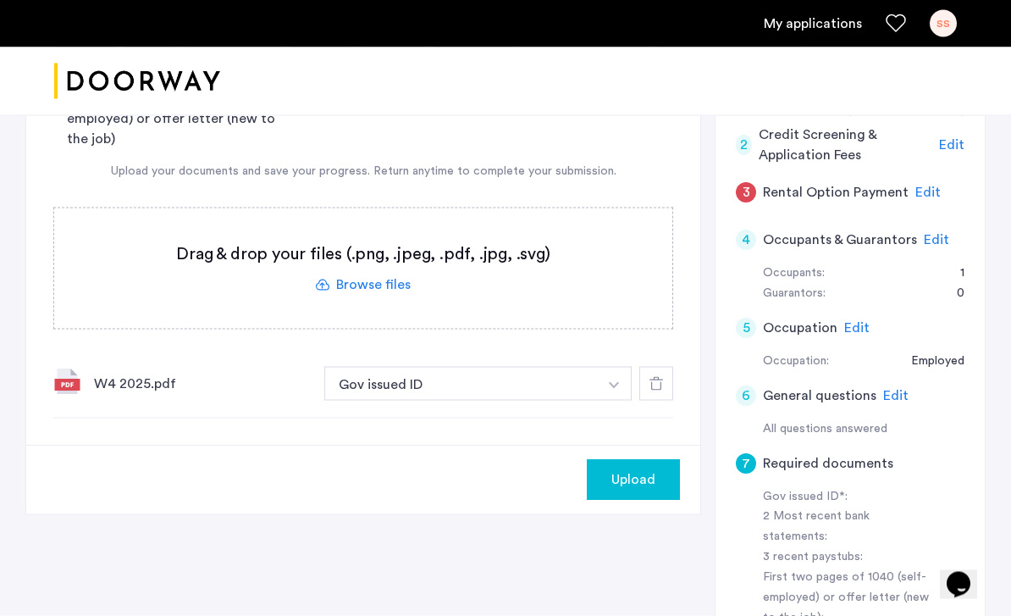
click at [658, 370] on div at bounding box center [656, 384] width 34 height 34
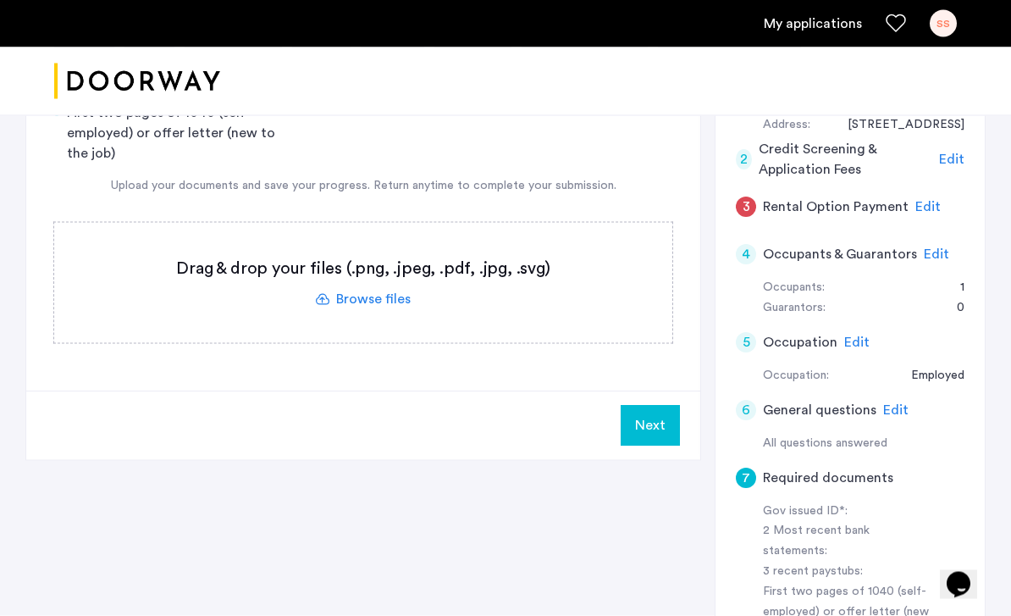
scroll to position [346, 0]
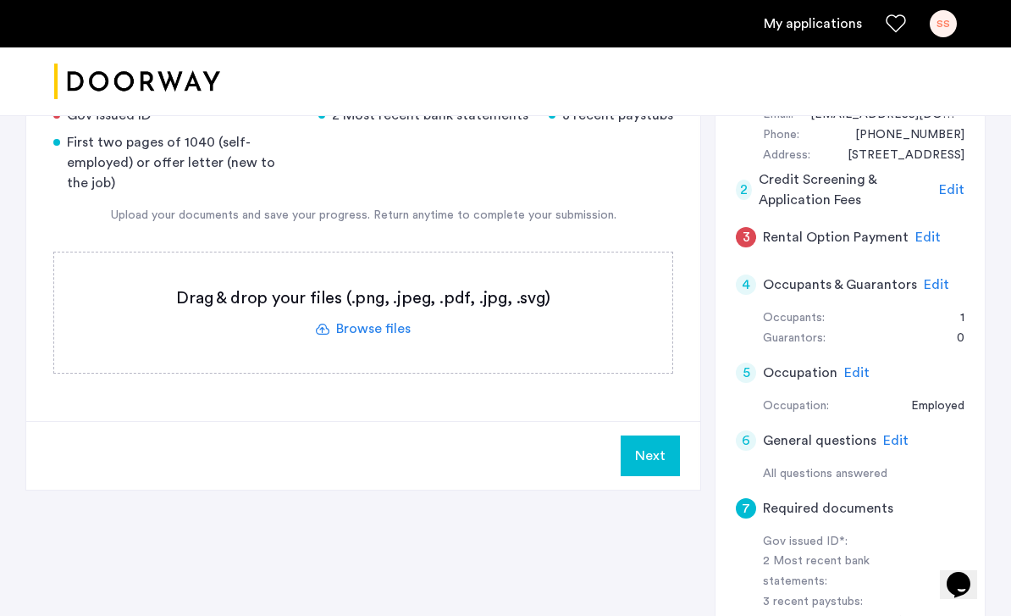
click at [340, 314] on label at bounding box center [363, 312] width 618 height 120
click at [0, 0] on input "file" at bounding box center [0, 0] width 0 height 0
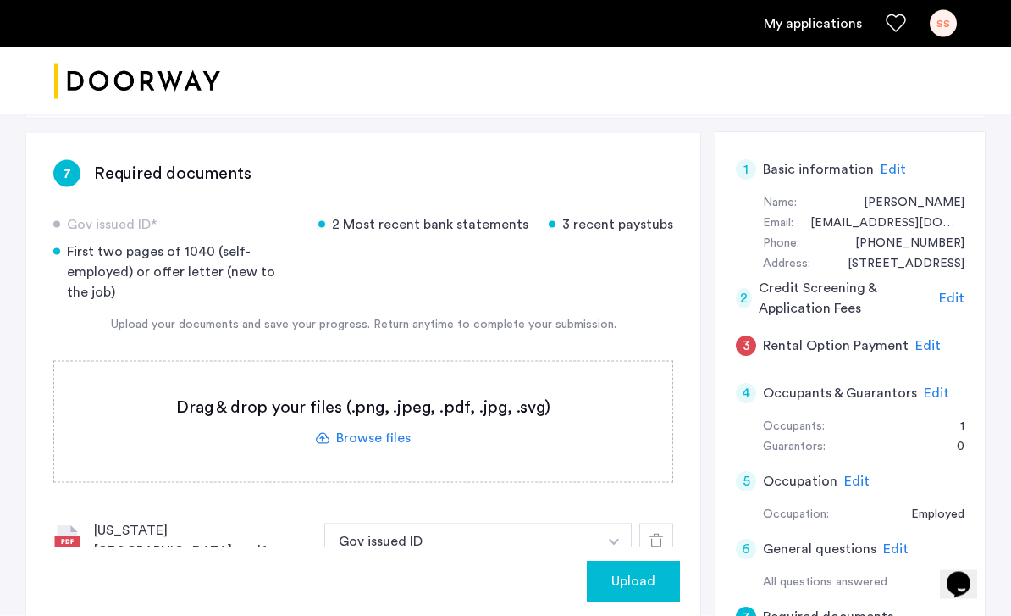
scroll to position [301, 0]
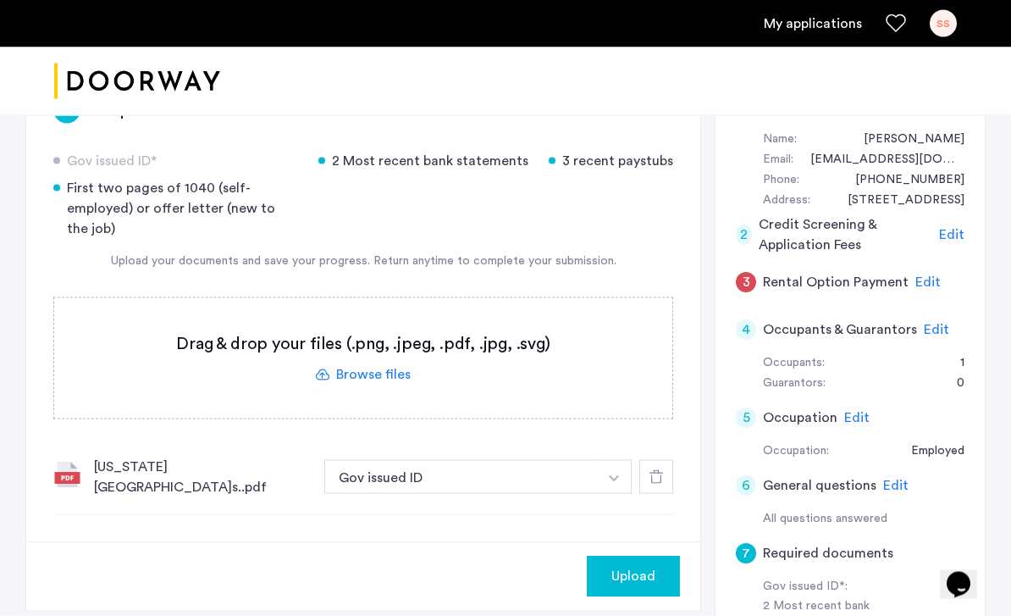
click at [334, 369] on label at bounding box center [363, 358] width 618 height 120
click at [0, 0] on input "file" at bounding box center [0, 0] width 0 height 0
click at [322, 355] on label at bounding box center [363, 358] width 618 height 120
click at [0, 0] on input "file" at bounding box center [0, 0] width 0 height 0
click at [352, 339] on label at bounding box center [363, 358] width 618 height 120
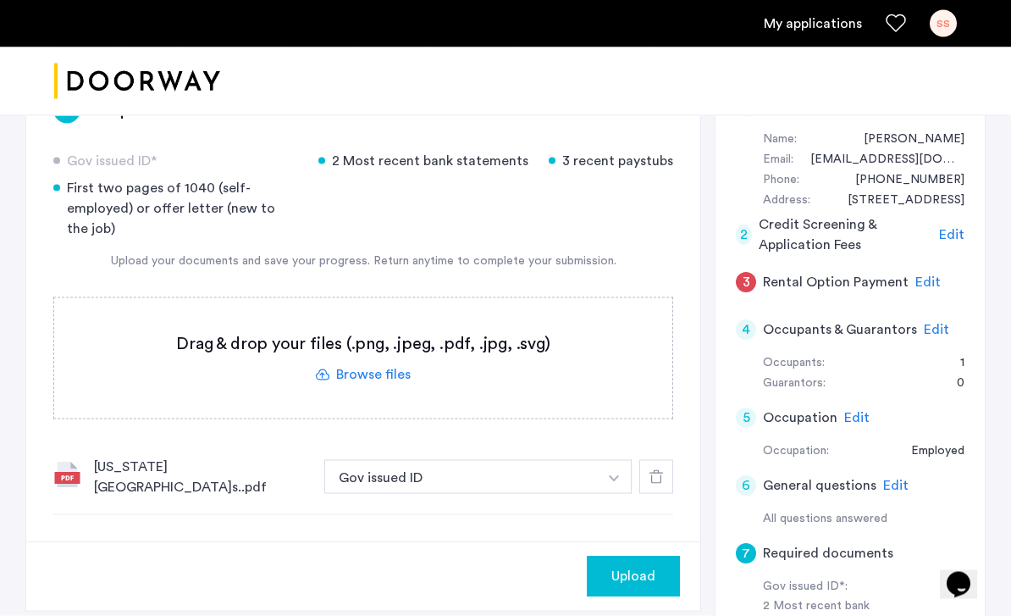
click at [0, 0] on input "file" at bounding box center [0, 0] width 0 height 0
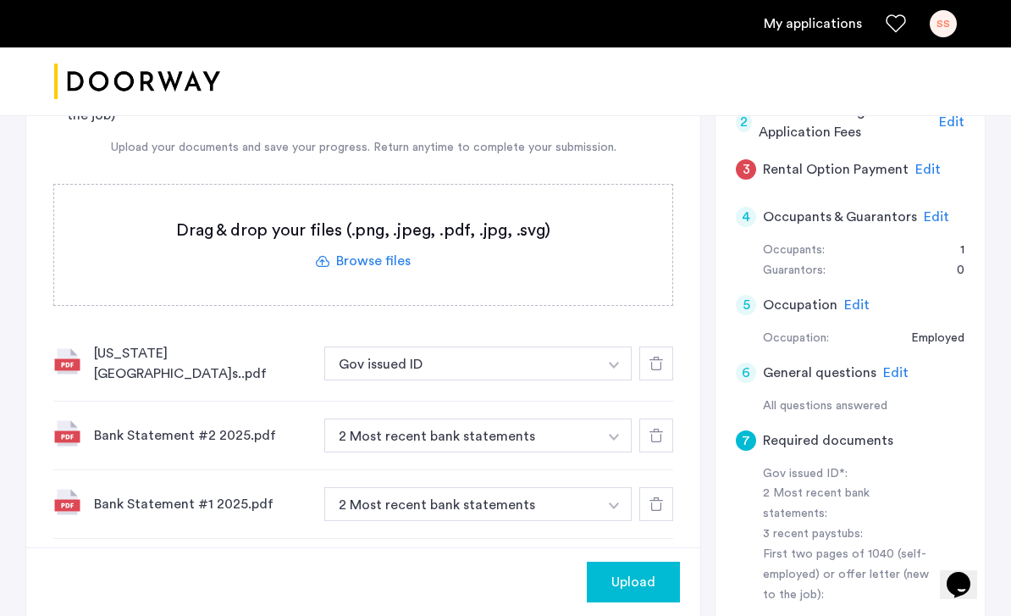
scroll to position [418, 0]
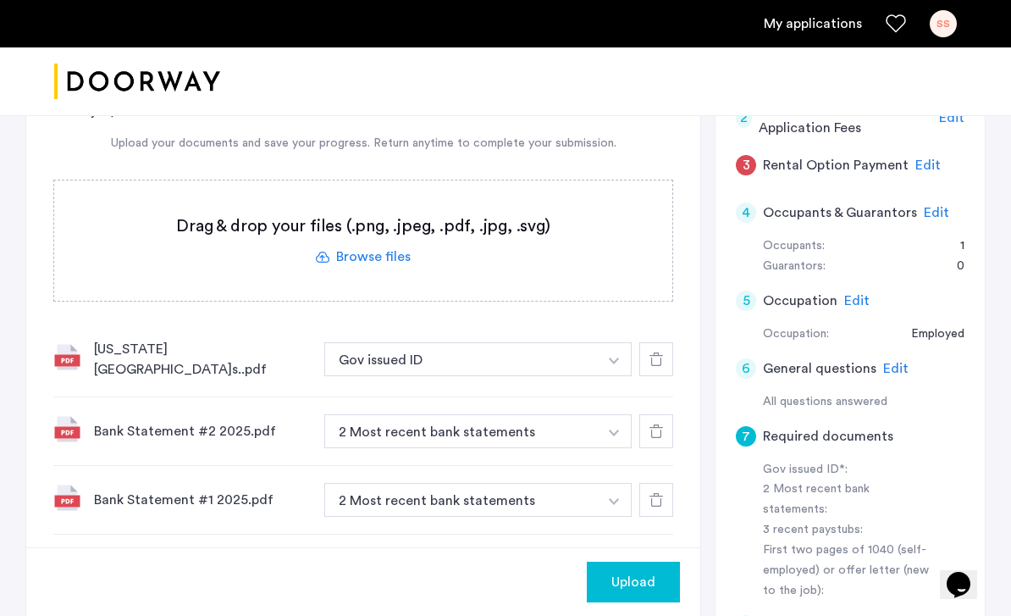
click at [358, 241] on label at bounding box center [363, 240] width 618 height 120
click at [0, 0] on input "file" at bounding box center [0, 0] width 0 height 0
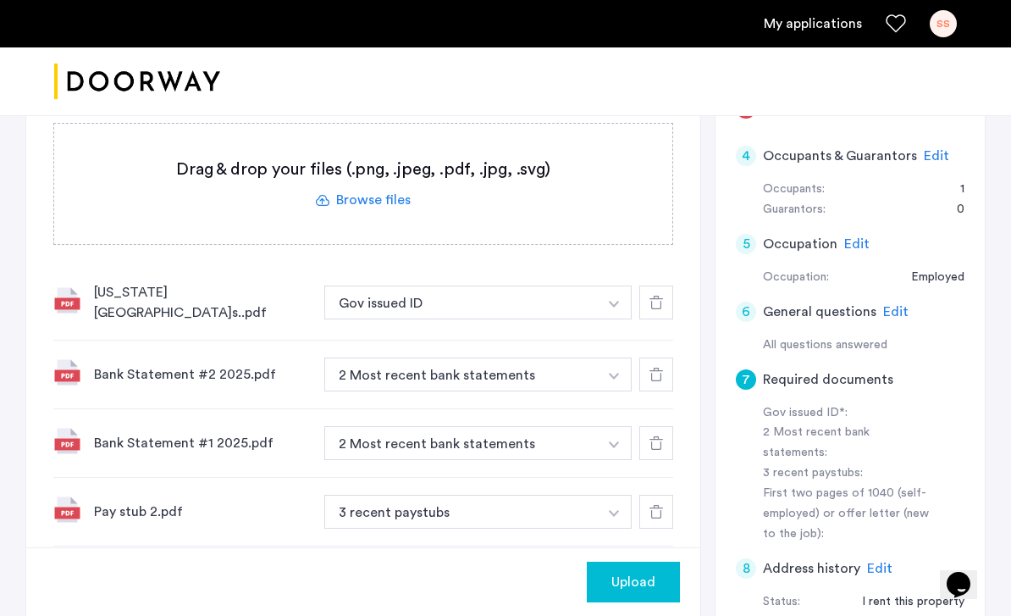
scroll to position [446, 0]
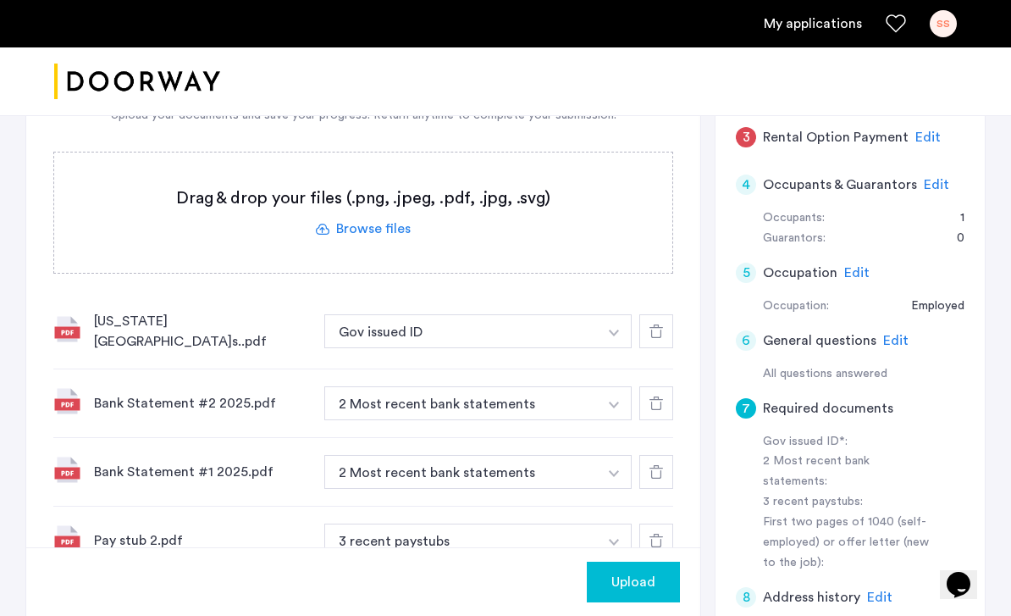
click at [378, 207] on label at bounding box center [363, 212] width 618 height 120
click at [0, 0] on input "file" at bounding box center [0, 0] width 0 height 0
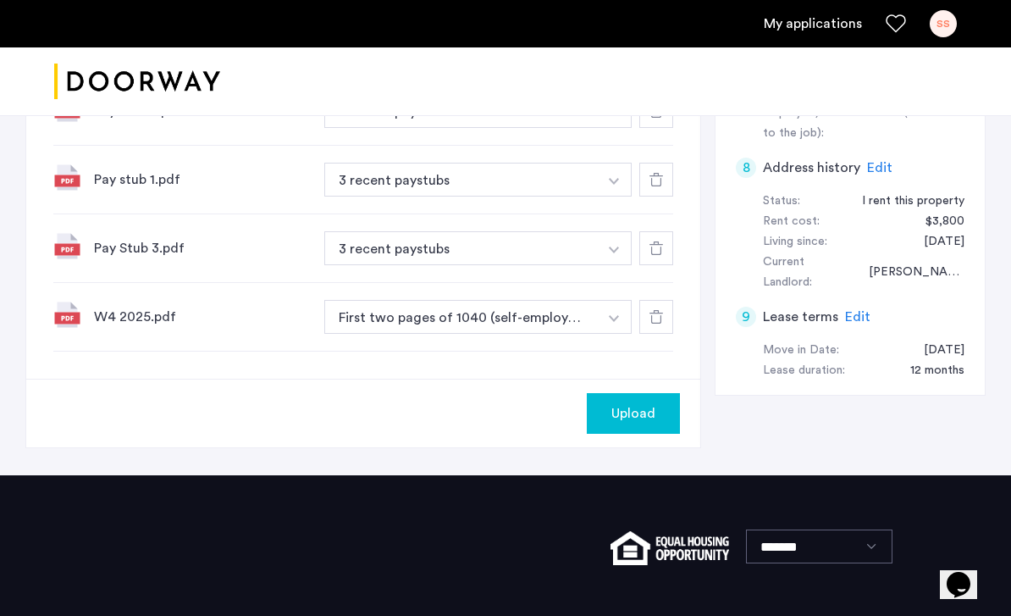
scroll to position [875, 0]
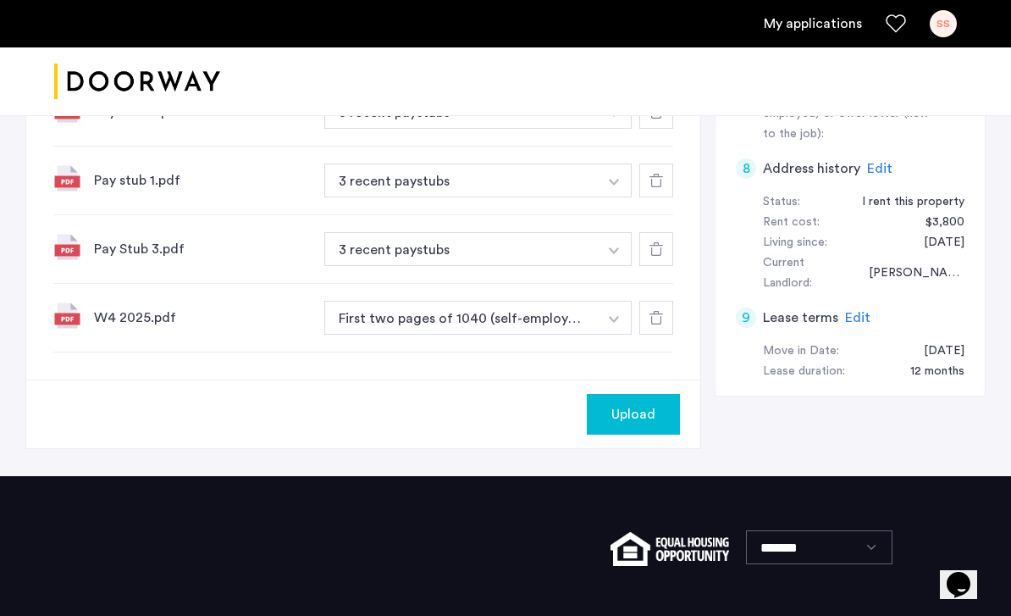
click at [650, 394] on button "Upload" at bounding box center [633, 414] width 93 height 41
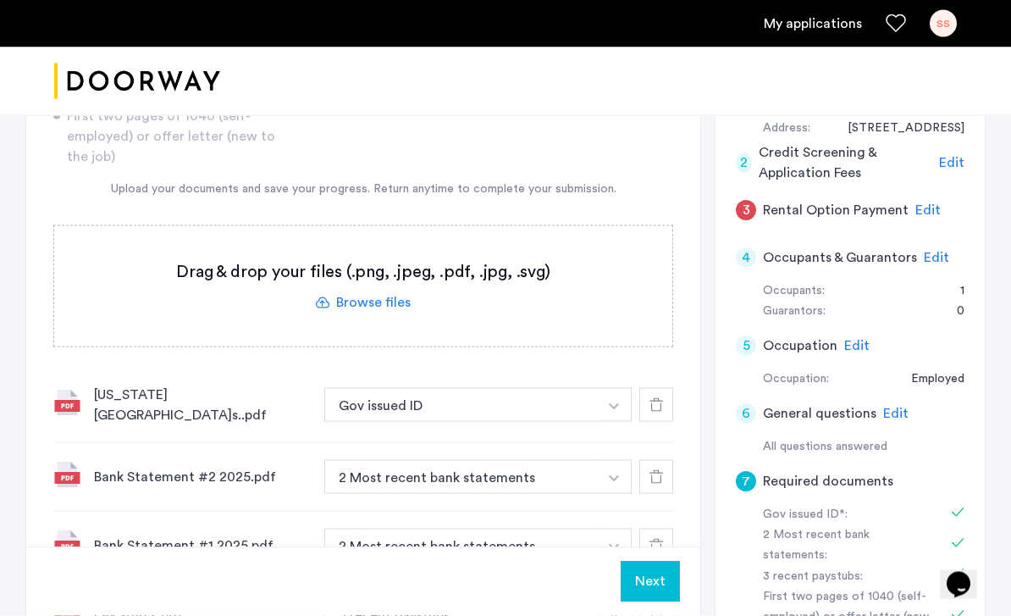
scroll to position [368, 0]
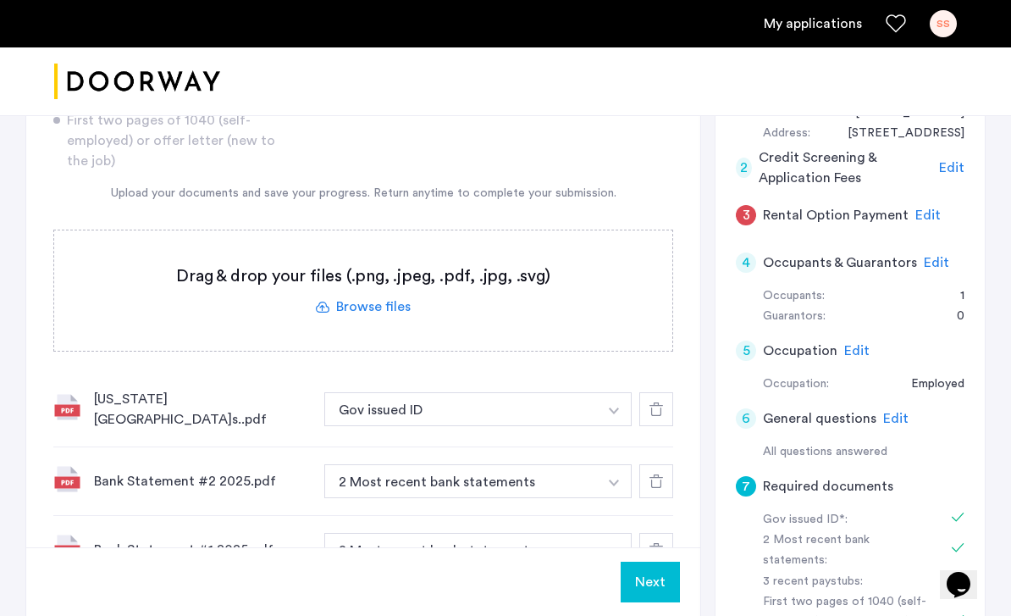
click at [927, 258] on span "Edit" at bounding box center [936, 263] width 25 height 14
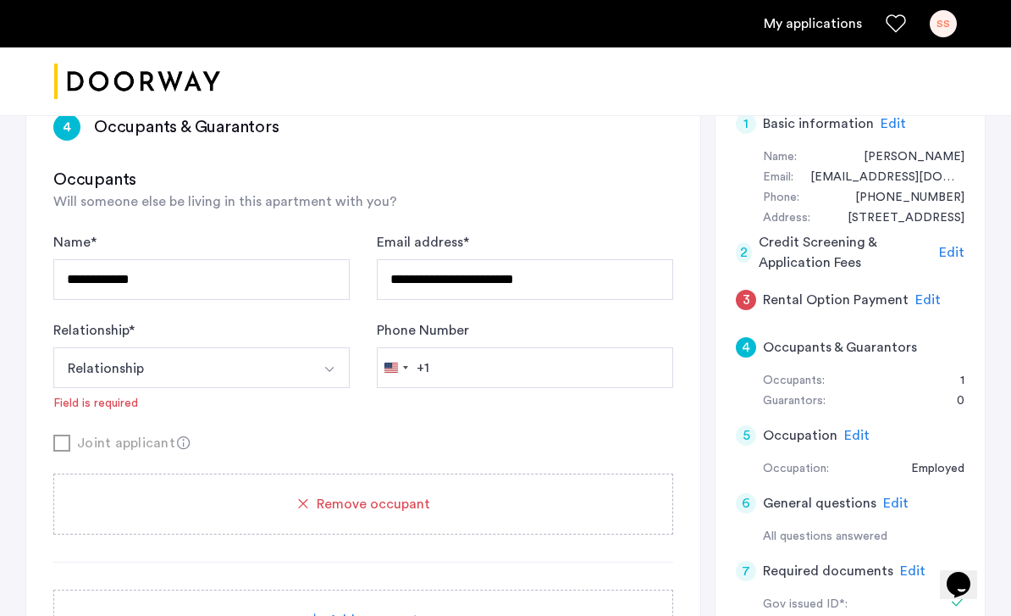
scroll to position [283, 0]
click at [244, 287] on input "**********" at bounding box center [201, 280] width 296 height 41
click at [275, 353] on button "Relationship" at bounding box center [181, 368] width 257 height 41
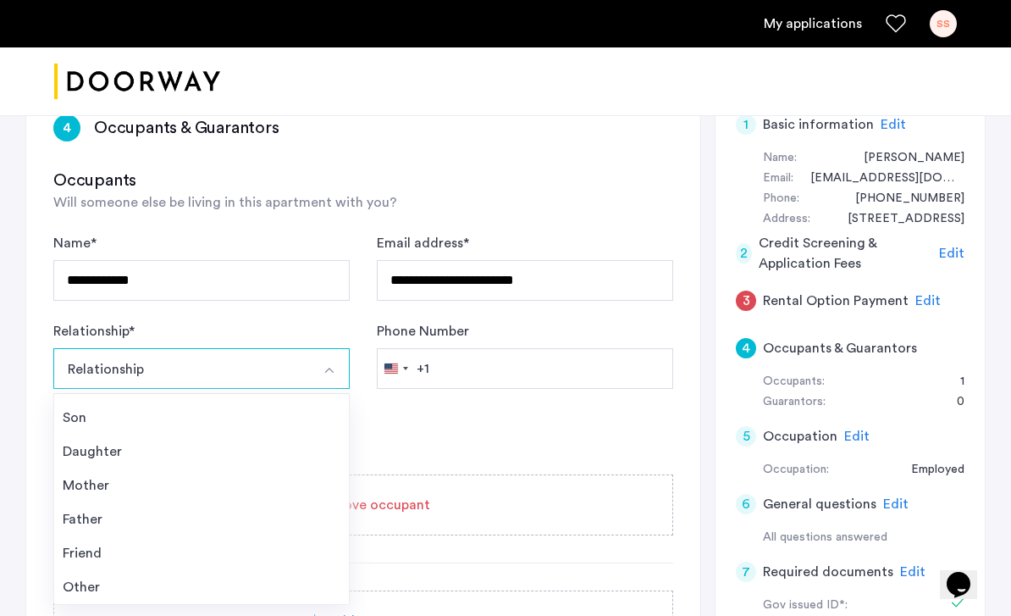
scroll to position [61, 0]
click at [94, 602] on li "Other" at bounding box center [201, 587] width 295 height 34
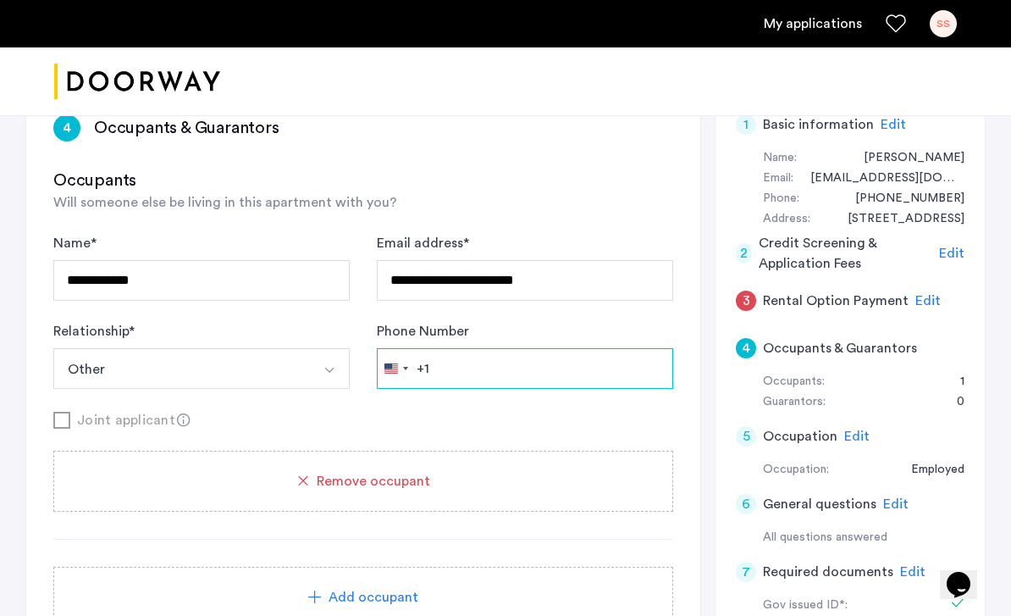
click at [519, 364] on input "Phone Number" at bounding box center [525, 368] width 296 height 41
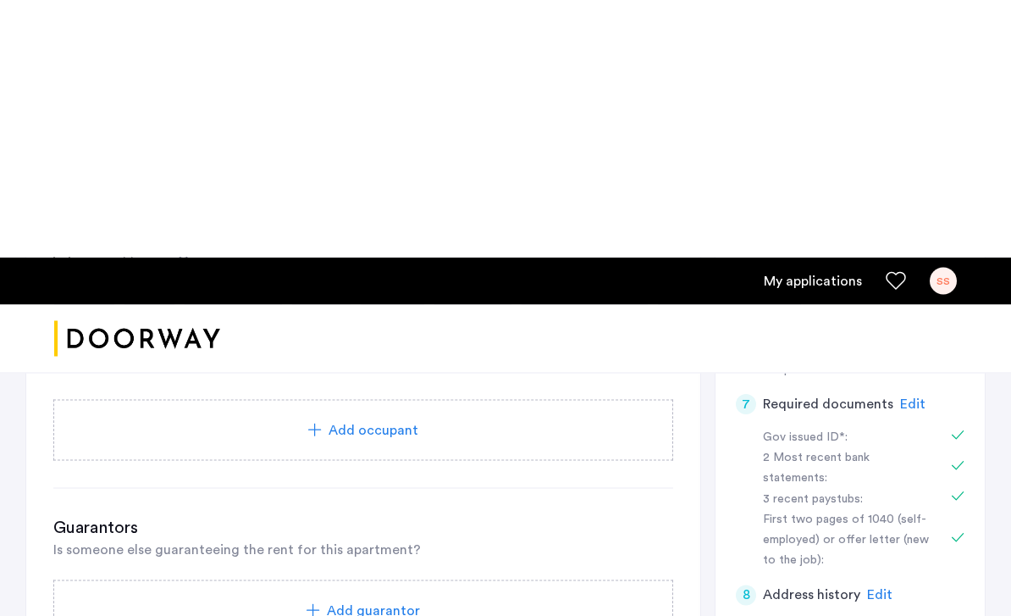
scroll to position [707, 0]
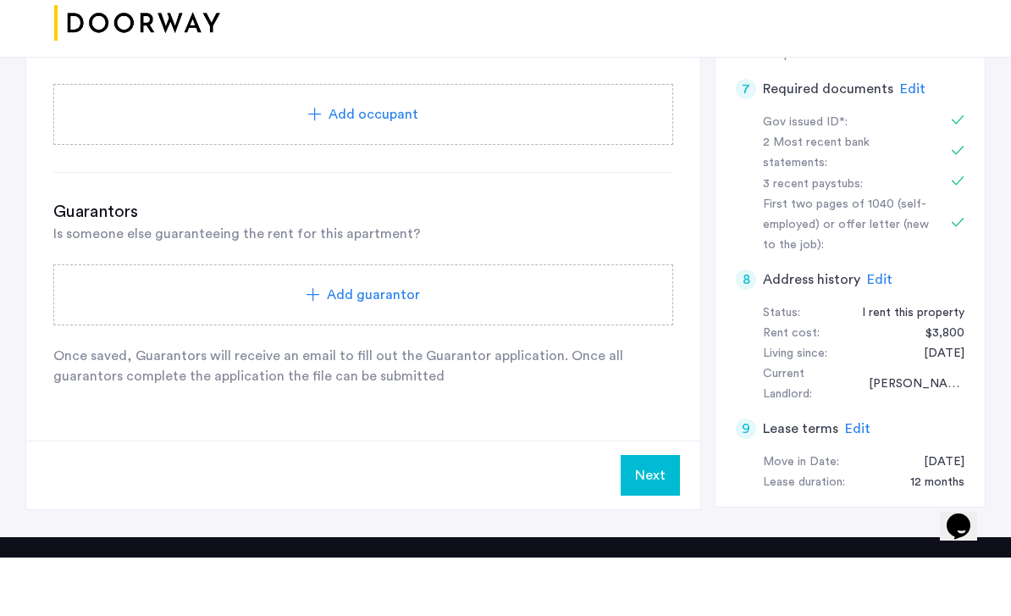
type input "**********"
click at [247, 343] on div "Add guarantor" at bounding box center [363, 353] width 579 height 20
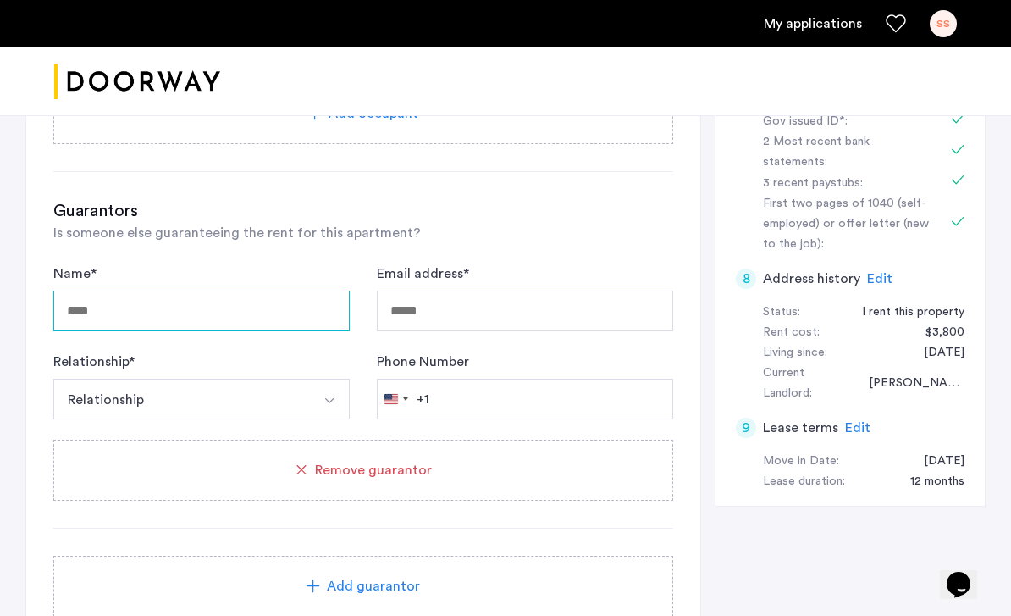
click at [97, 302] on input "Name *" at bounding box center [201, 310] width 296 height 41
click at [488, 306] on input "Email address *" at bounding box center [525, 311] width 296 height 41
click at [217, 331] on input "********" at bounding box center [201, 311] width 296 height 41
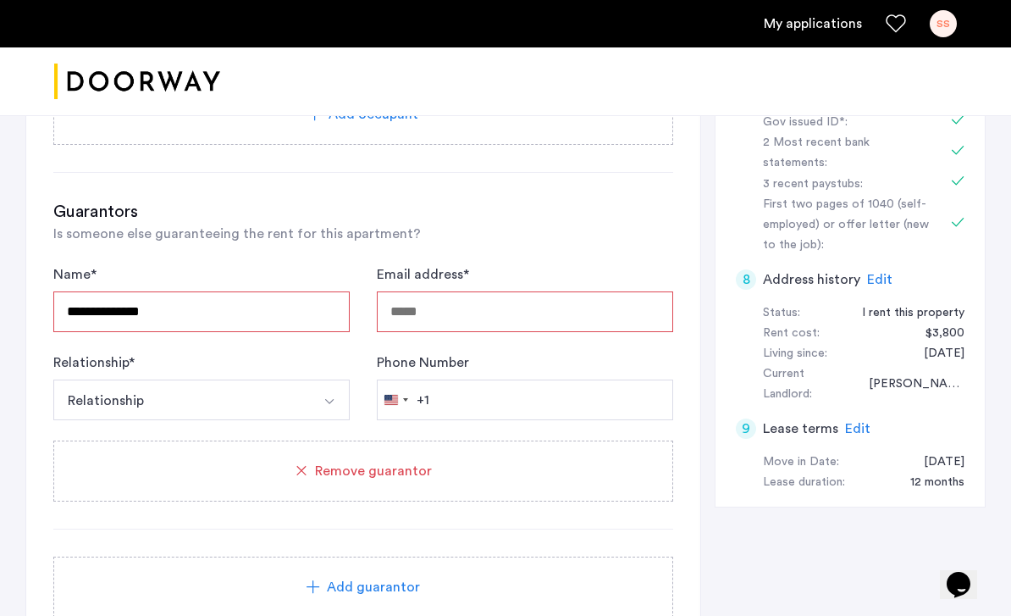
type input "**********"
click at [123, 405] on button "Relationship" at bounding box center [181, 399] width 257 height 41
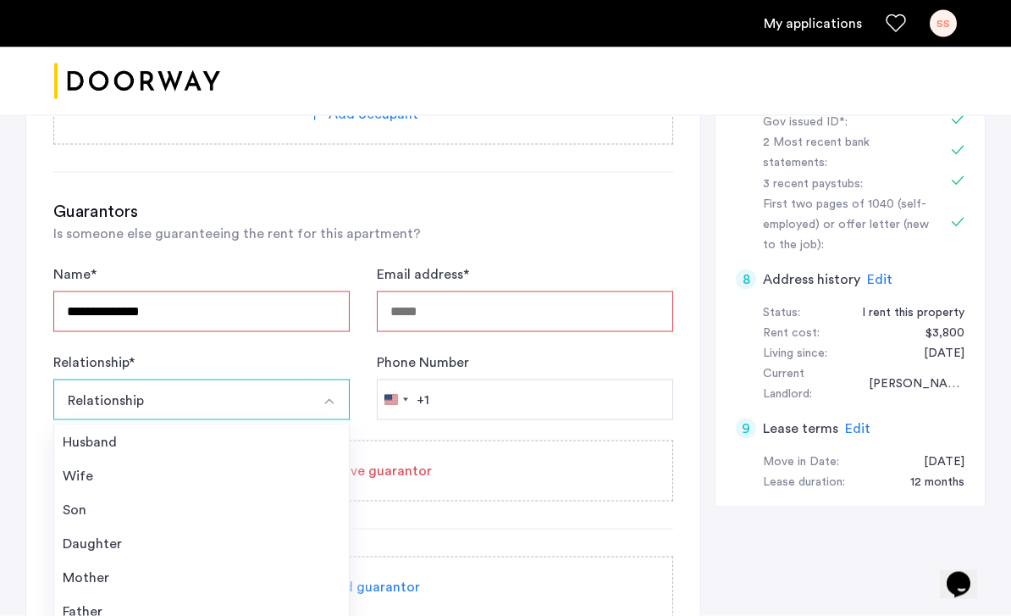
click at [107, 584] on div "Mother" at bounding box center [202, 577] width 278 height 20
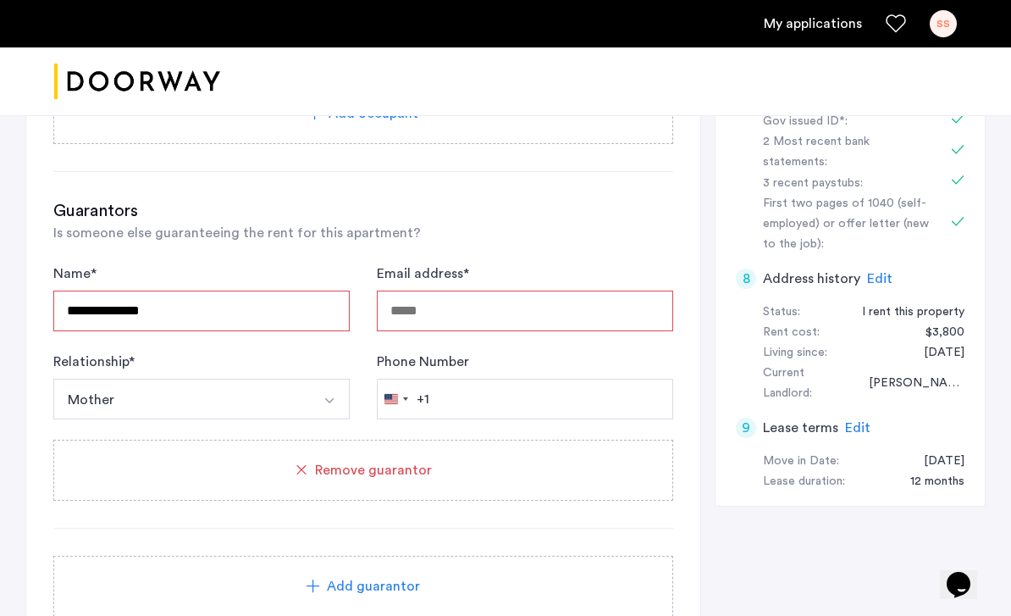
click at [436, 295] on input "Email address *" at bounding box center [525, 310] width 296 height 41
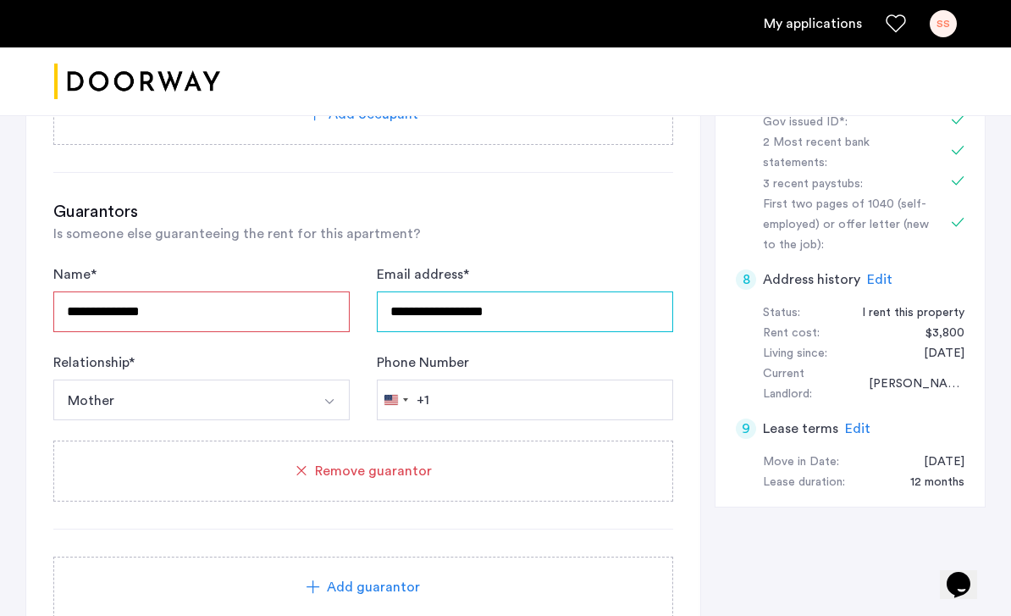
type input "**********"
click at [186, 300] on input "**********" at bounding box center [201, 311] width 296 height 41
click at [217, 312] on input "**********" at bounding box center [201, 311] width 296 height 41
type input "**********"
click at [180, 392] on button "Mother" at bounding box center [181, 399] width 257 height 41
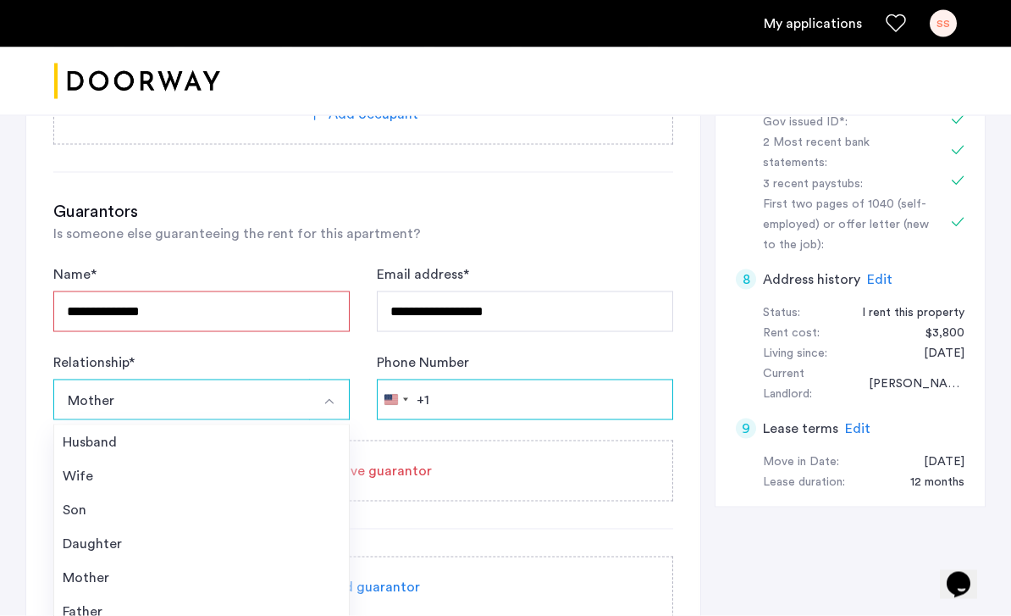
click at [434, 396] on input "Phone Number" at bounding box center [525, 399] width 296 height 41
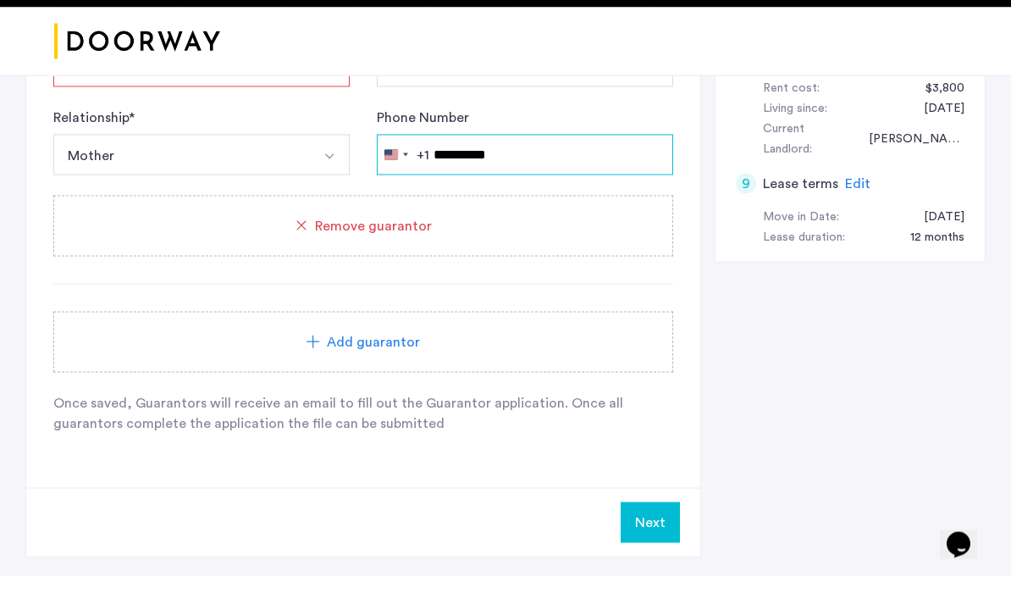
scroll to position [965, 0]
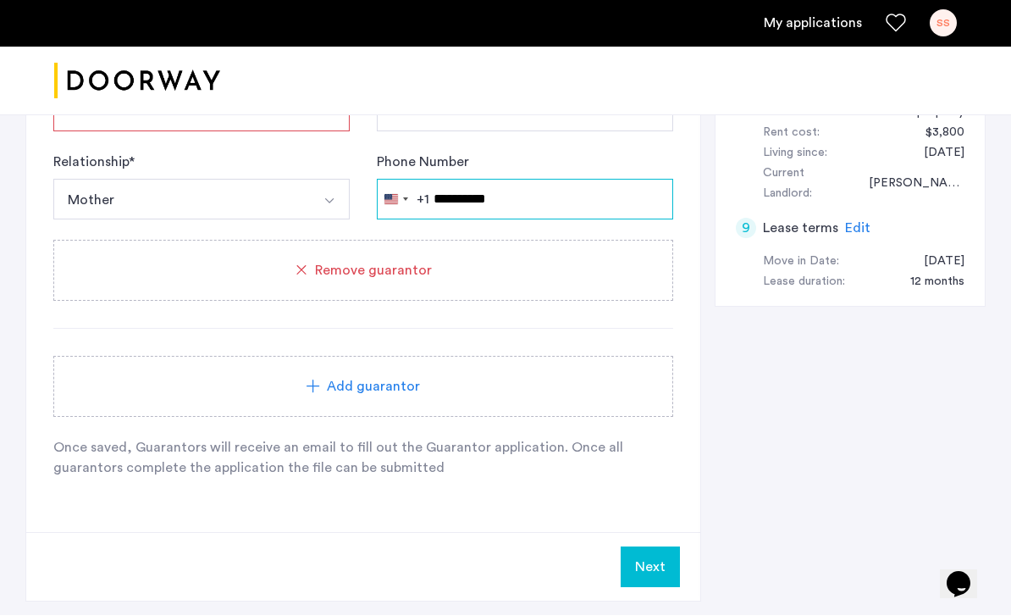
type input "**********"
click at [668, 562] on button "Next" at bounding box center [650, 567] width 59 height 41
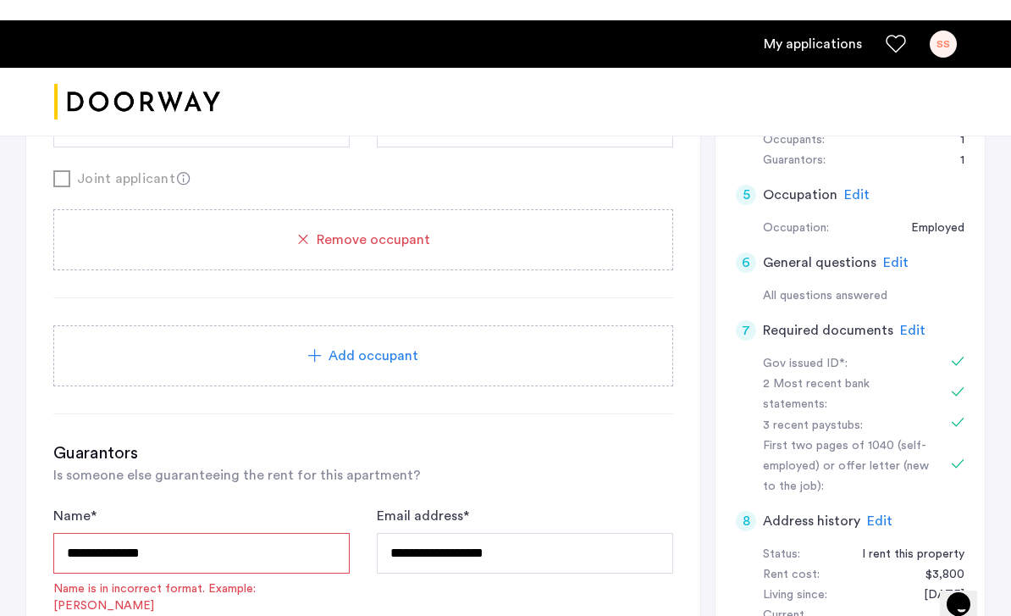
scroll to position [524, 0]
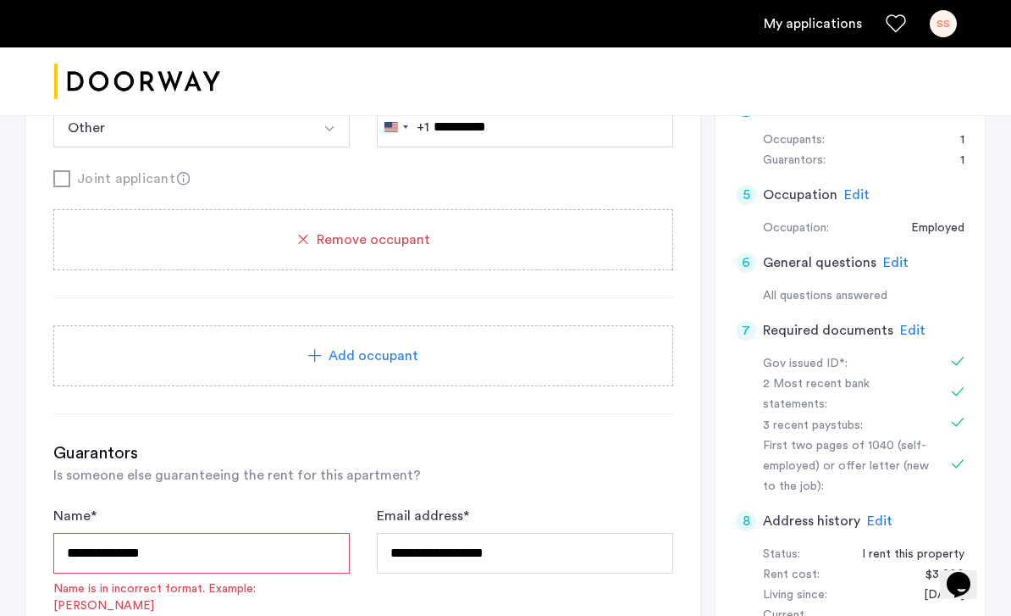
click at [80, 556] on input "**********" at bounding box center [201, 553] width 296 height 41
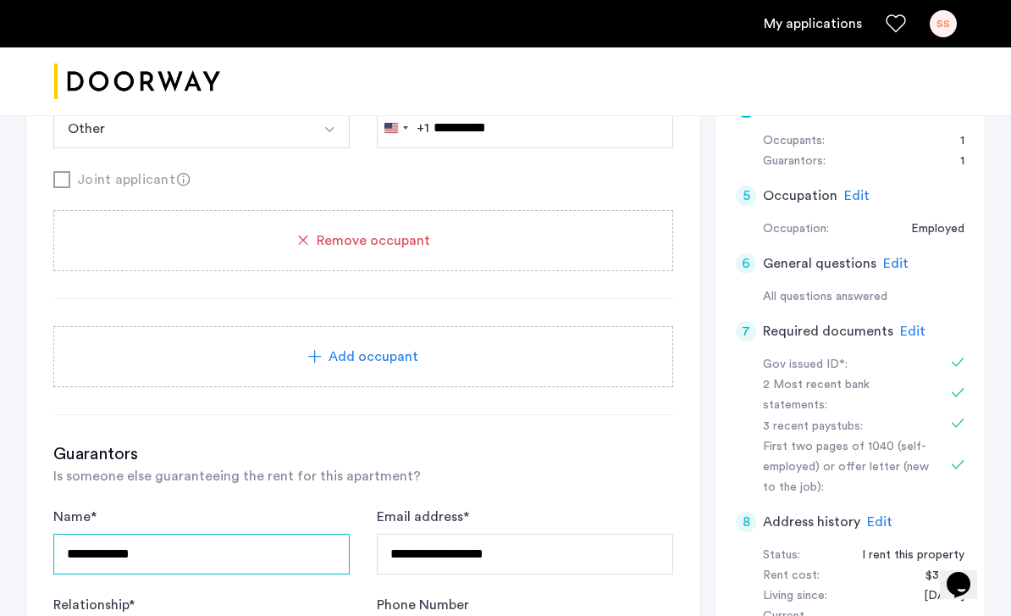
type input "**********"
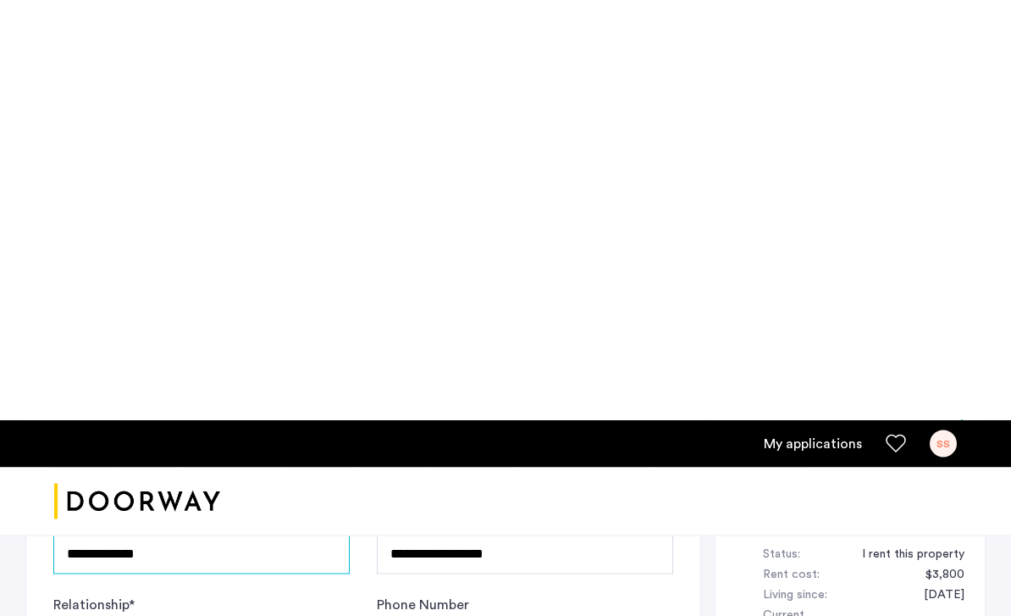
scroll to position [950, 0]
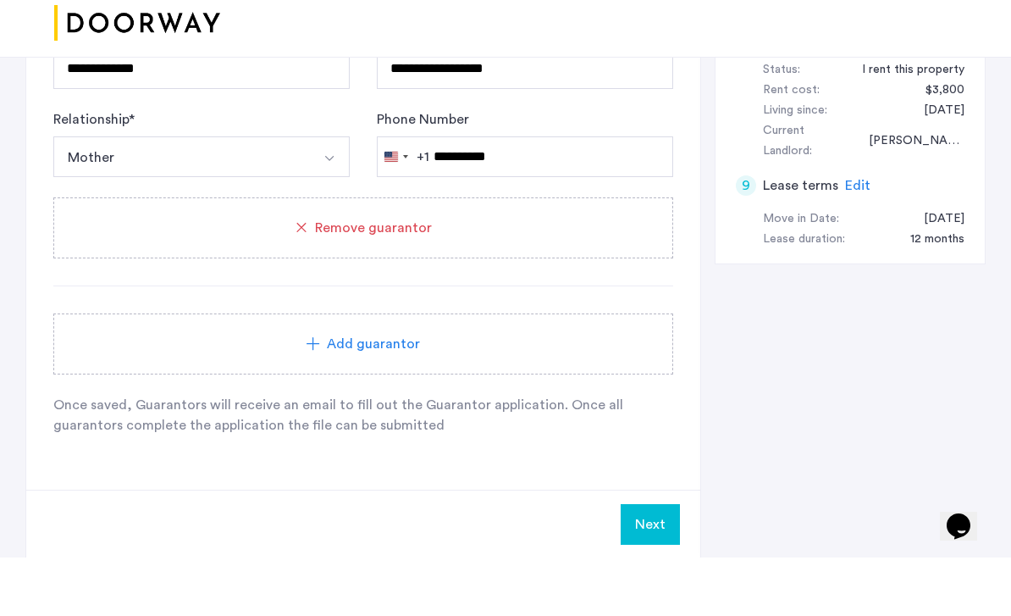
click at [645, 562] on button "Next" at bounding box center [650, 582] width 59 height 41
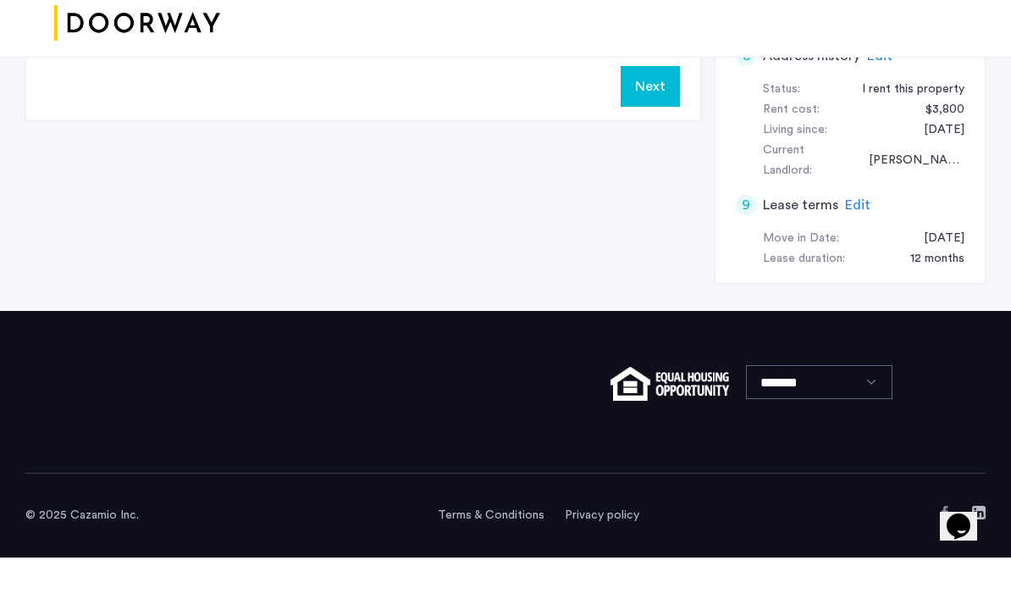
scroll to position [0, 0]
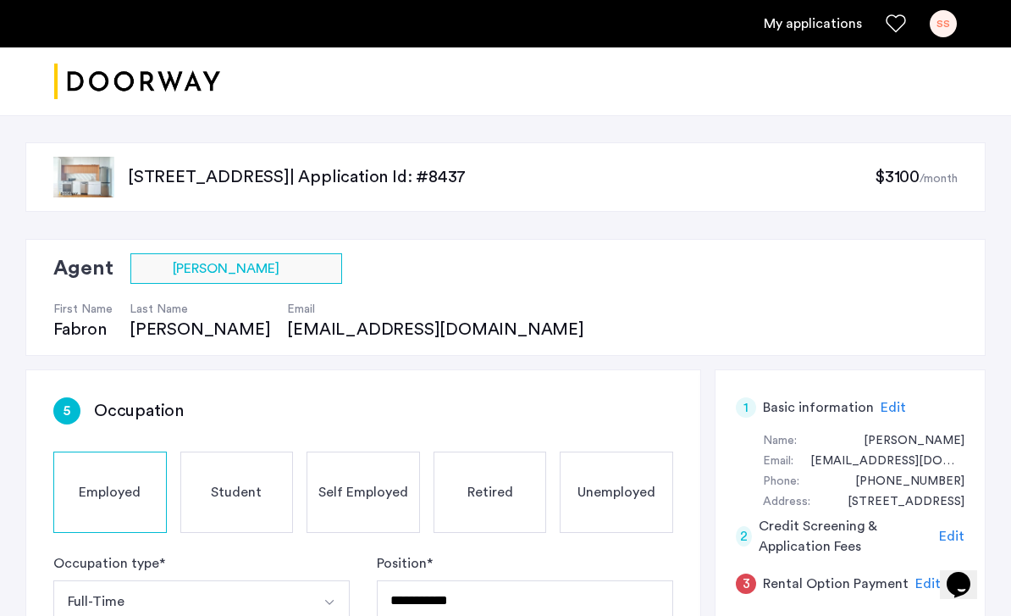
click at [645, 514] on div "Unemployed" at bounding box center [616, 491] width 113 height 81
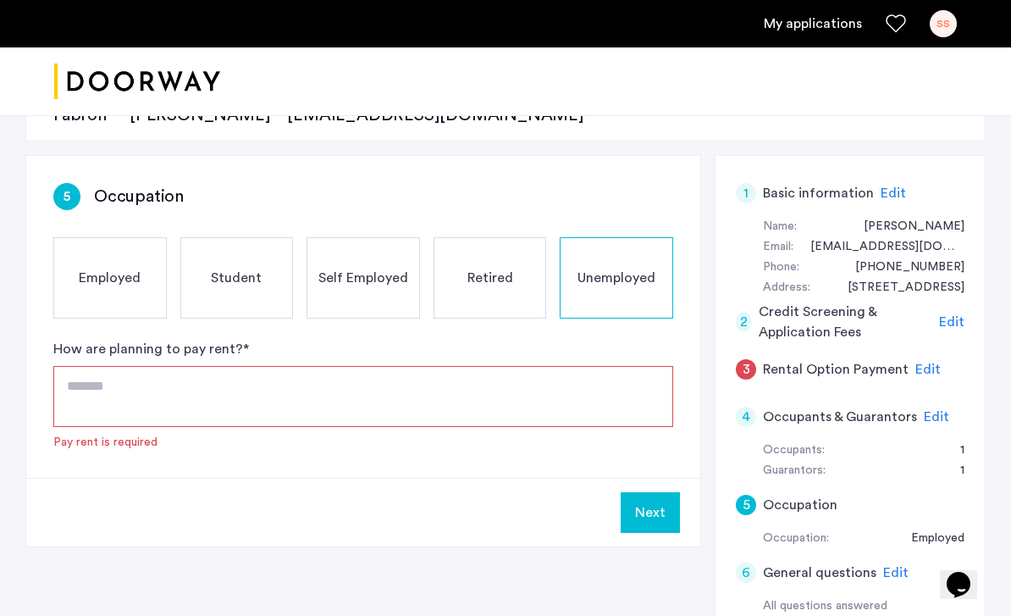
scroll to position [215, 0]
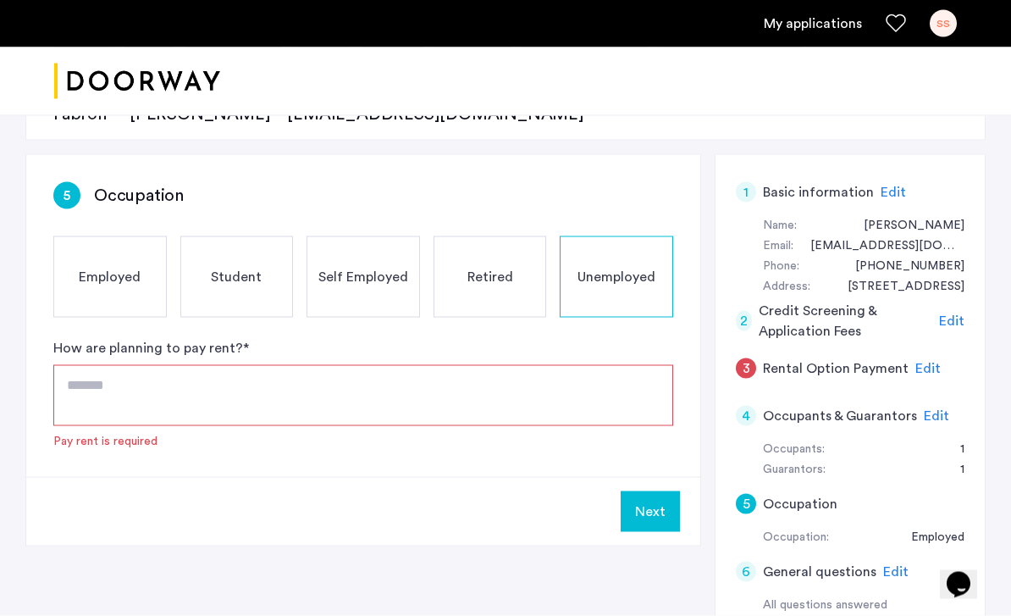
click at [314, 394] on textarea at bounding box center [363, 395] width 620 height 61
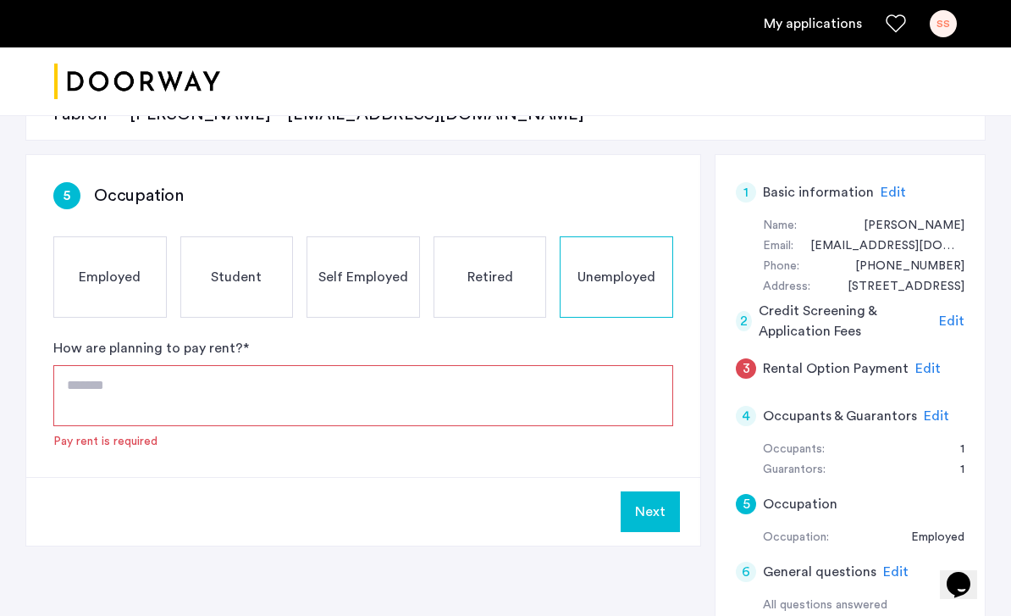
click at [105, 295] on div "Employed" at bounding box center [109, 276] width 113 height 81
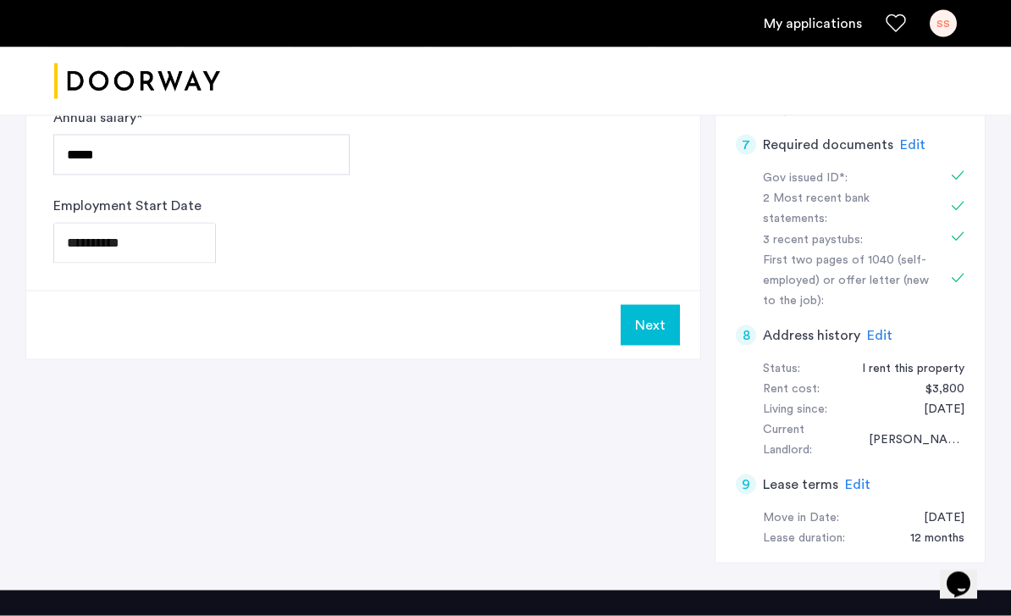
scroll to position [709, 0]
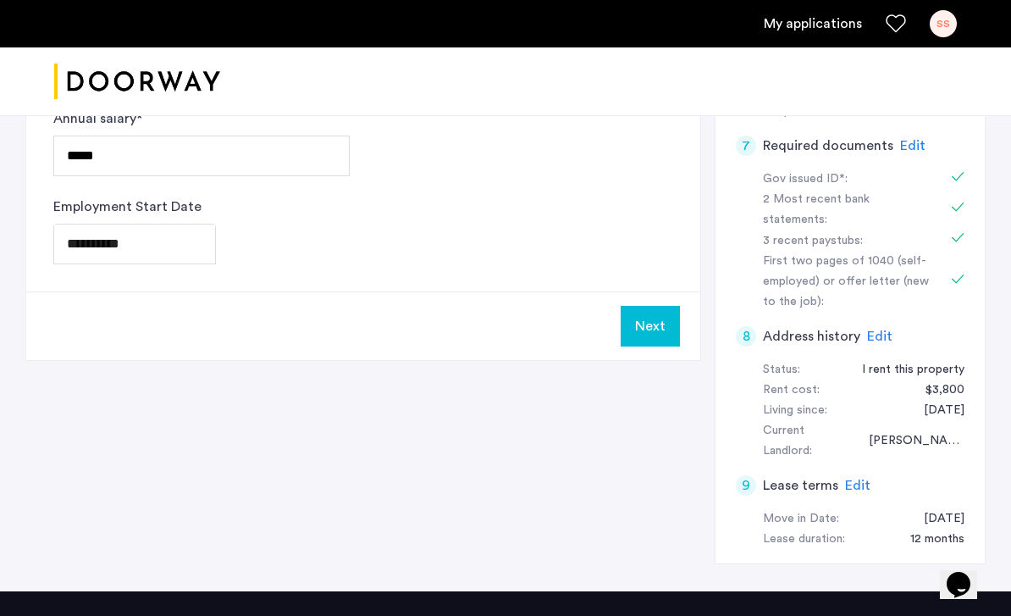
click at [667, 320] on button "Next" at bounding box center [650, 326] width 59 height 41
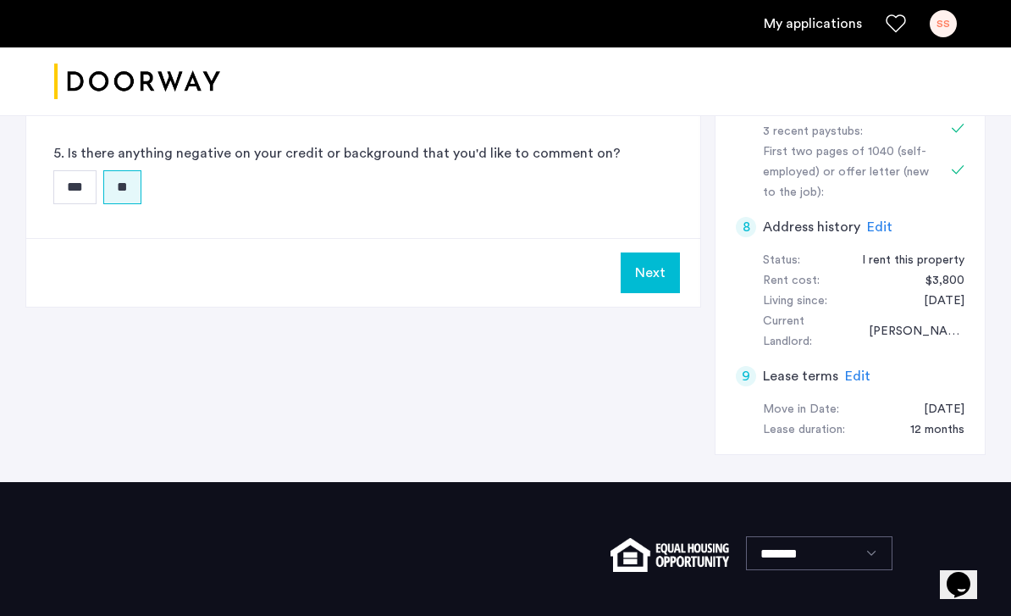
scroll to position [817, 0]
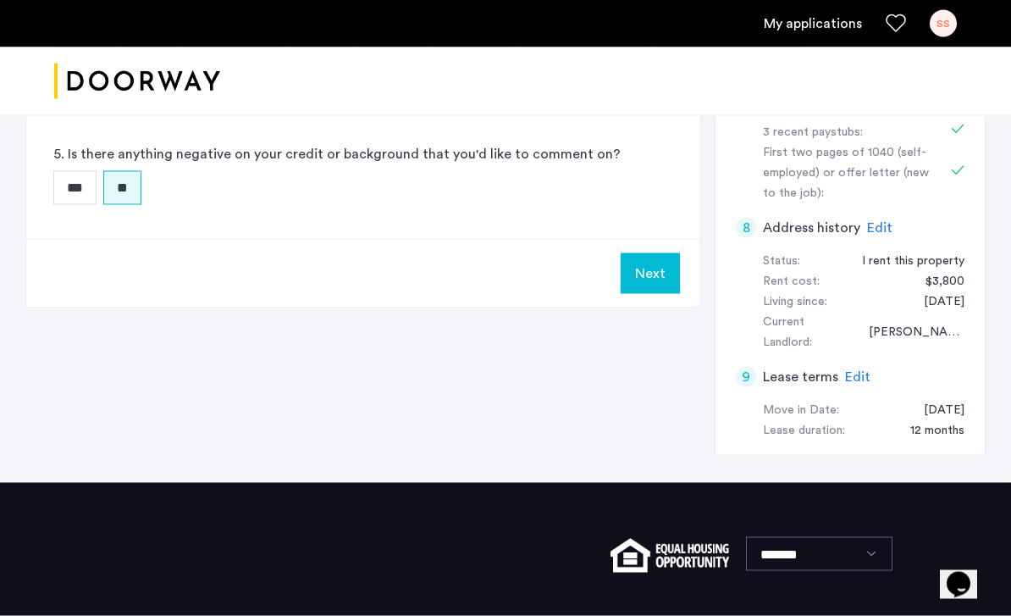
click at [667, 284] on button "Next" at bounding box center [650, 273] width 59 height 41
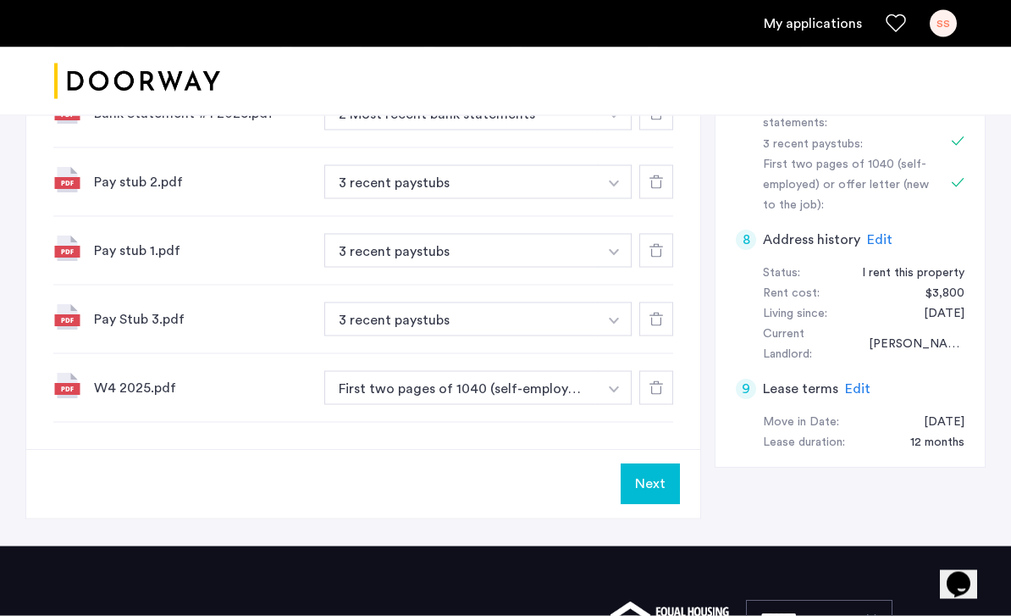
scroll to position [805, 0]
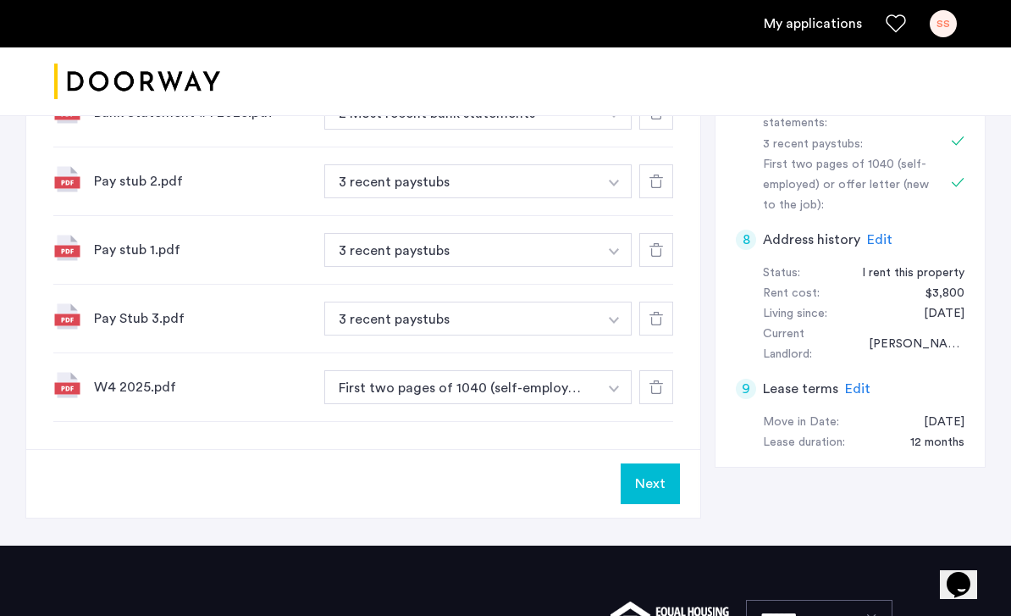
click at [656, 463] on button "Next" at bounding box center [650, 483] width 59 height 41
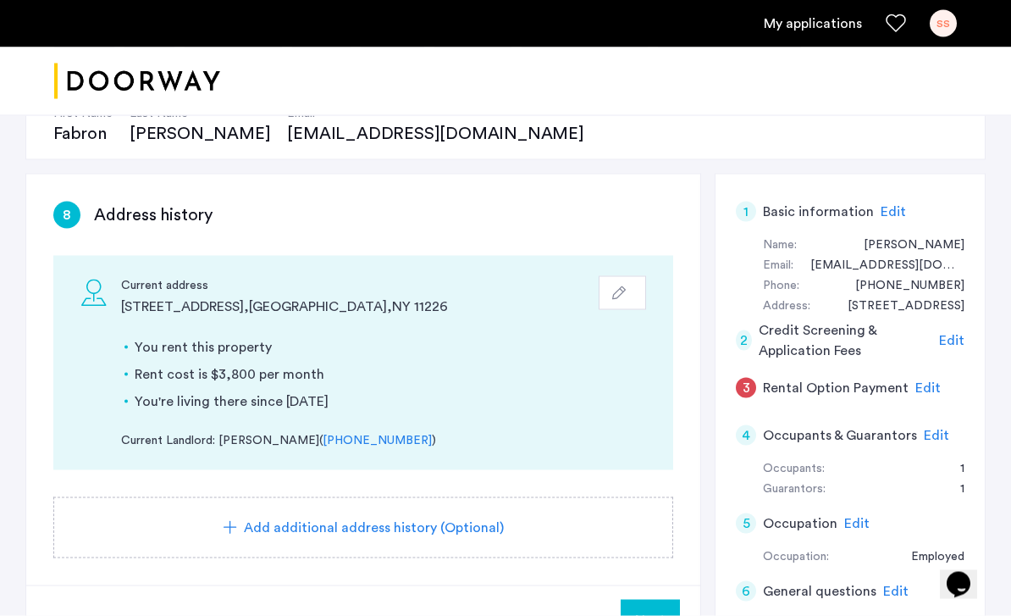
scroll to position [194, 0]
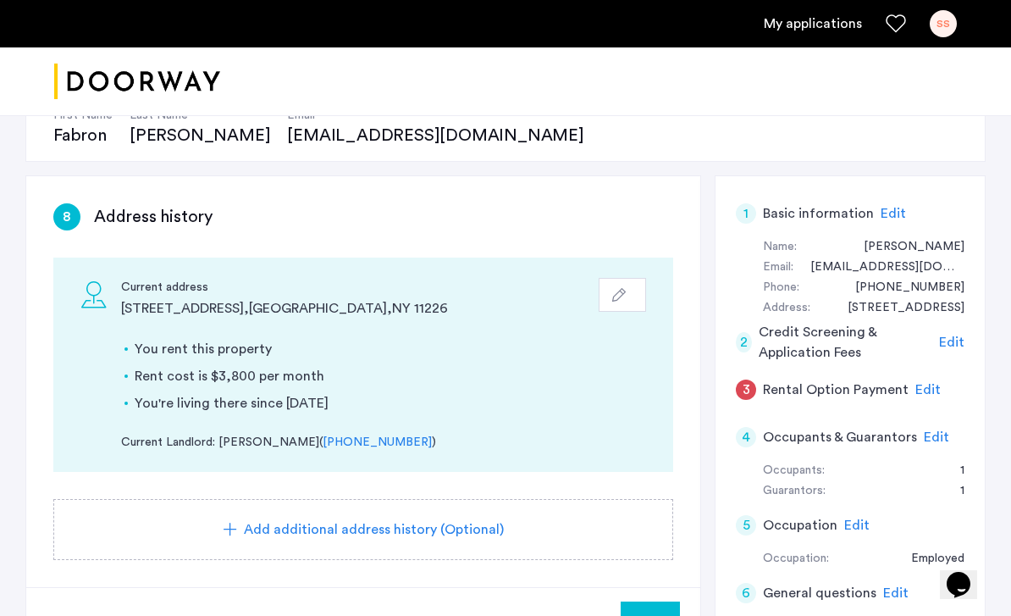
click at [661, 615] on span "Next" at bounding box center [650, 621] width 30 height 20
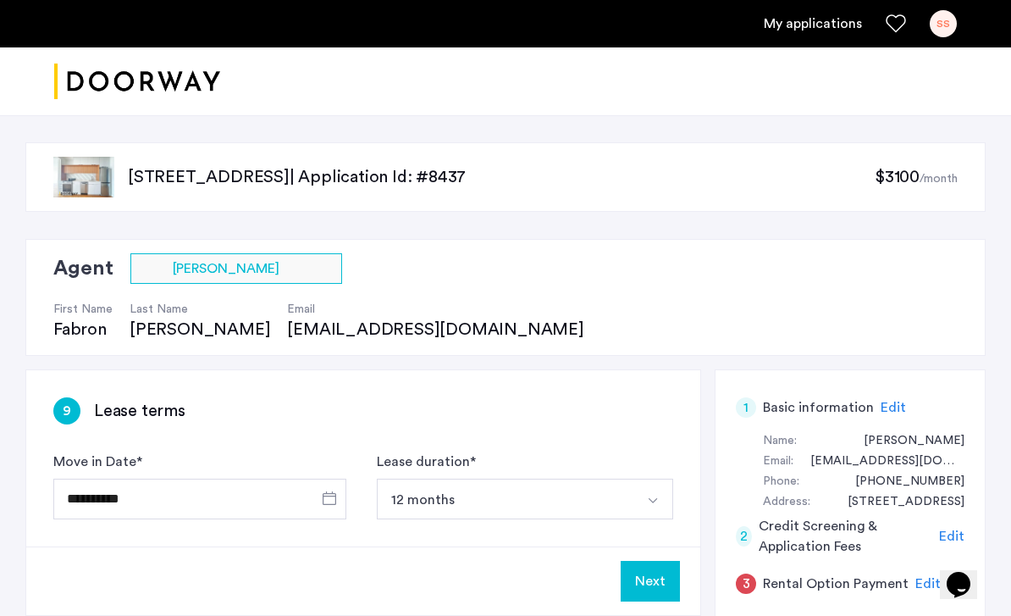
click at [664, 579] on button "Next" at bounding box center [650, 581] width 59 height 41
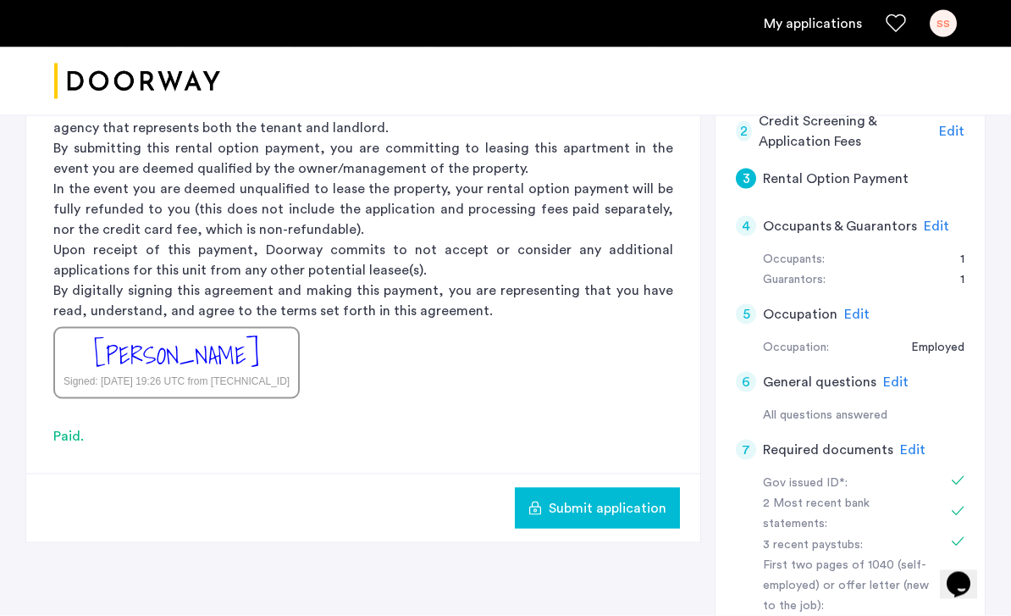
scroll to position [412, 0]
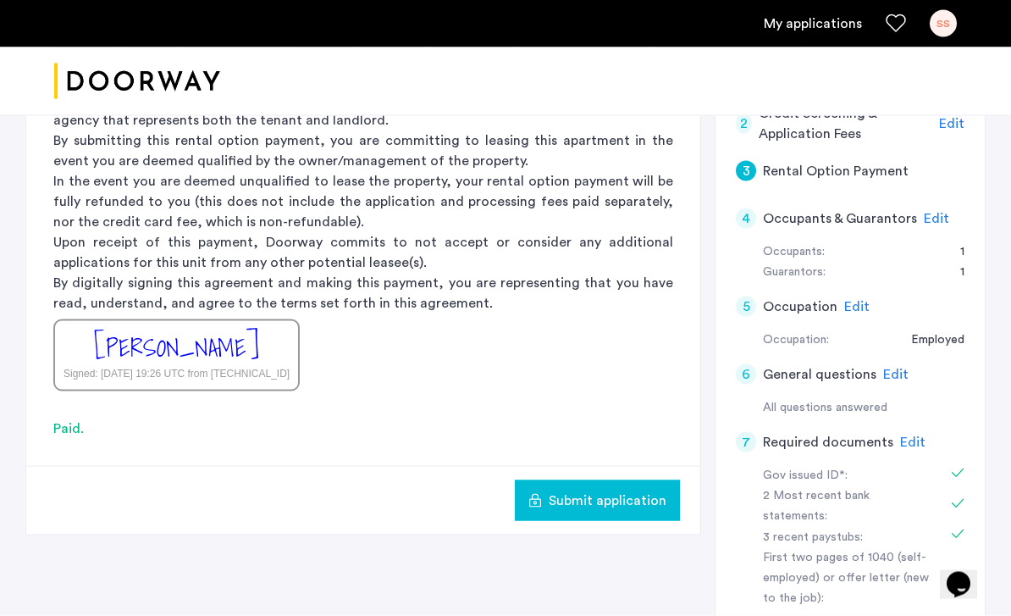
click at [645, 491] on span "Submit application" at bounding box center [608, 500] width 118 height 20
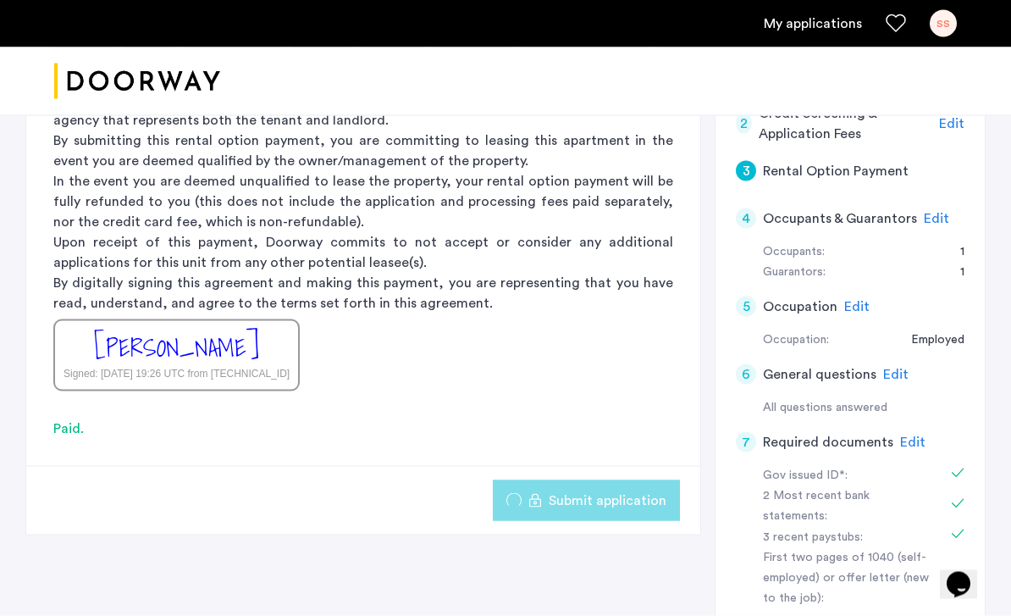
scroll to position [413, 0]
